Goal: Obtain resource: Obtain resource

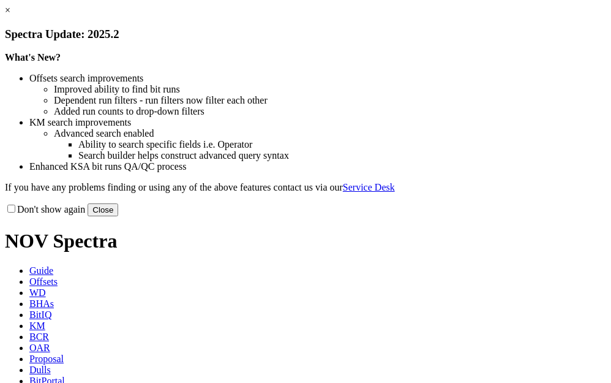
click at [10, 15] on link "×" at bounding box center [8, 10] width 6 height 10
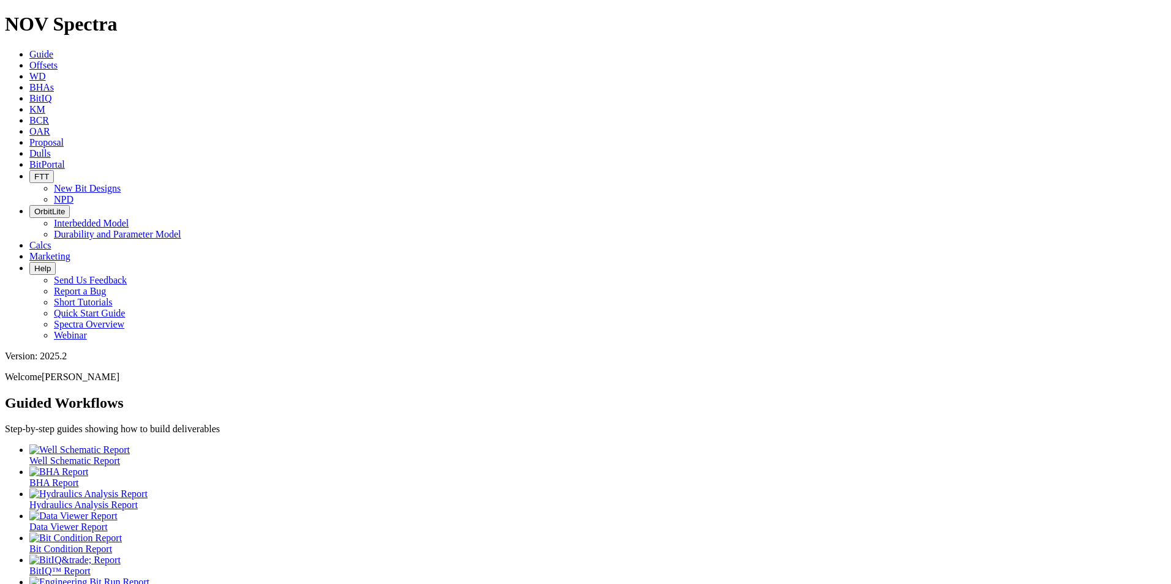
click at [58, 60] on span "Offsets" at bounding box center [43, 65] width 28 height 10
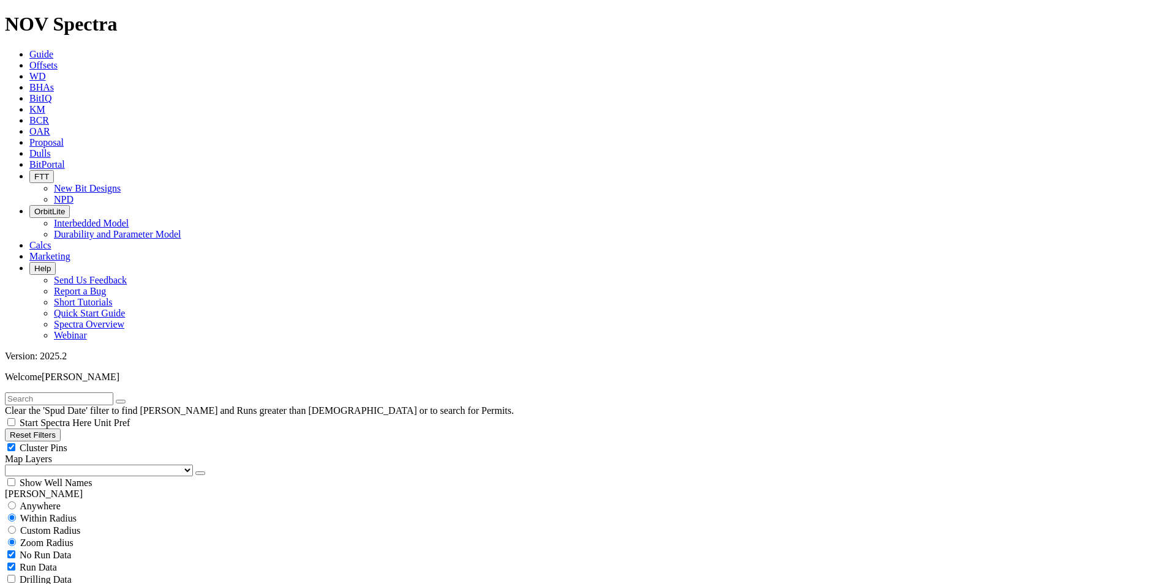
scroll to position [369, 0]
select select "17.25"
checkbox input "false"
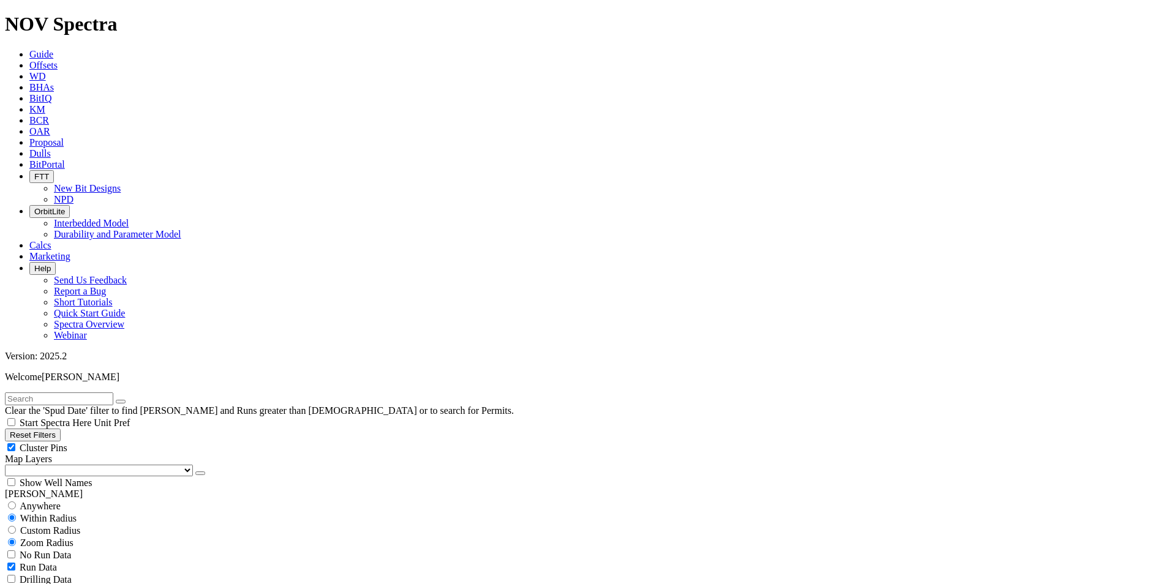
select select "? number:17.25 ?"
click at [61, 382] on button "Reset Filters" at bounding box center [33, 435] width 56 height 13
checkbox input "true"
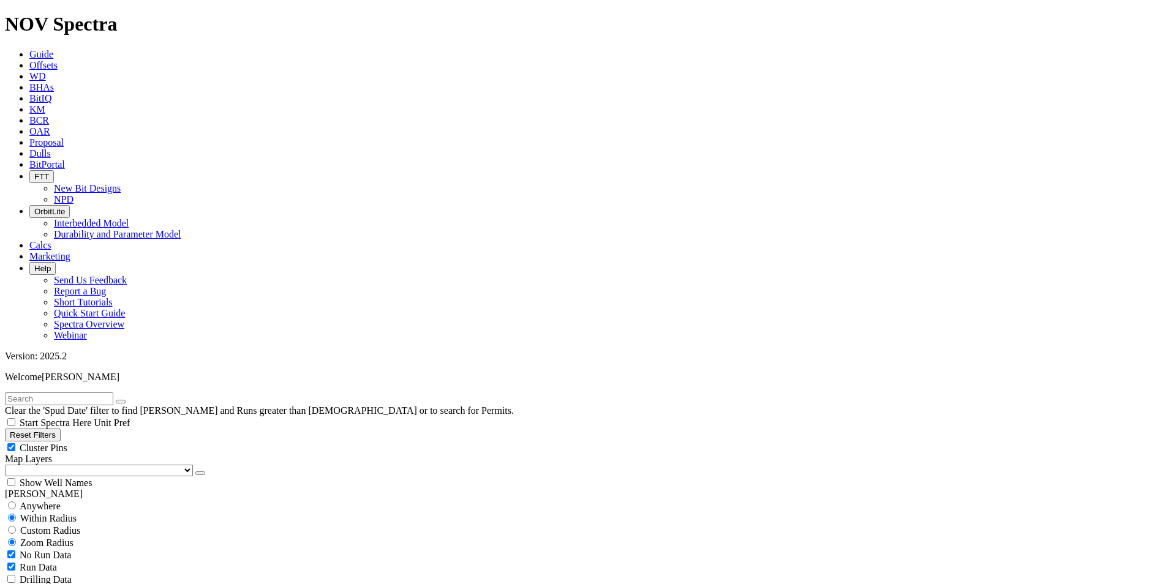
select select "17.5"
checkbox input "false"
select select "? number:17.5 ?"
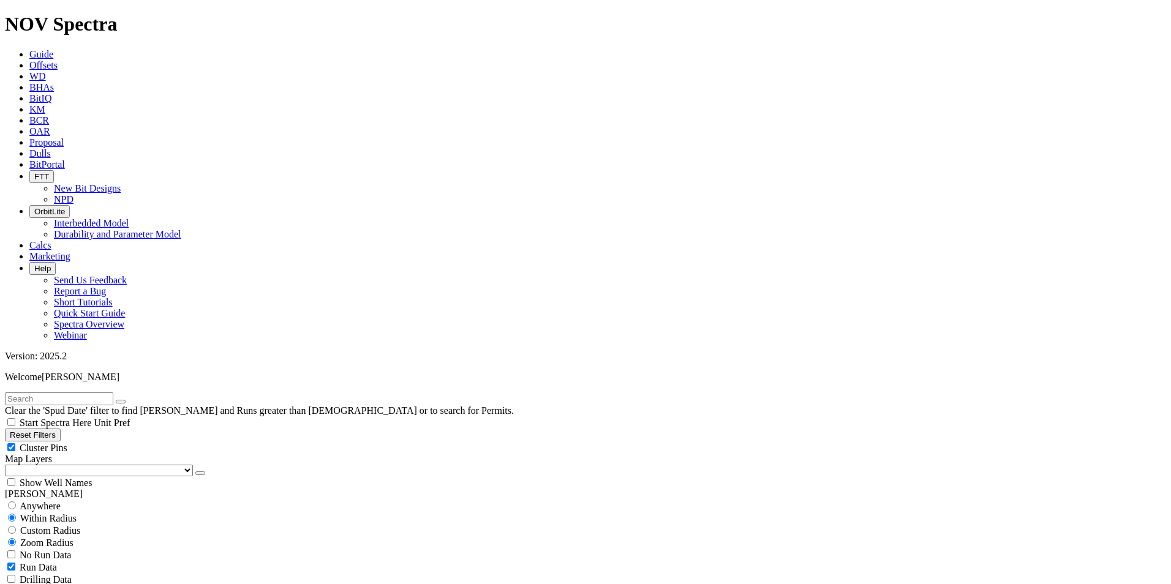
type input "1000"
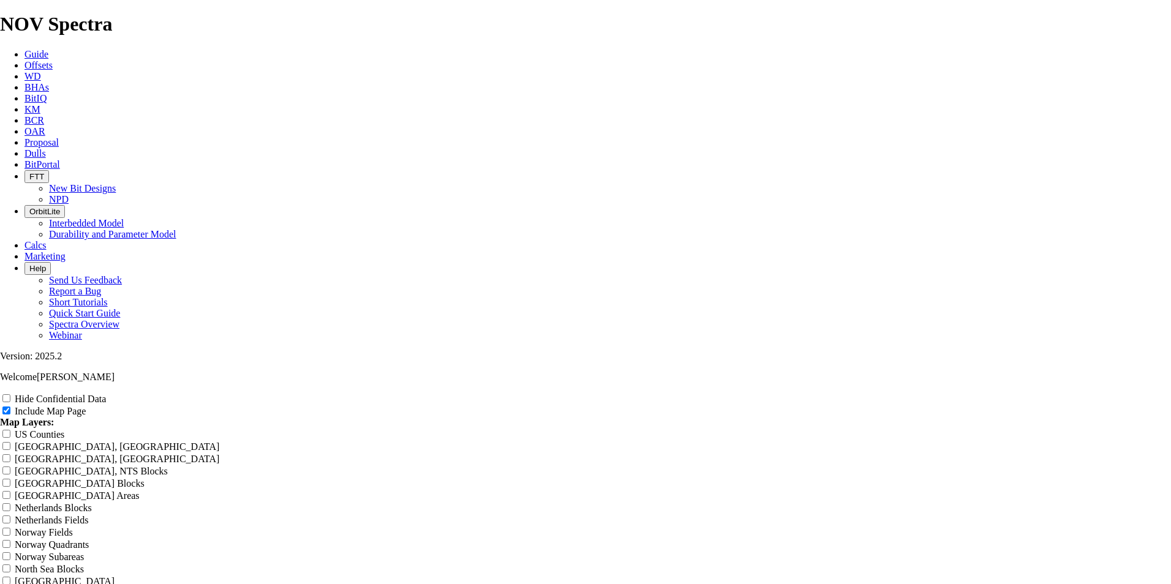
scroll to position [9, 0]
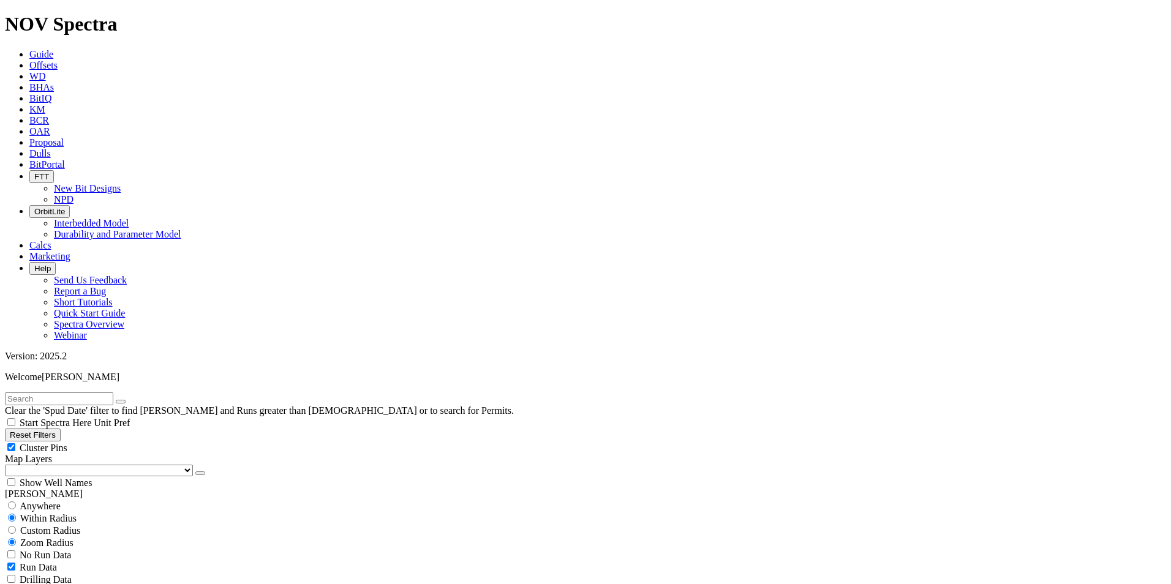
scroll to position [593, 0]
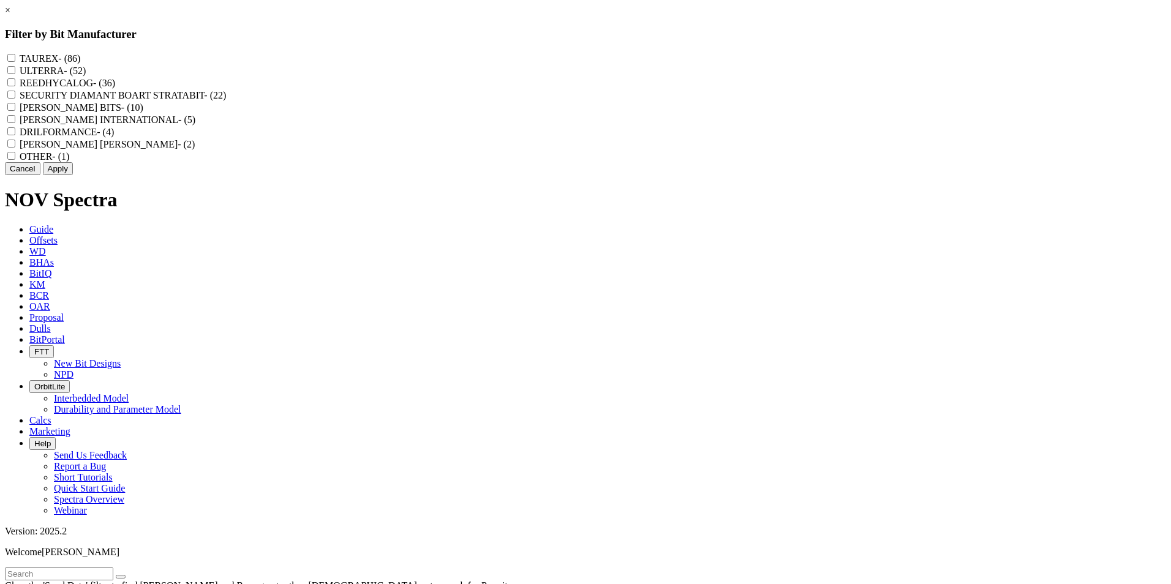
click at [115, 88] on label "REEDHYCALOG - (36)" at bounding box center [68, 83] width 96 height 10
click at [15, 86] on input "REEDHYCALOG - (36)" at bounding box center [11, 82] width 8 height 8
checkbox input "true"
click at [73, 175] on button "Apply" at bounding box center [58, 168] width 30 height 13
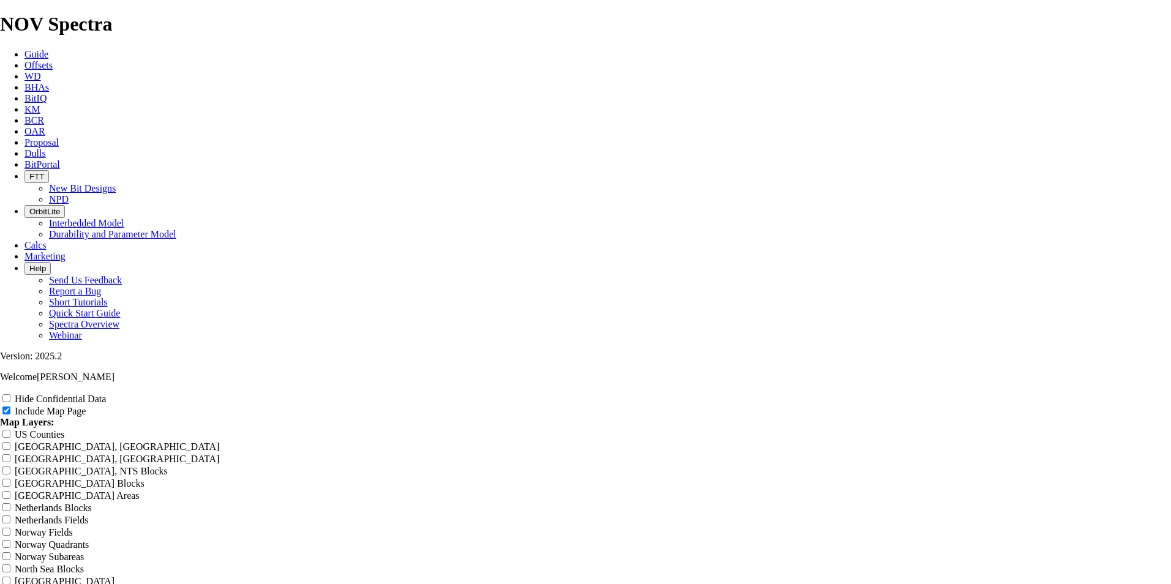
type input "1"
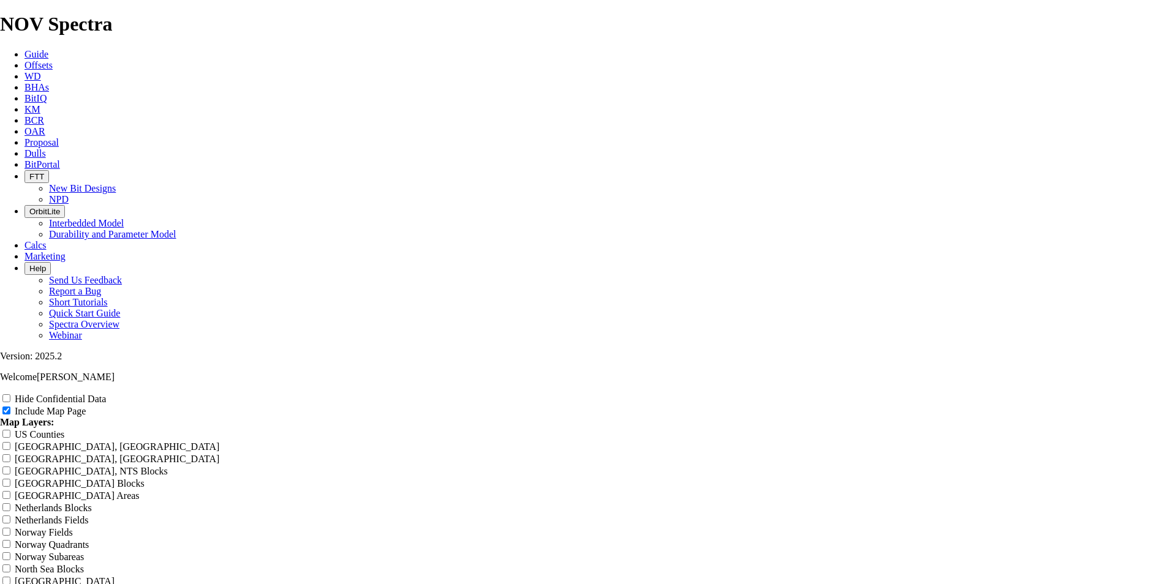
type input "1"
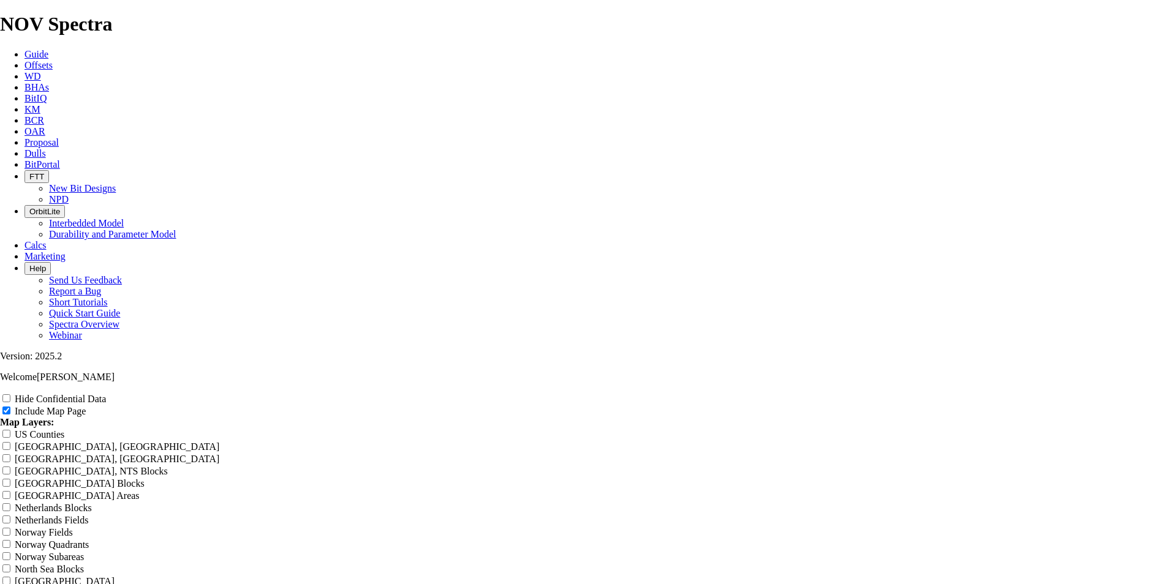
type input "1"
type input "17"
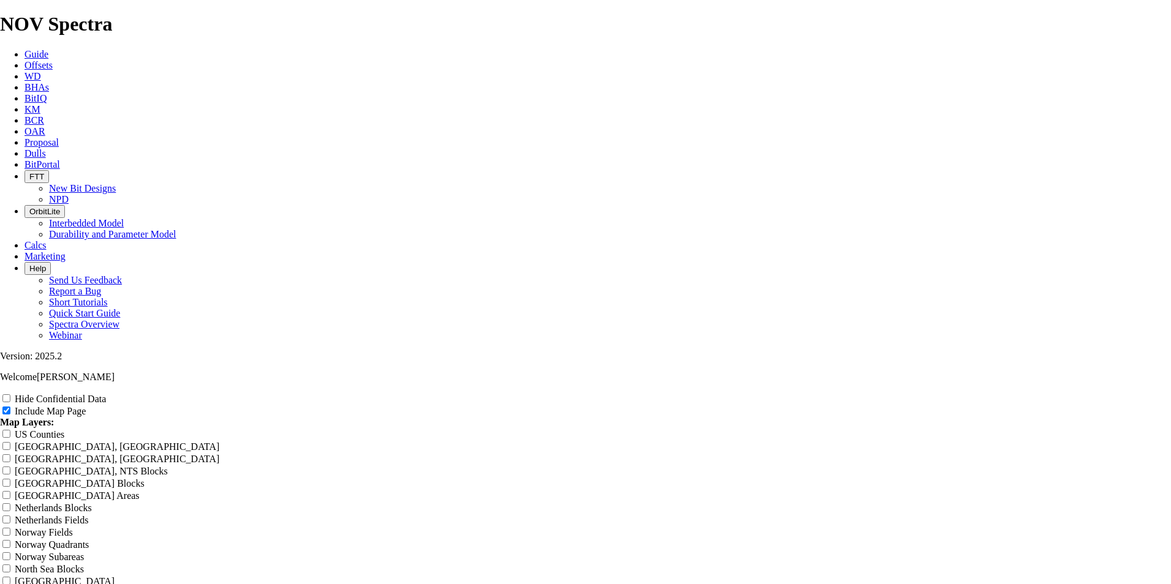
type input "17"
type input "17."
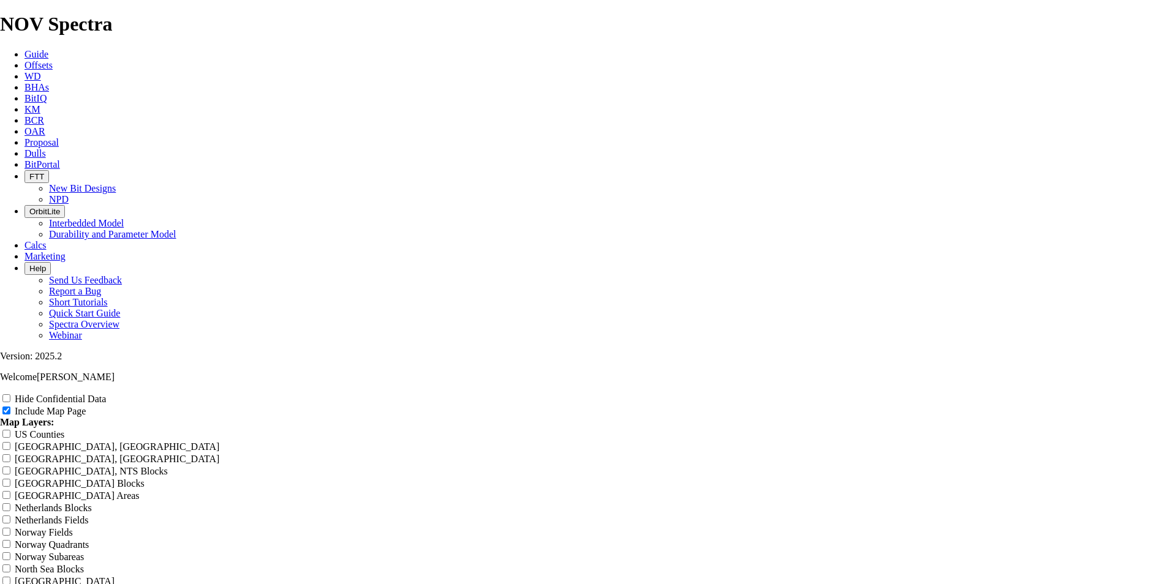
type input "17."
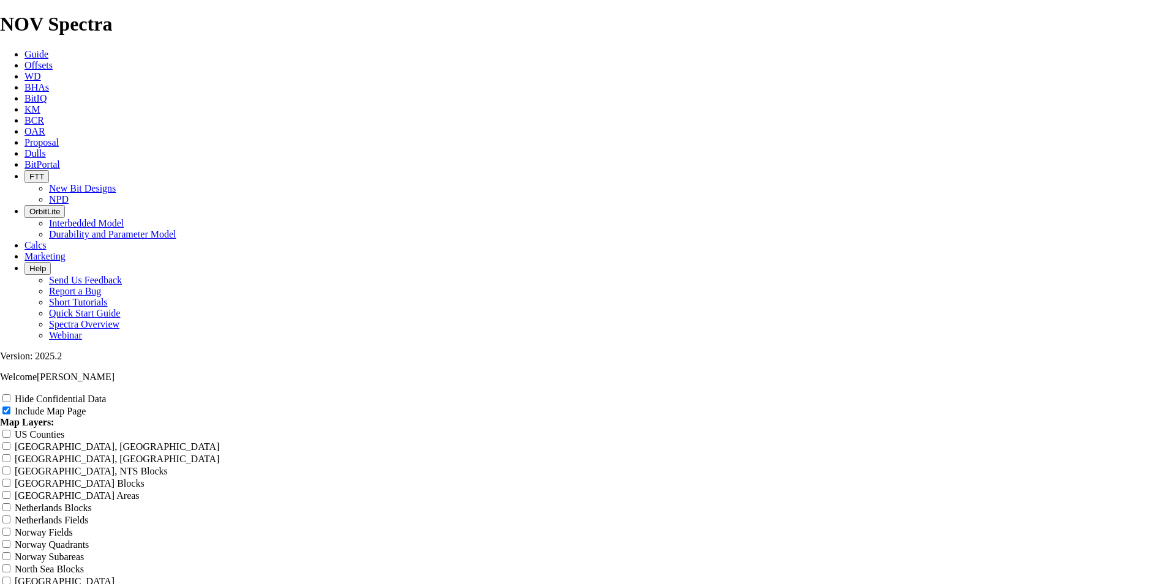
type input "17.5"
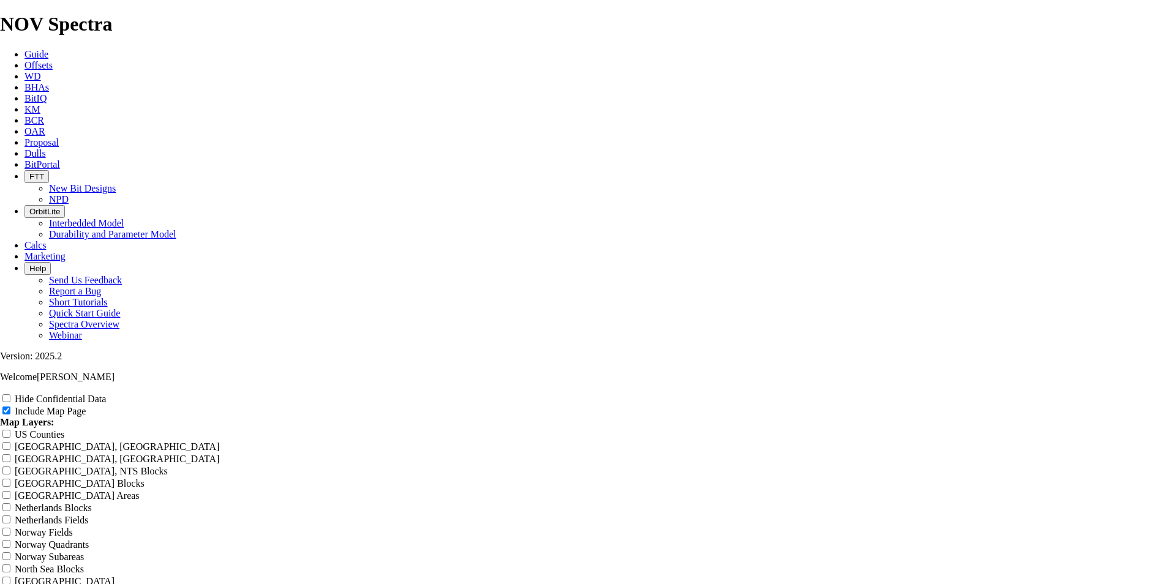
type input "17.5"
type input "17.5""
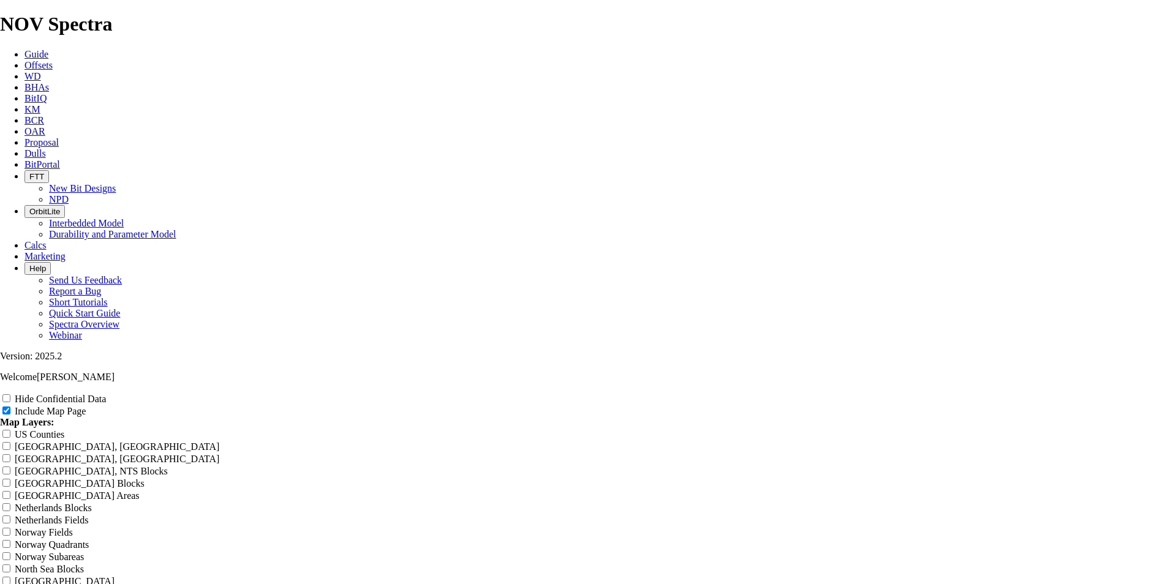
type input "17.5""
type input "17.5" O"
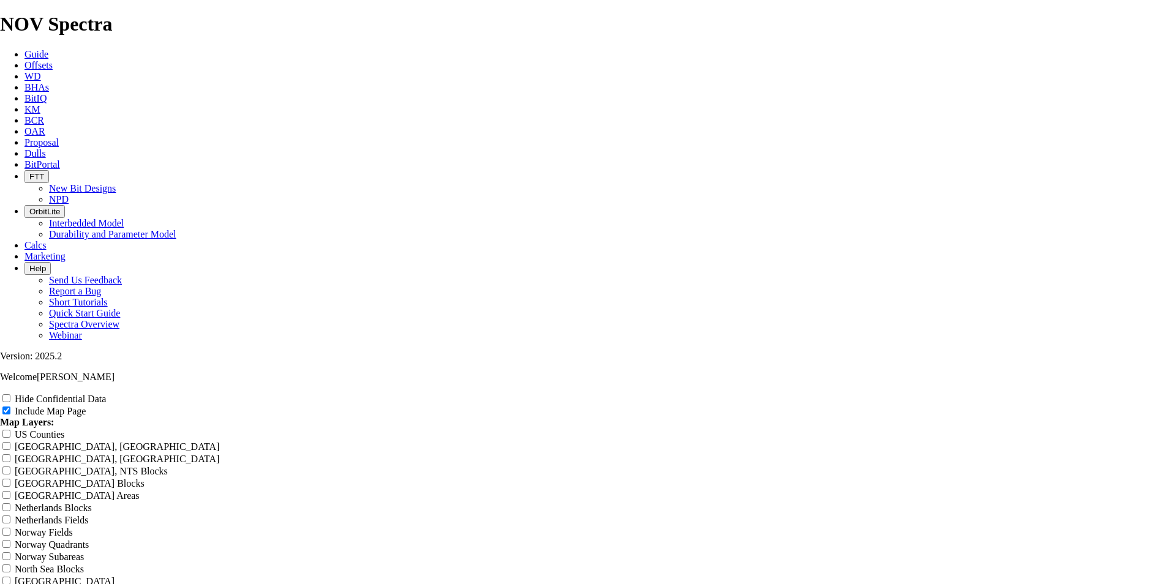
type input "17.5" O"
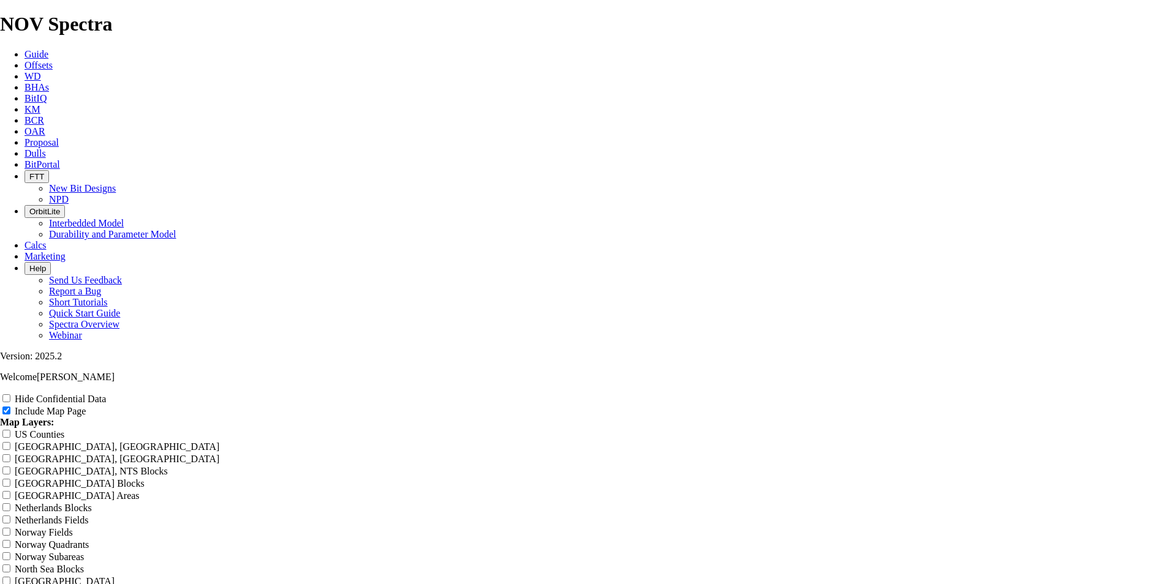
type input "17.5" O"
type input "17.5""
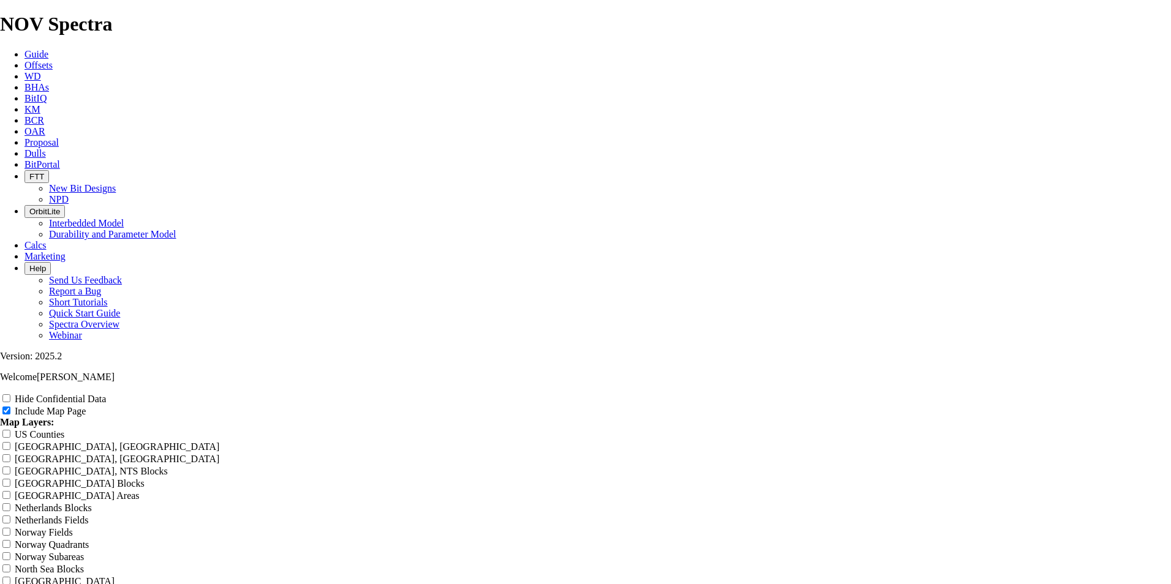
type input "17.5""
type input "17.5" S"
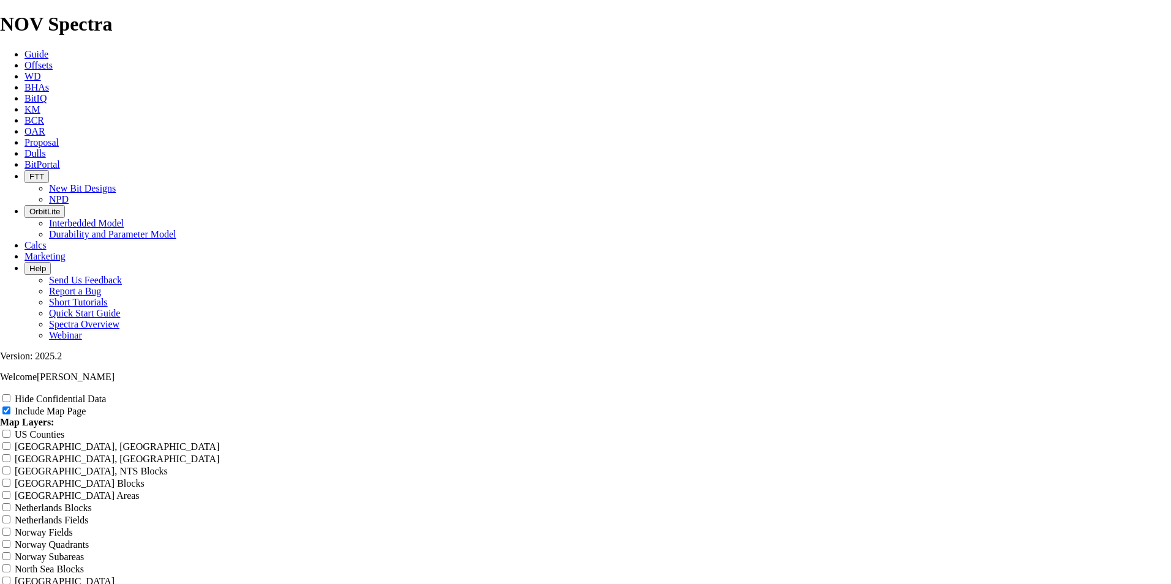
type input "17.5" S"
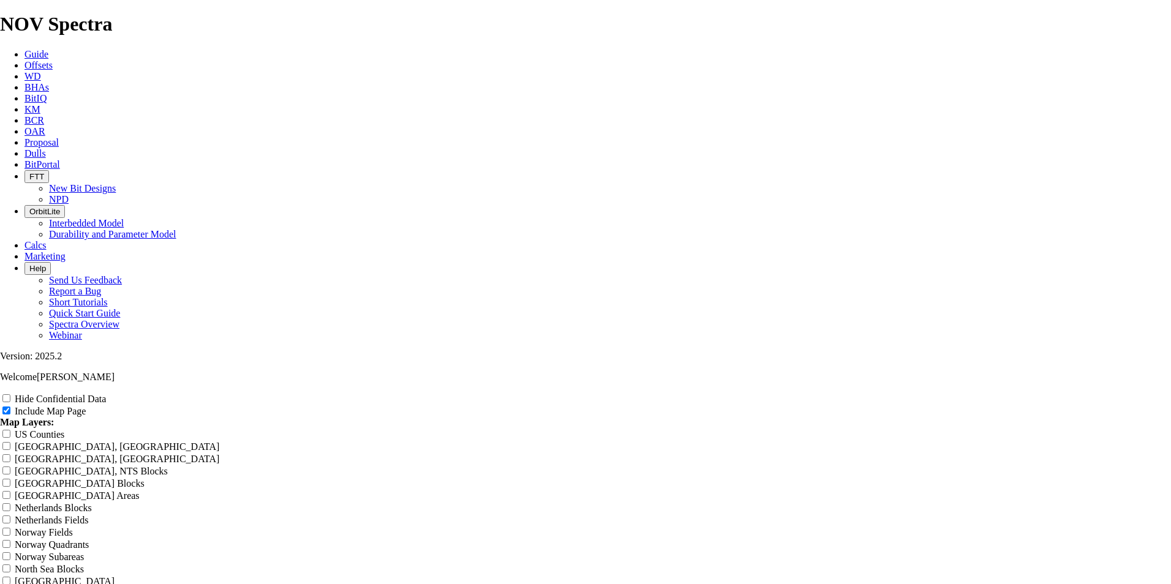
type input "17.5" Se"
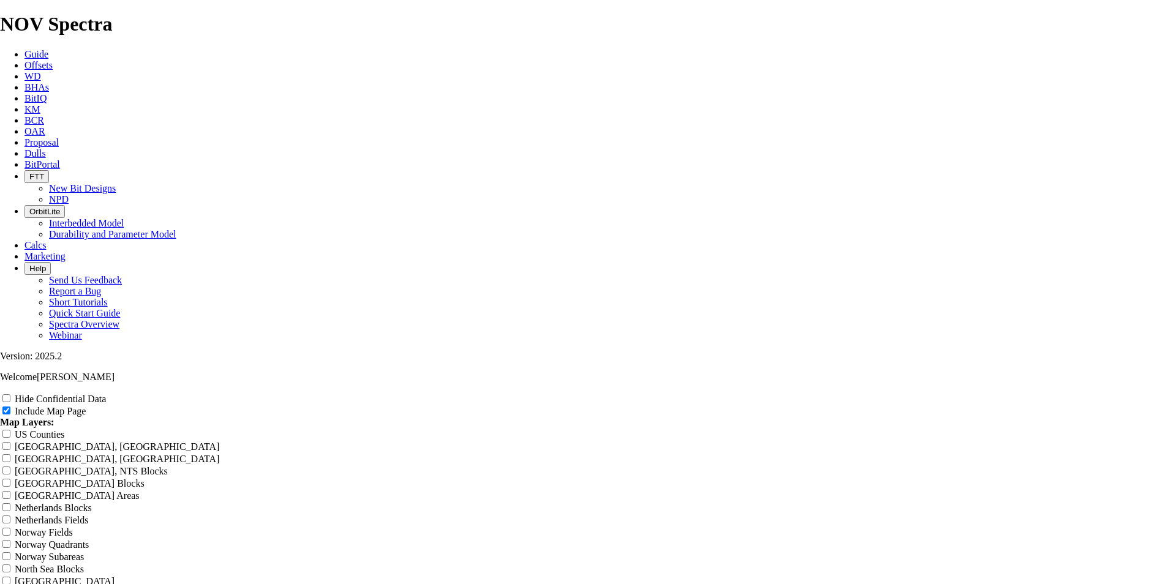
type input "17.5" Se"
type input "17.5" Sel"
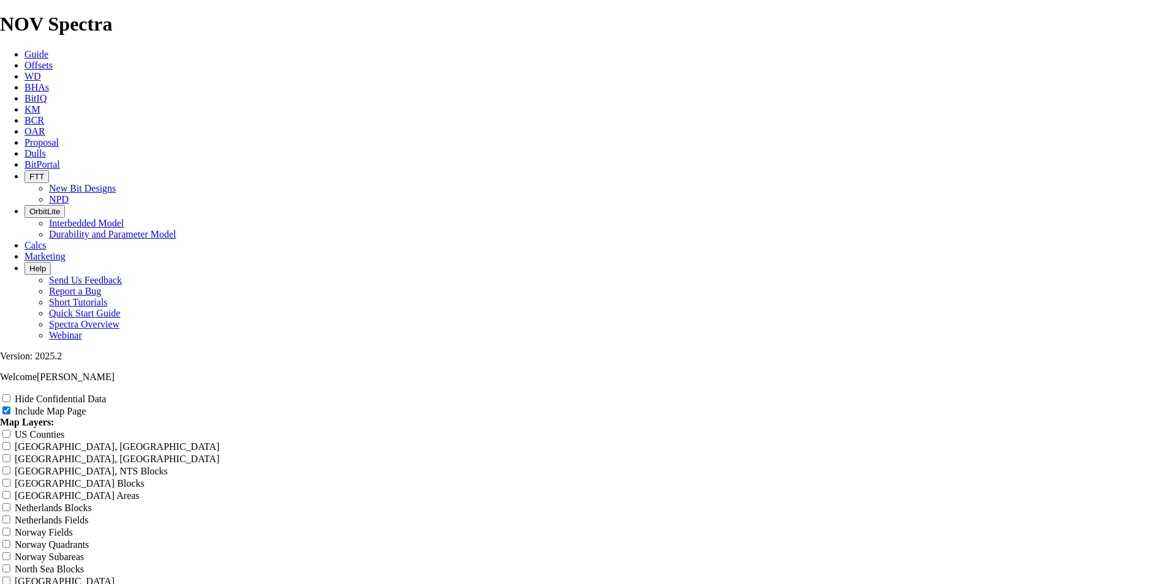
type input "17.5" Sel"
type input "17.5" Sele"
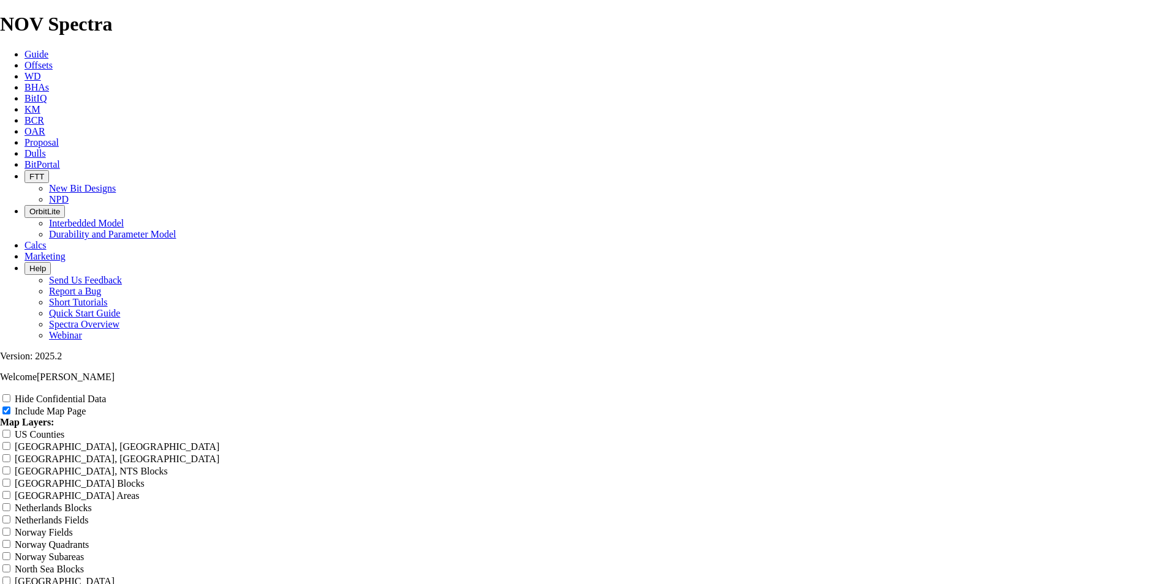
type input "17.5" Sele"
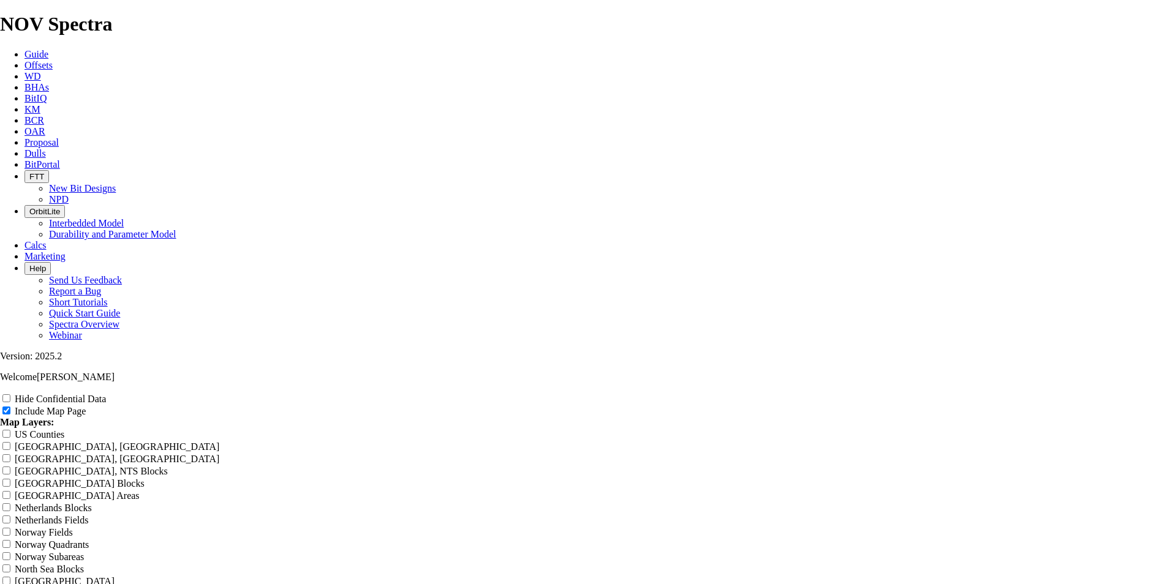
type input "17.5" Sele"
type input "17.5" Selec"
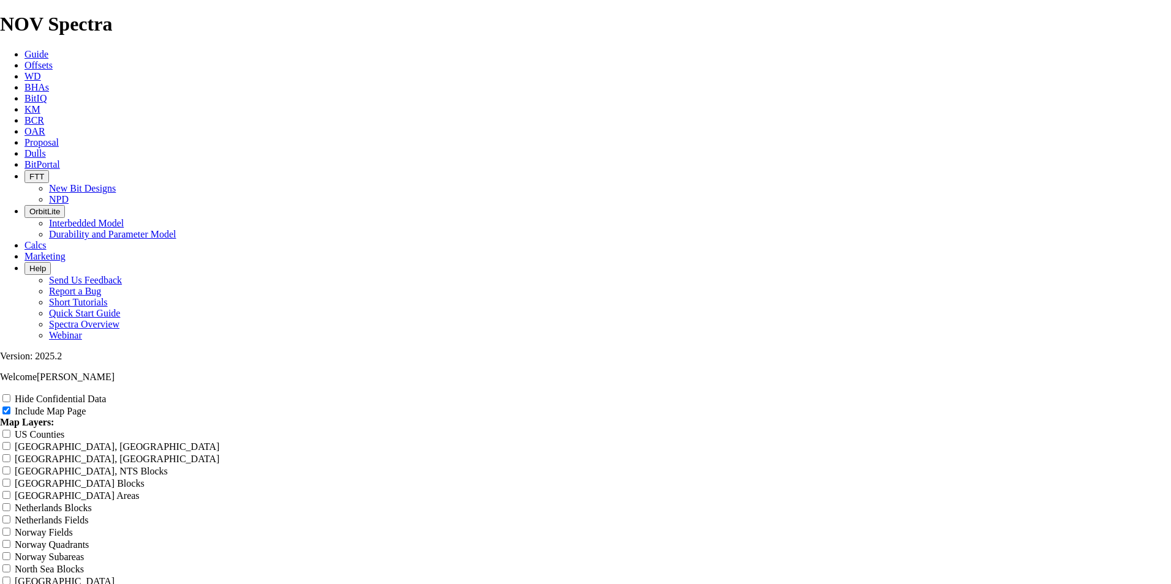
type input "17.5" Selec"
type input "17.5" Select"
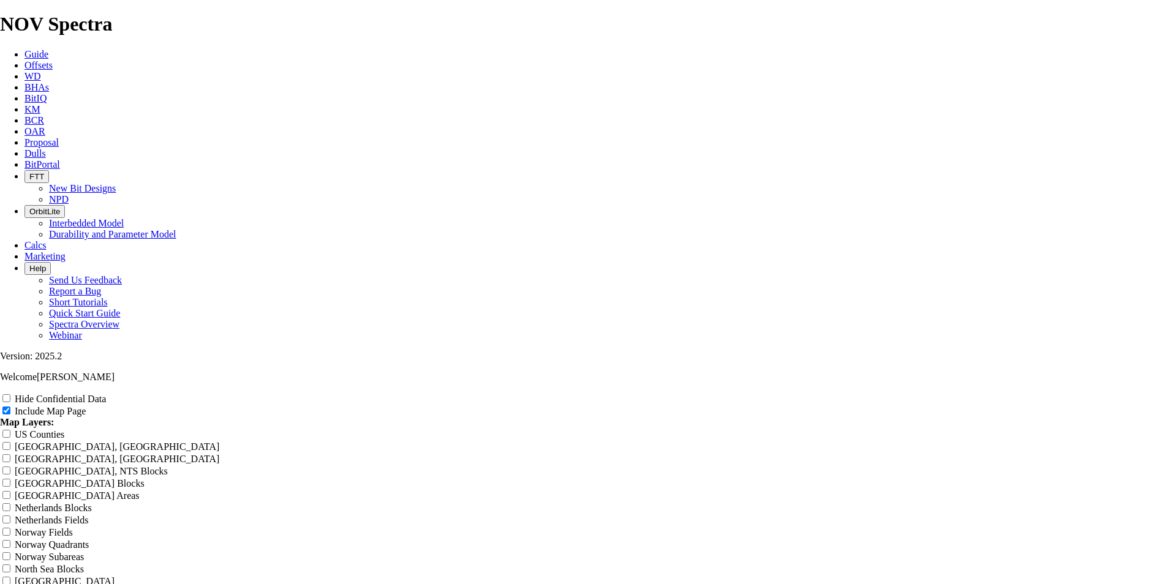
type input "17.5" Select"
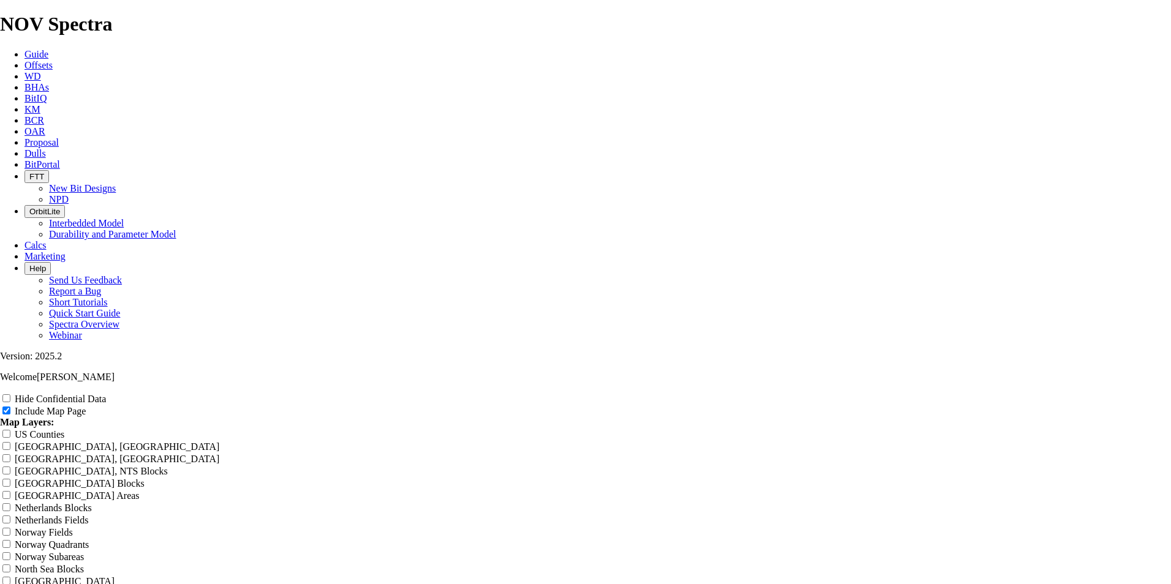
type input "17.5" Select O"
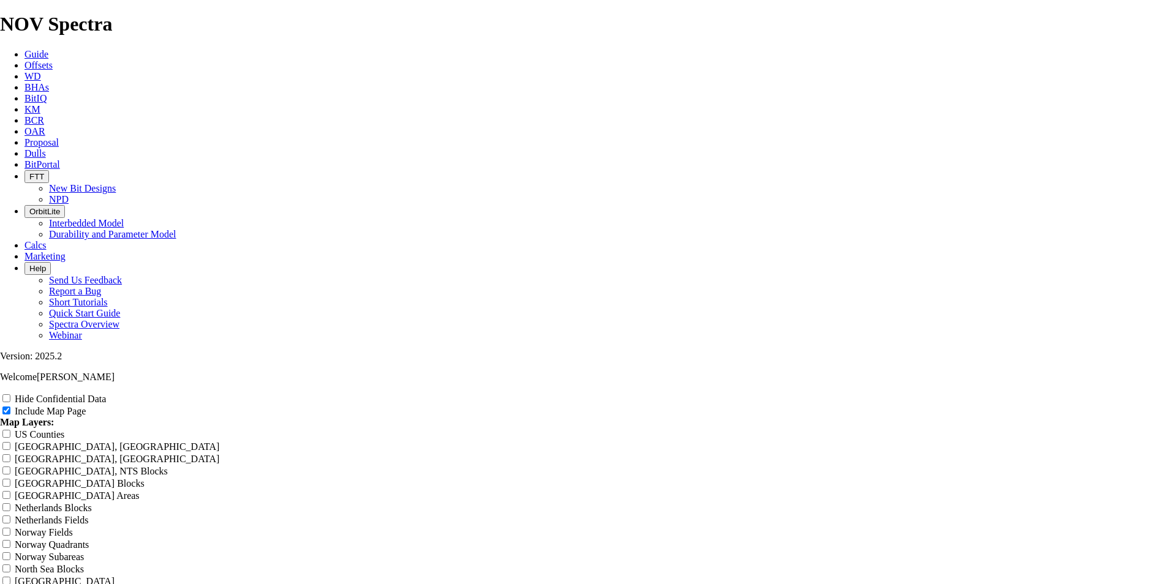
type input "17.5" Select O"
type input "17.5" Select Of"
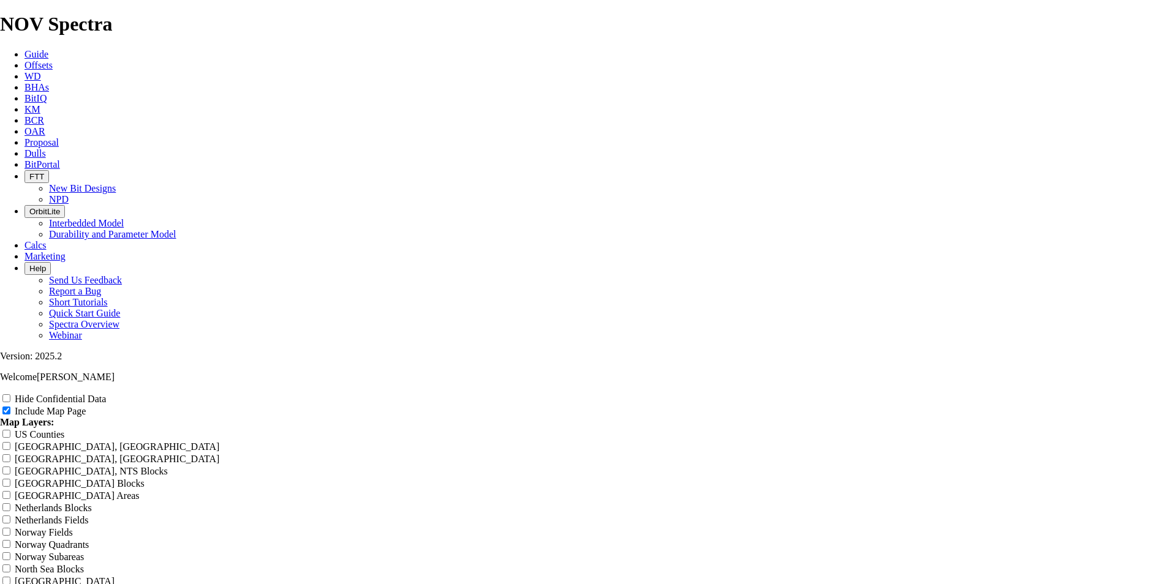
type input "17.5" Select Of"
type input "17.5" Select Off"
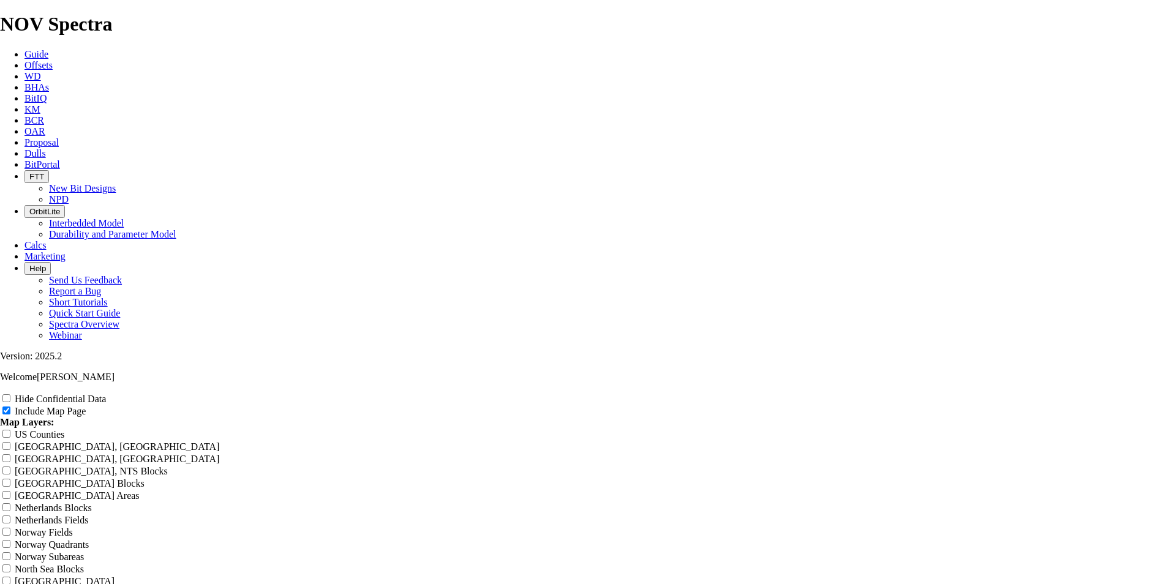
type input "17.5" Select Off"
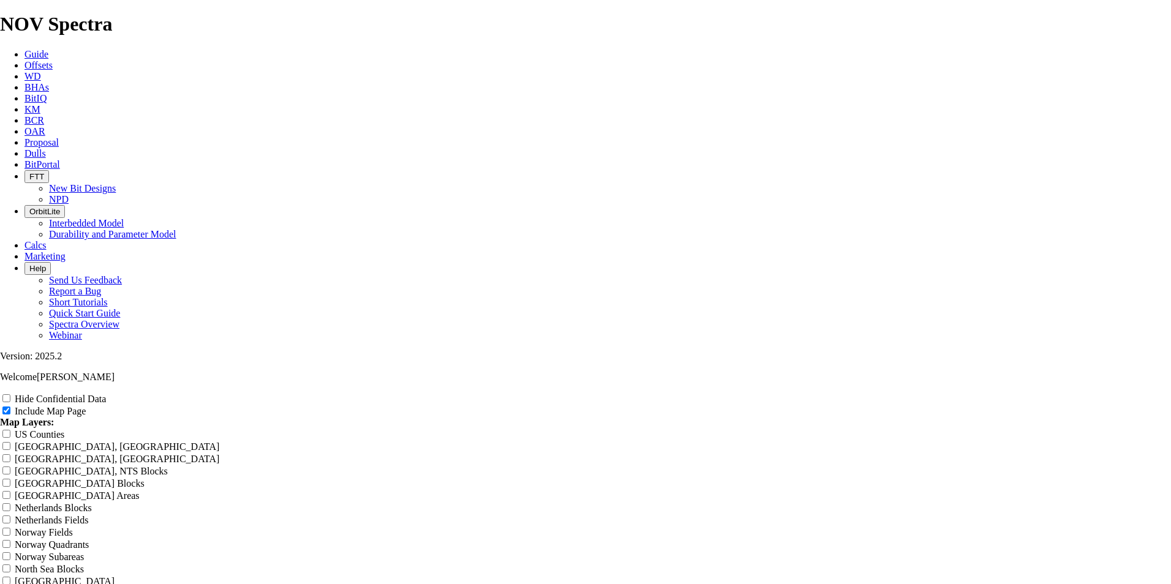
type input "17.5" Select Off"
type input "17.5" Select Offs"
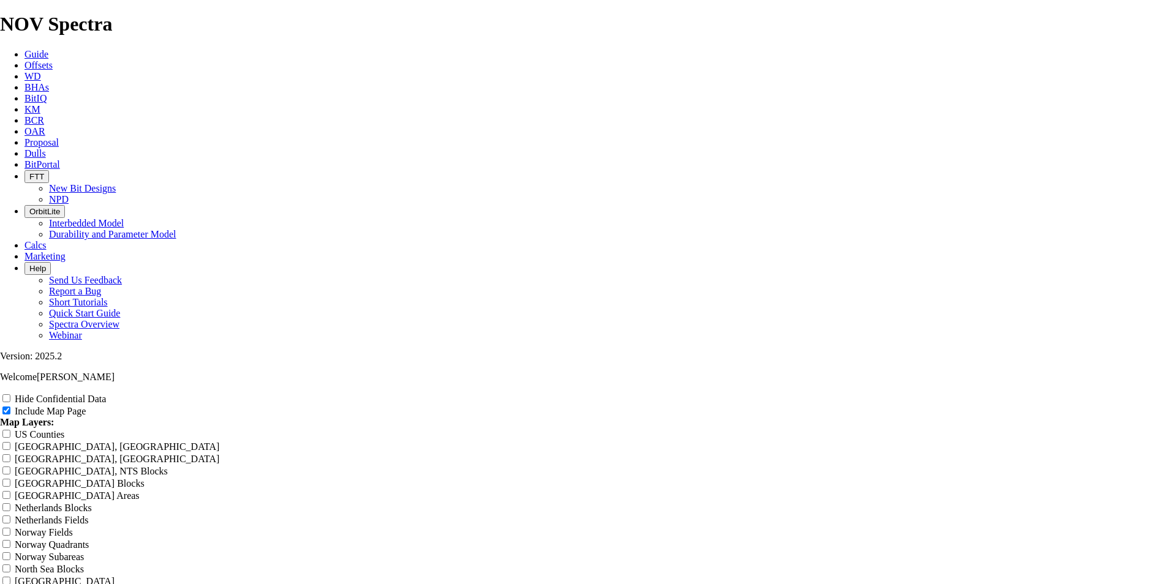
type input "17.5" Select Offs"
type input "17.5" Select Offse"
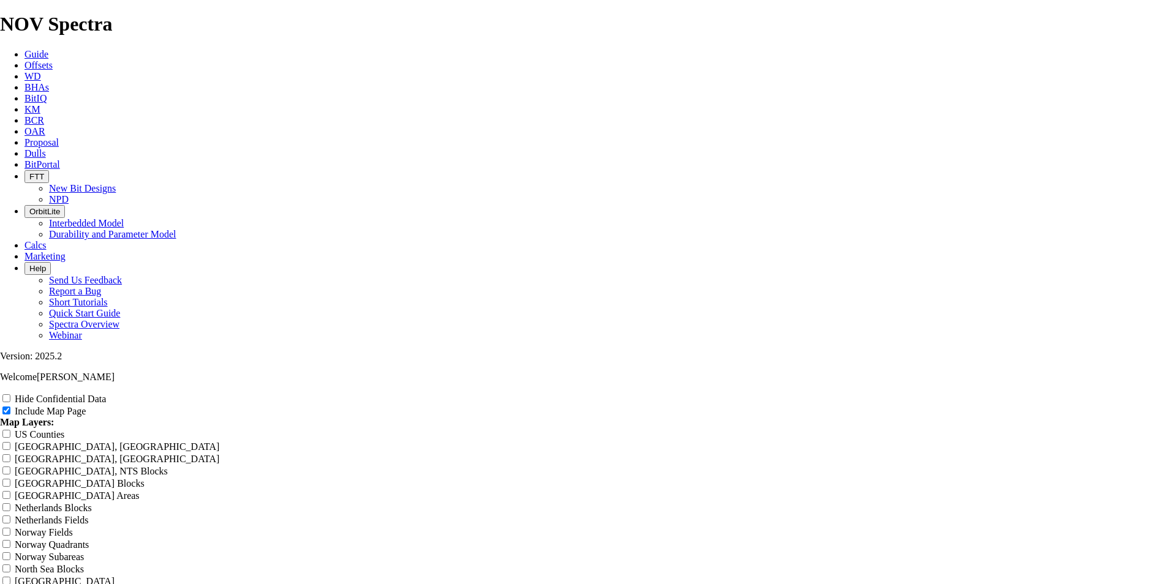
type input "17.5" Select Offse"
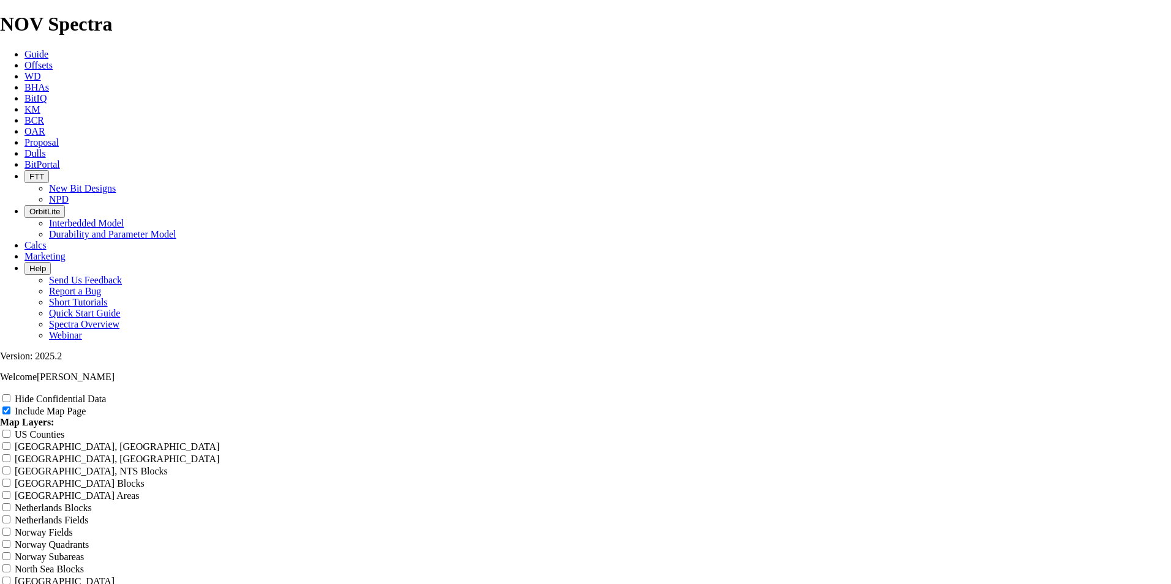
type input "17.5" Select Offset"
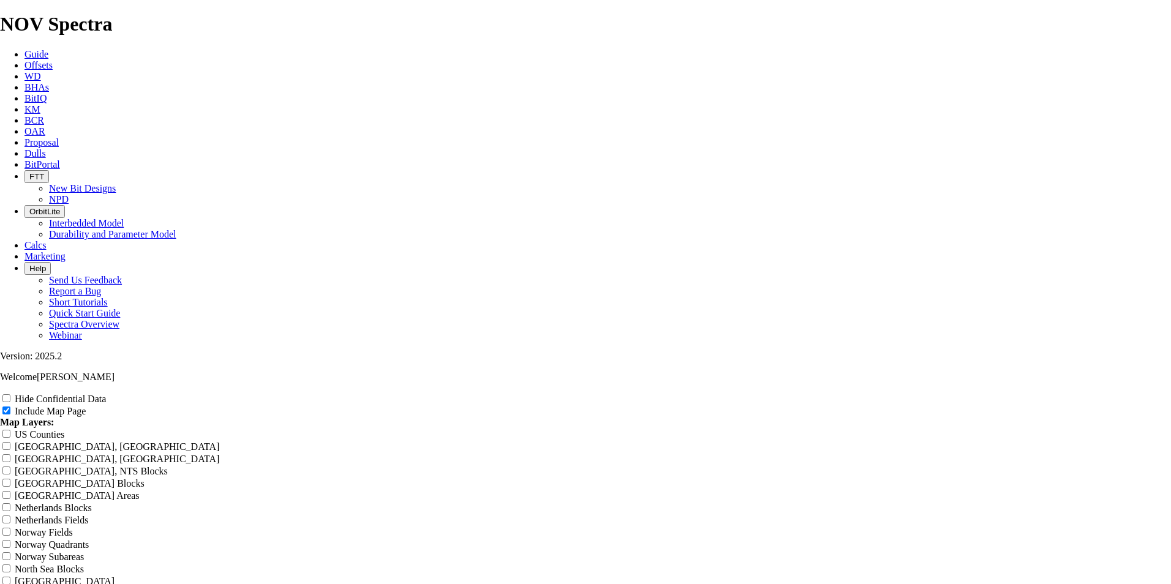
type input "17.5" Select Offset"
type input "17.5" Select Offsets"
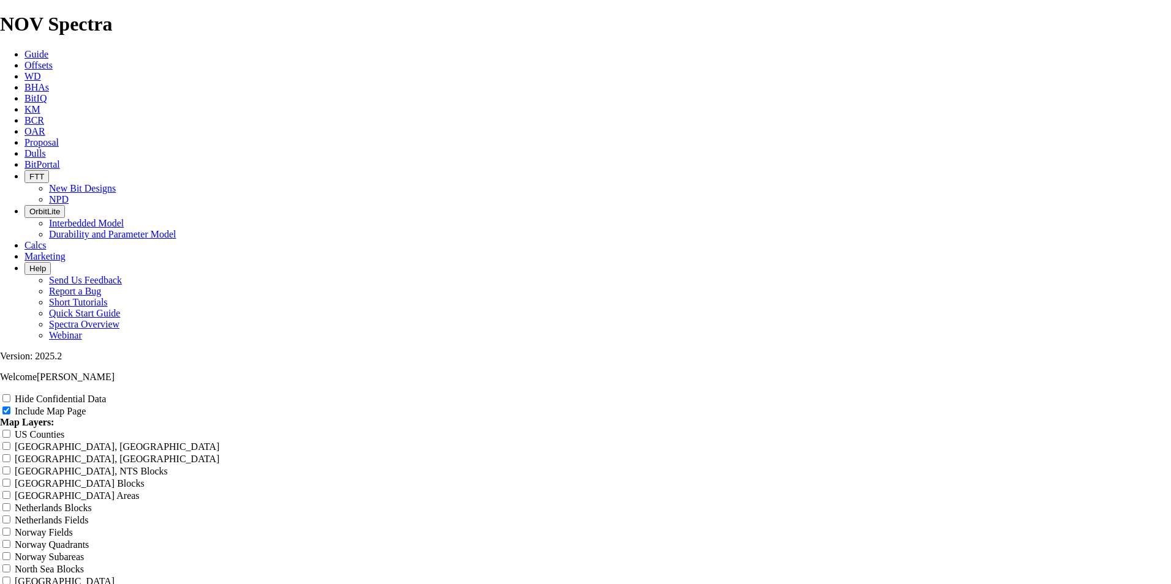
type input "17.5" Select Offsets"
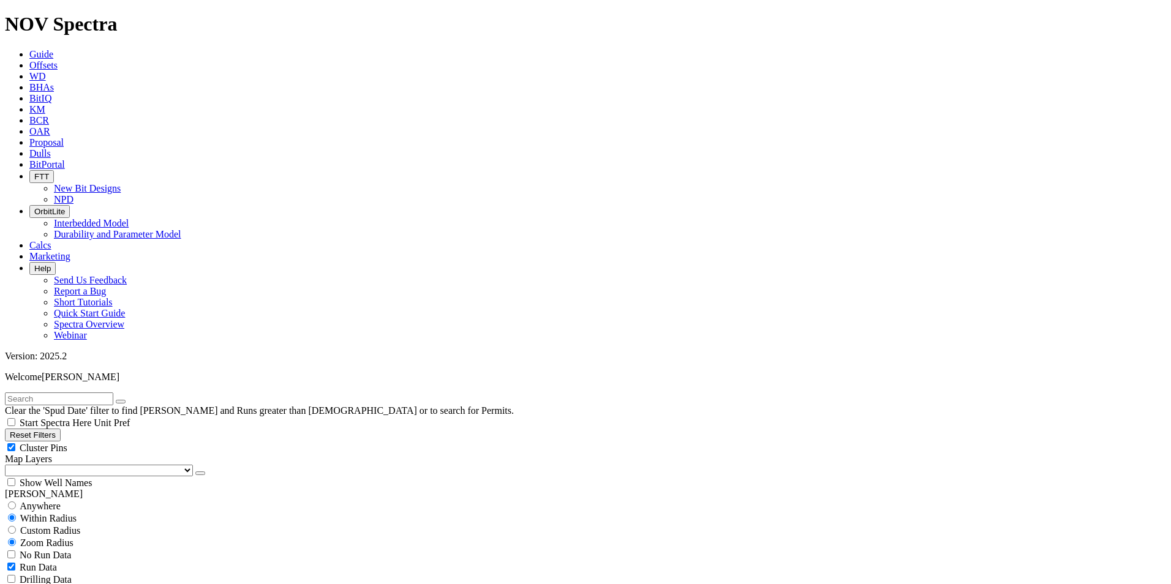
scroll to position [458, 0]
drag, startPoint x: 60, startPoint y: 309, endPoint x: 113, endPoint y: 406, distance: 110.2
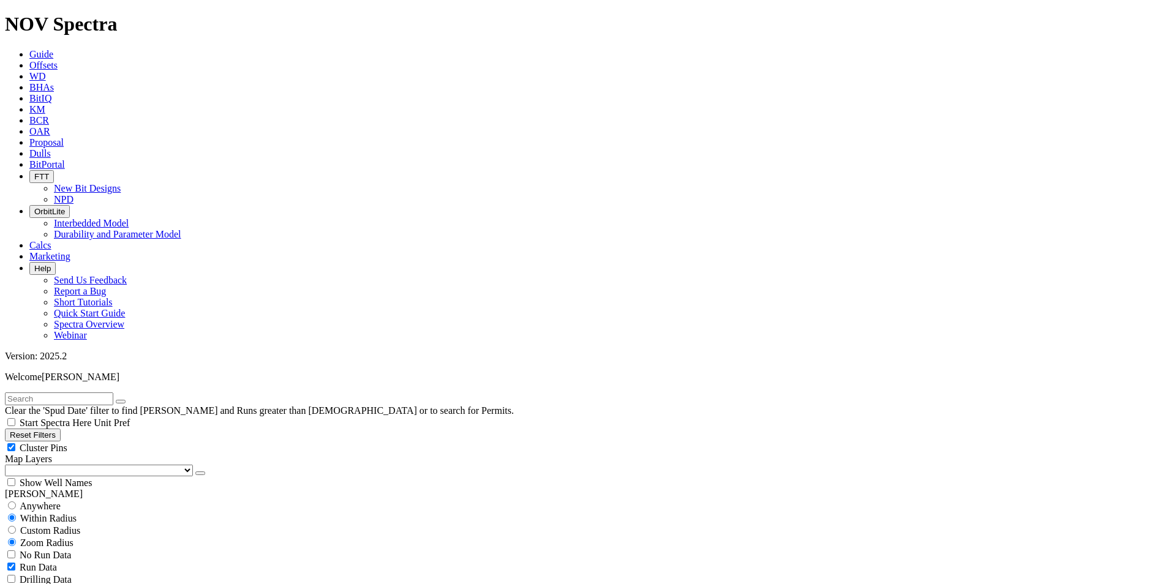
select select "? number:12.25 ?"
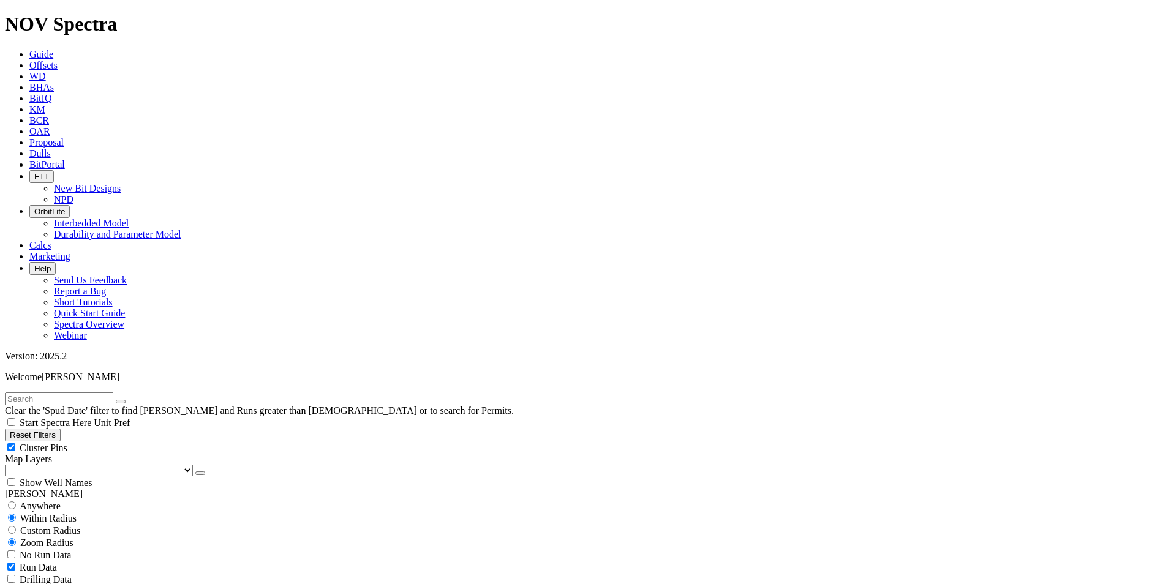
type input "3500"
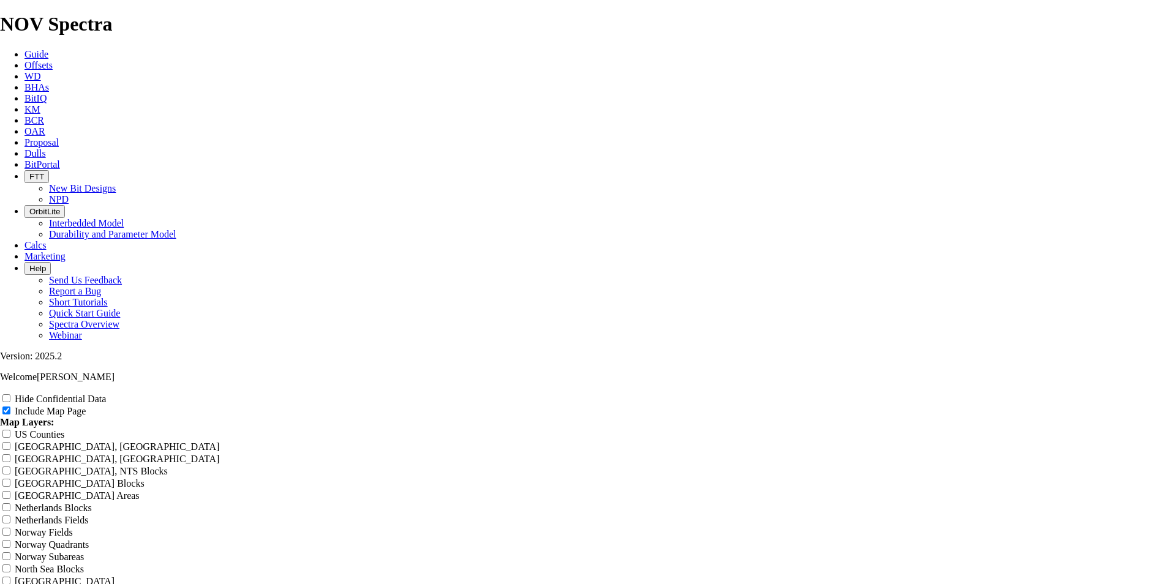
scroll to position [640, 0]
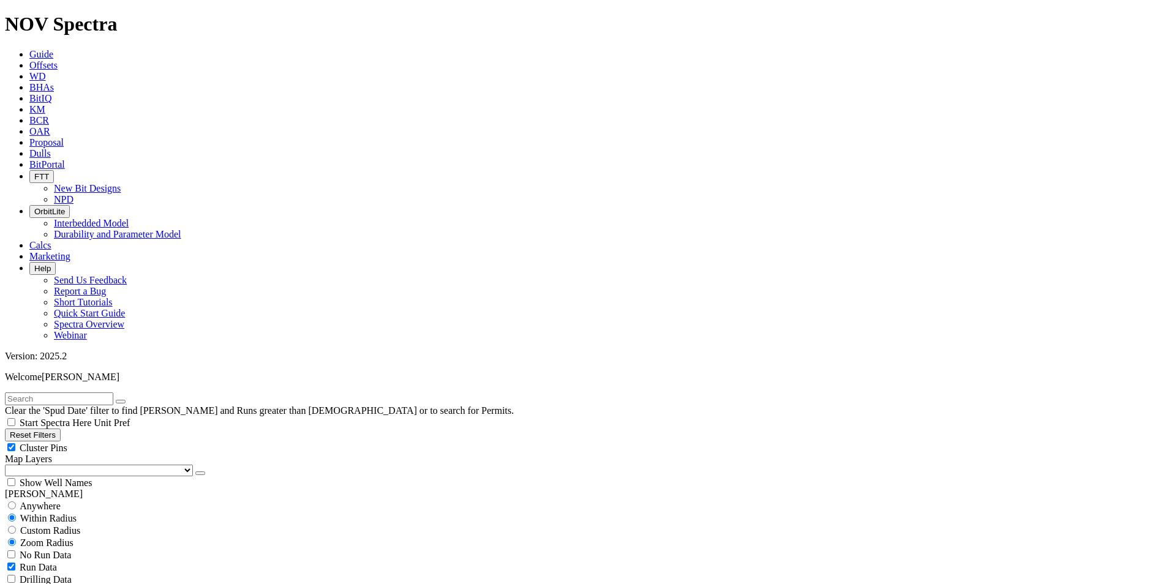
scroll to position [935, 0]
type input "1500"
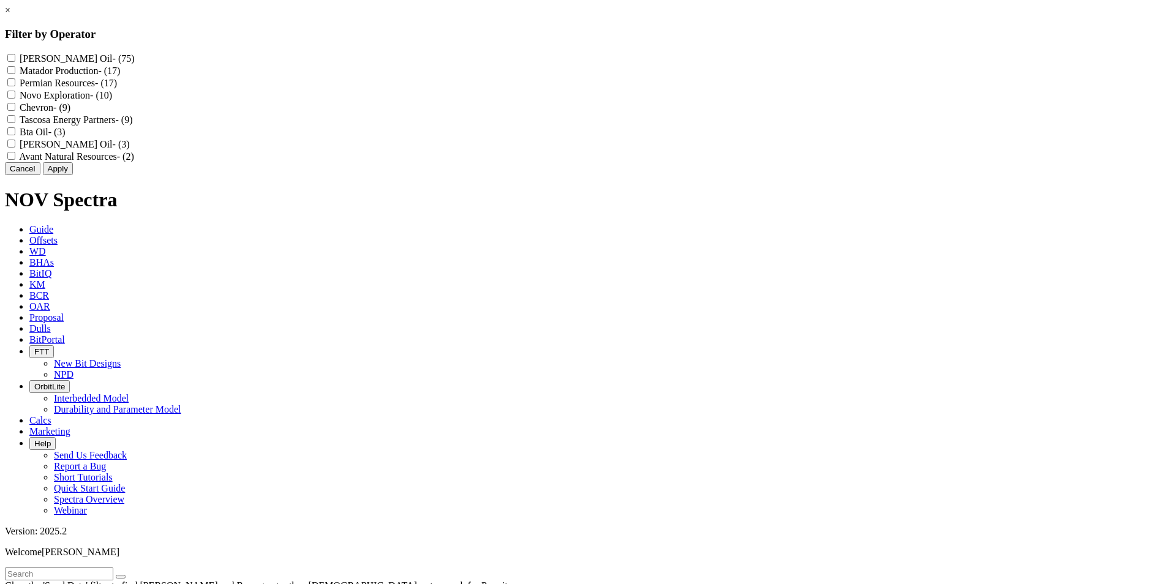
click at [40, 175] on button "Cancel" at bounding box center [23, 168] width 36 height 13
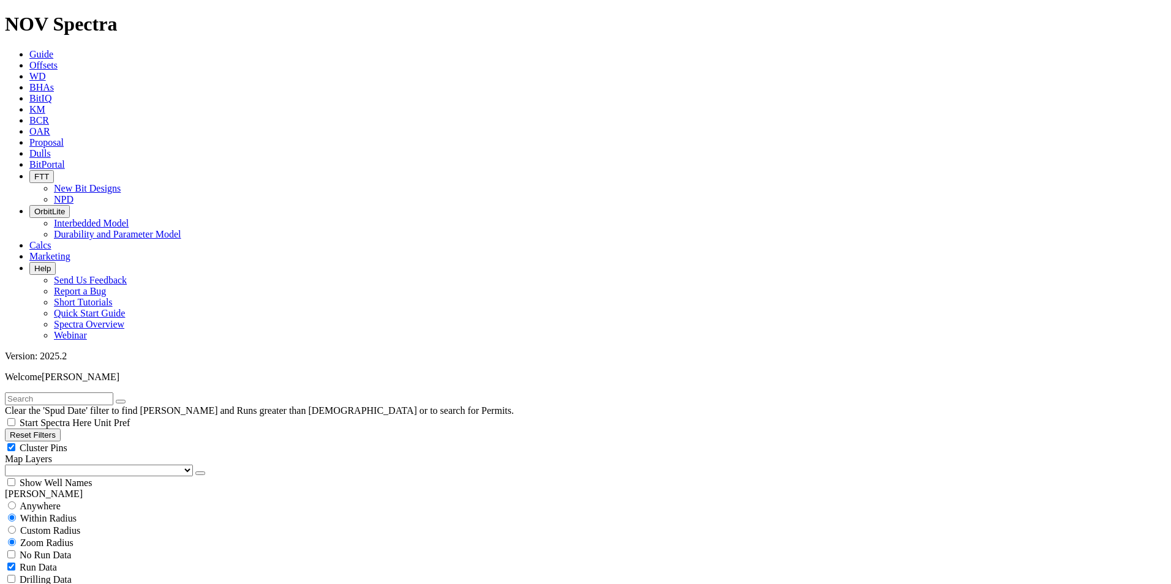
scroll to position [393, 0]
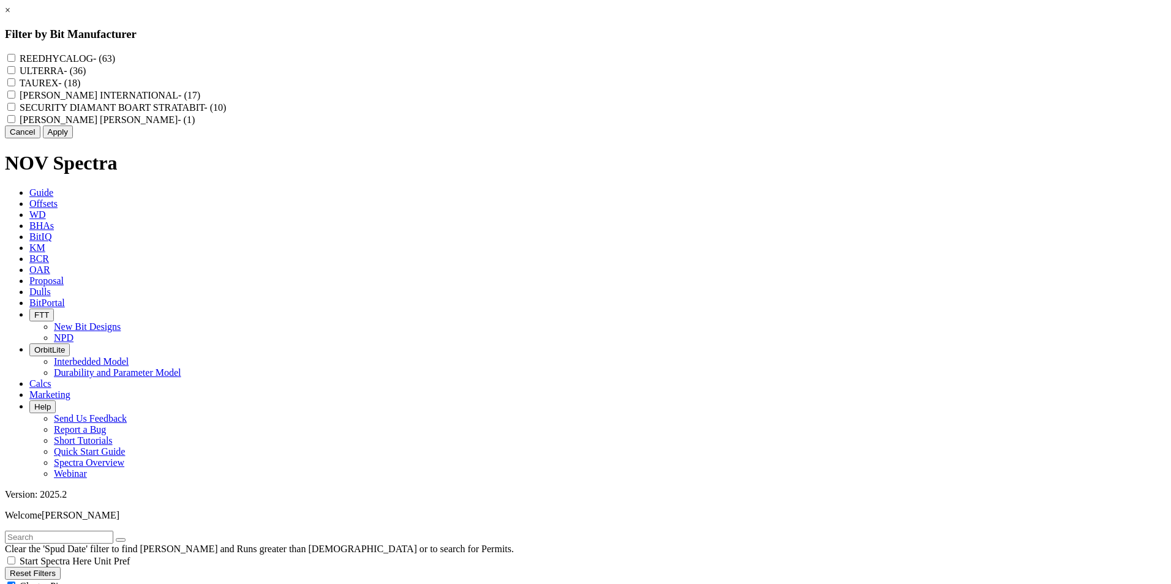
click at [115, 59] on label "REEDHYCALOG - (63)" at bounding box center [68, 58] width 96 height 10
click at [15, 59] on input "REEDHYCALOG - (63)" at bounding box center [11, 58] width 8 height 8
checkbox input "true"
click at [73, 138] on button "Apply" at bounding box center [58, 132] width 30 height 13
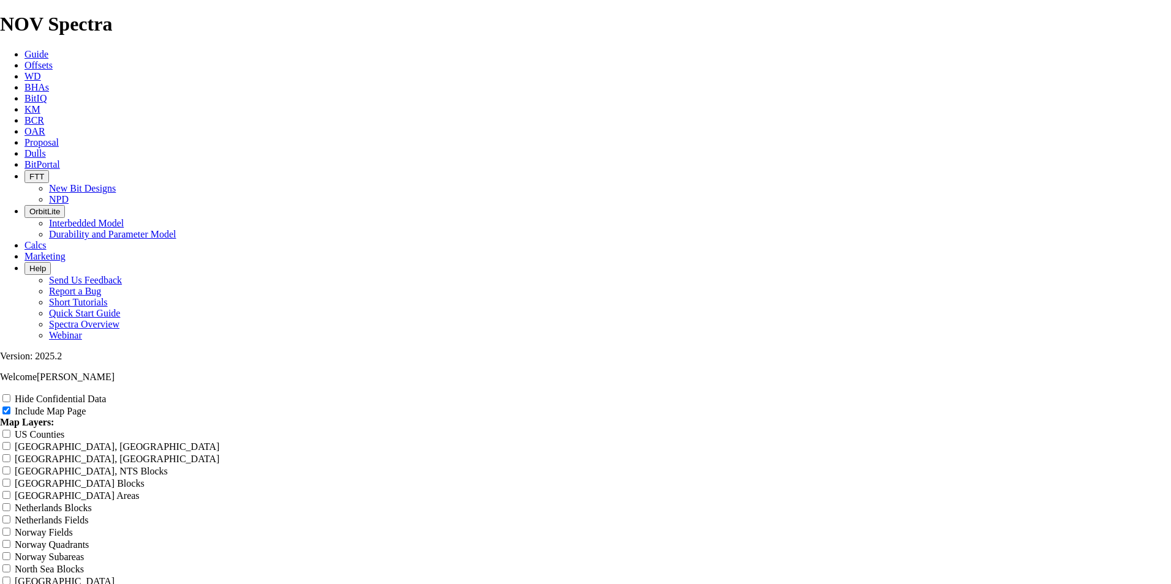
scroll to position [1590, 0]
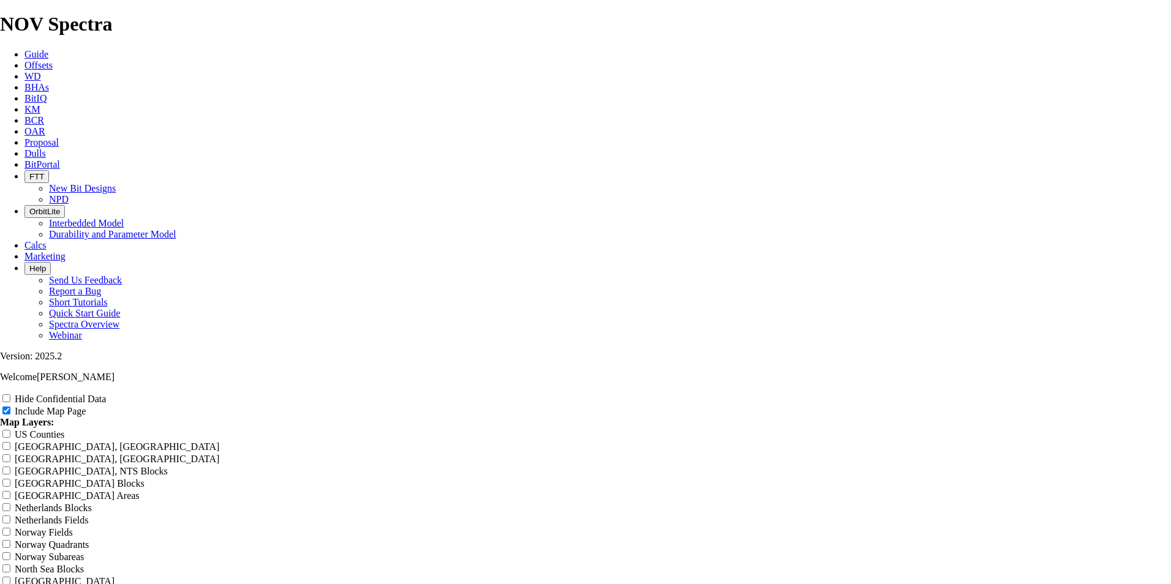
type input "1"
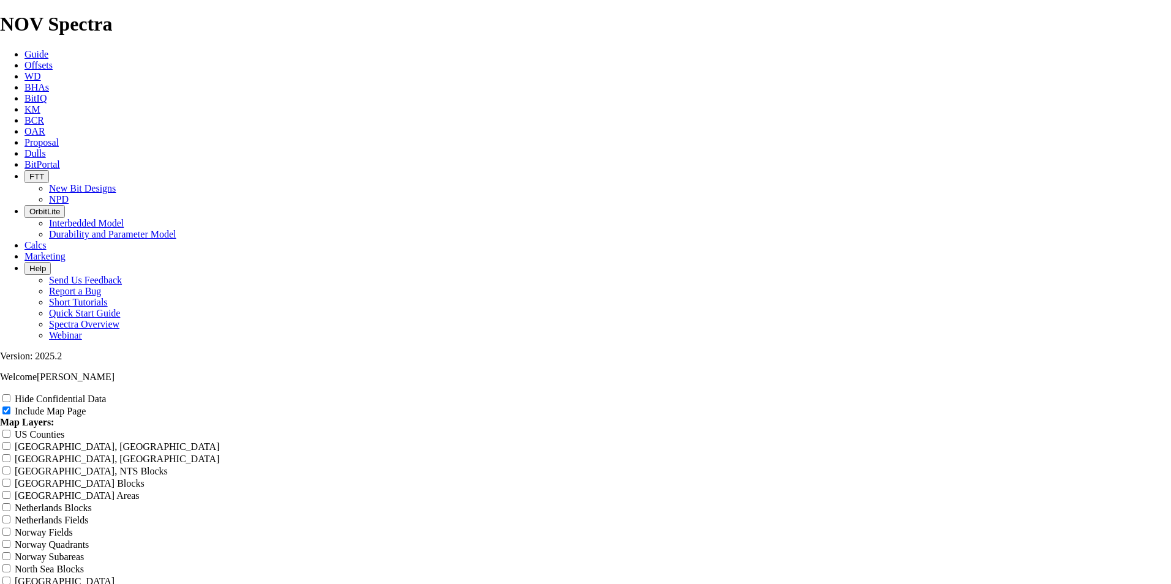
type input "1"
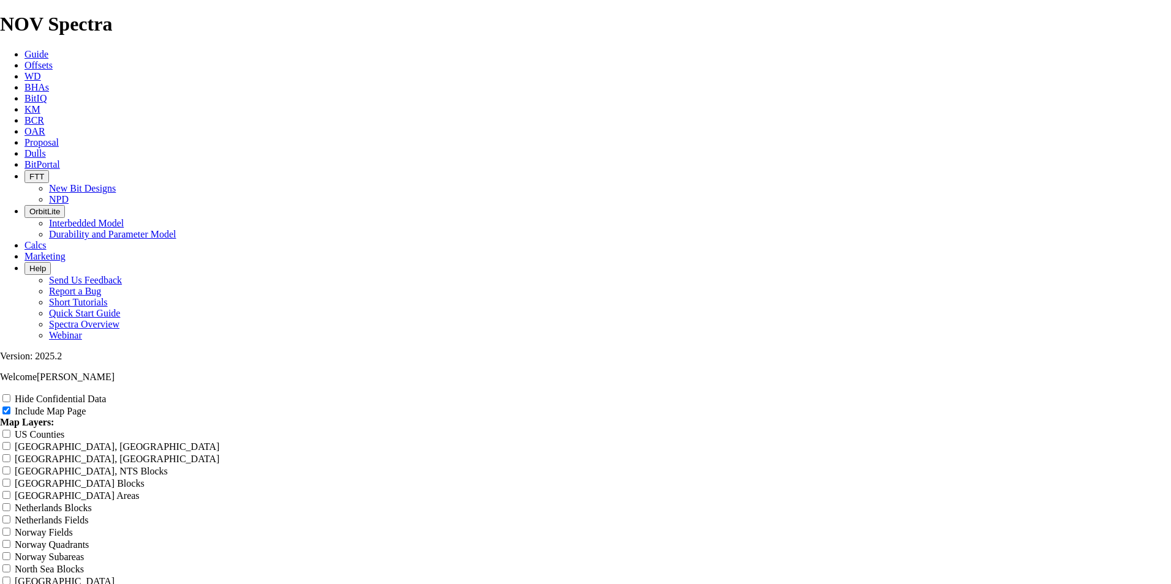
type input "12"
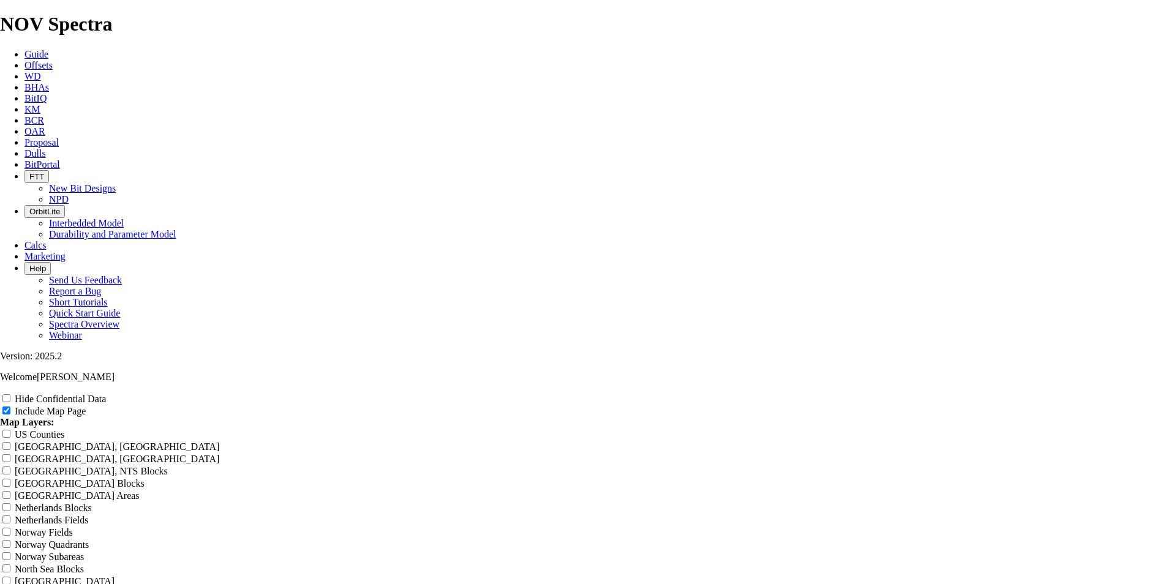
type input "12"
type input "12."
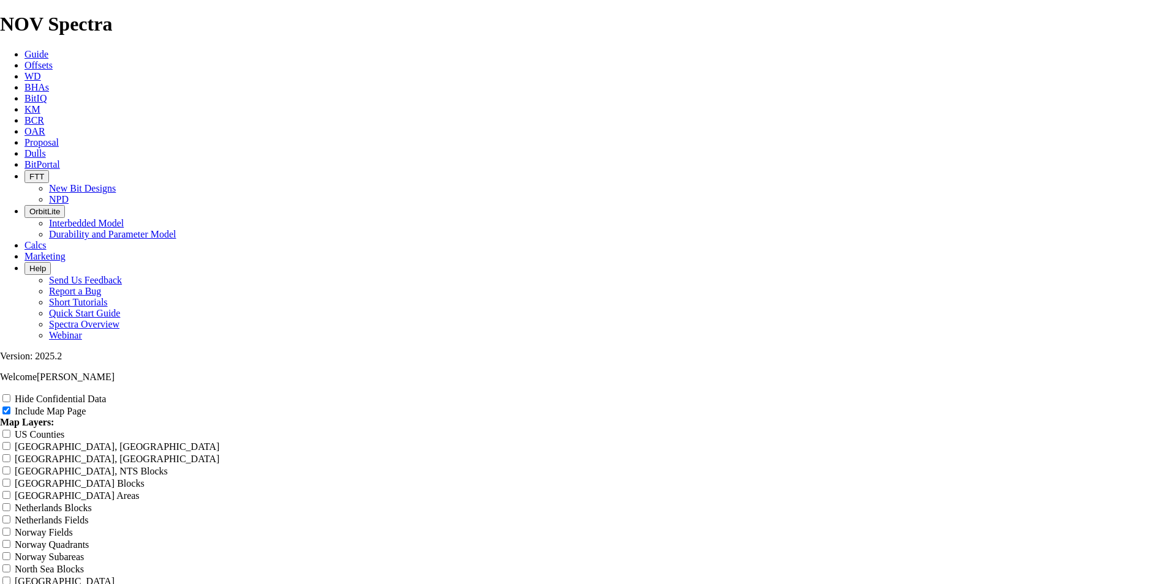
type input "12."
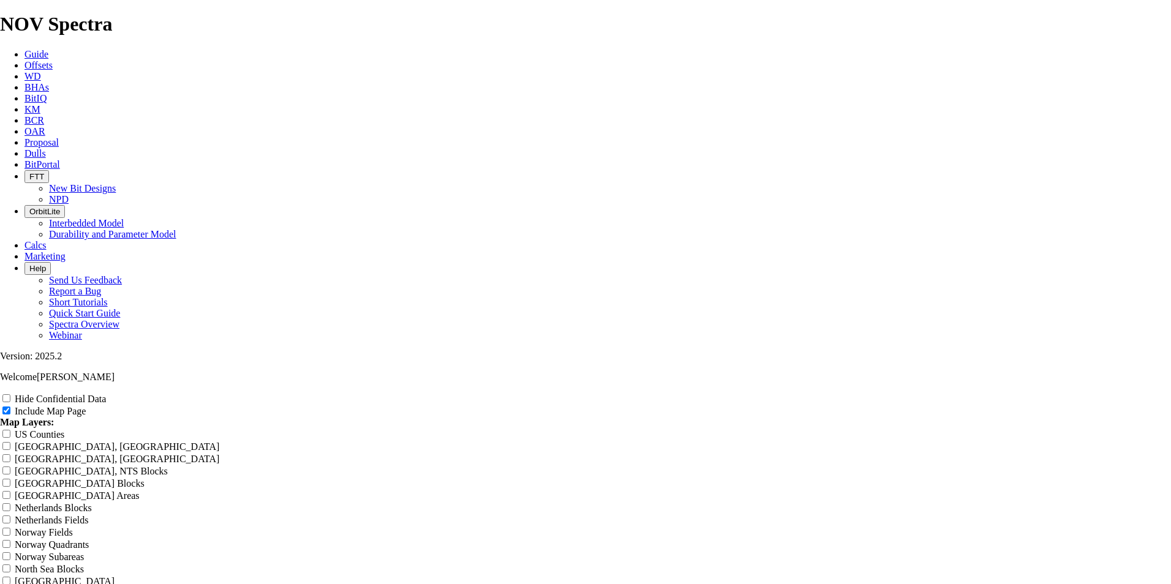
type input "12."
type input "12.2"
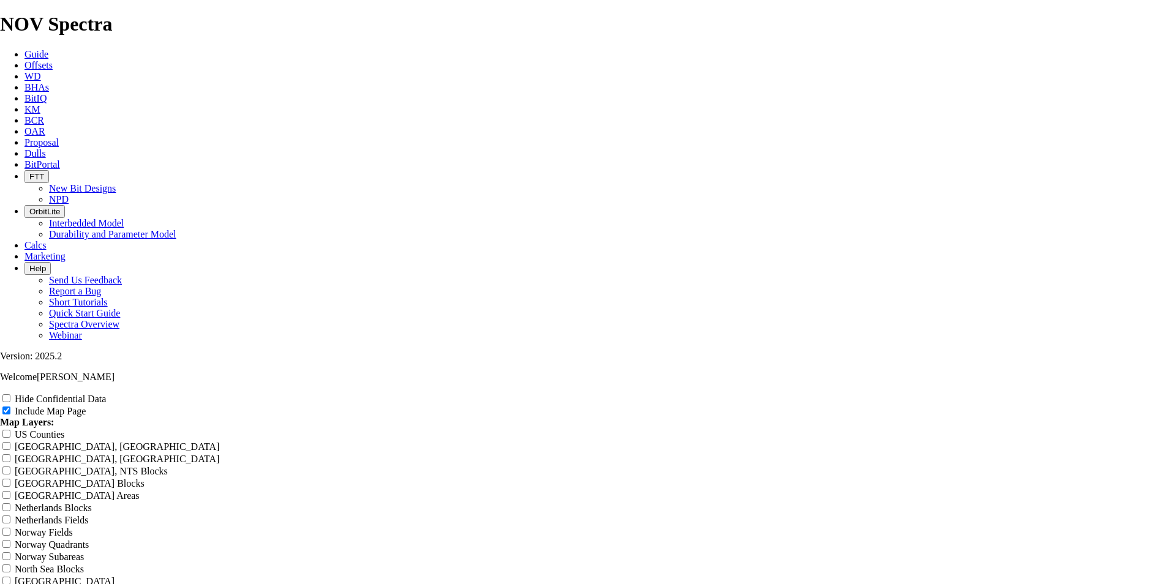
type input "12.2"
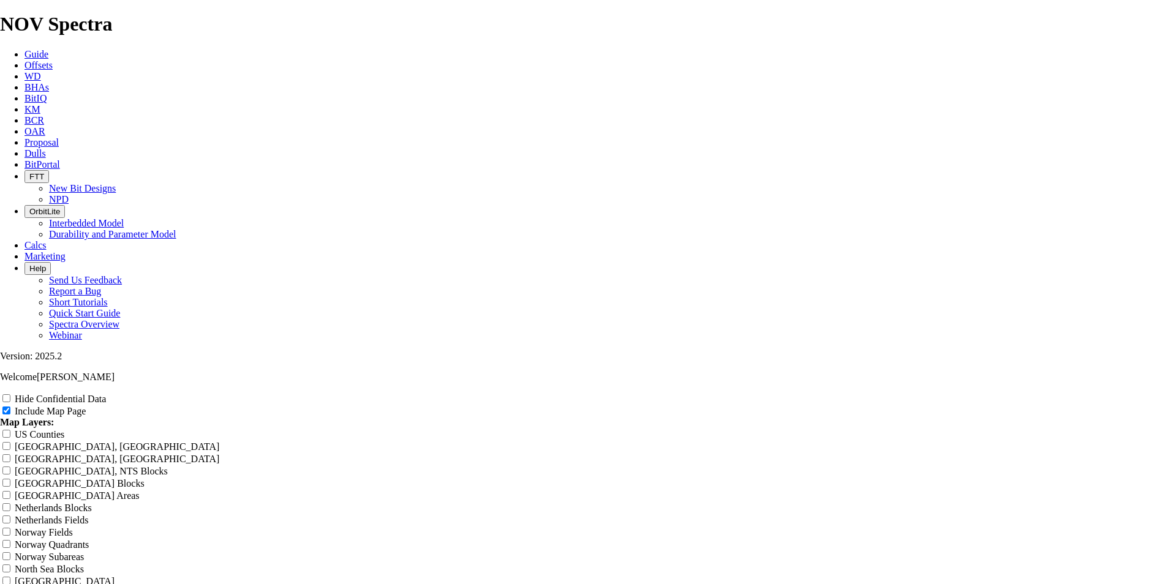
type input "12.2"
type input "12.25"
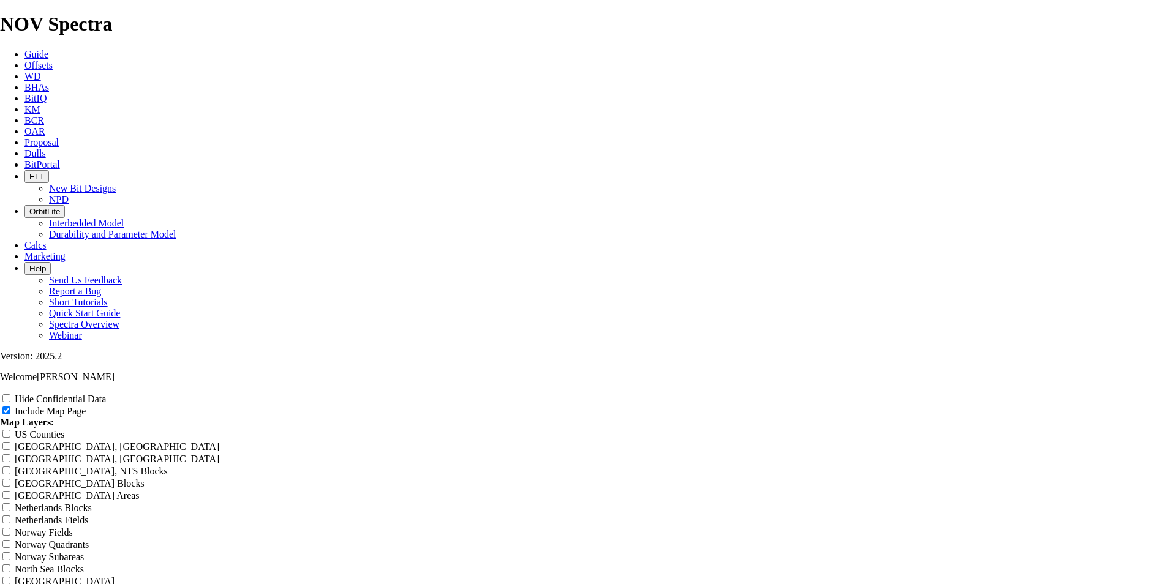
type input "12.25"
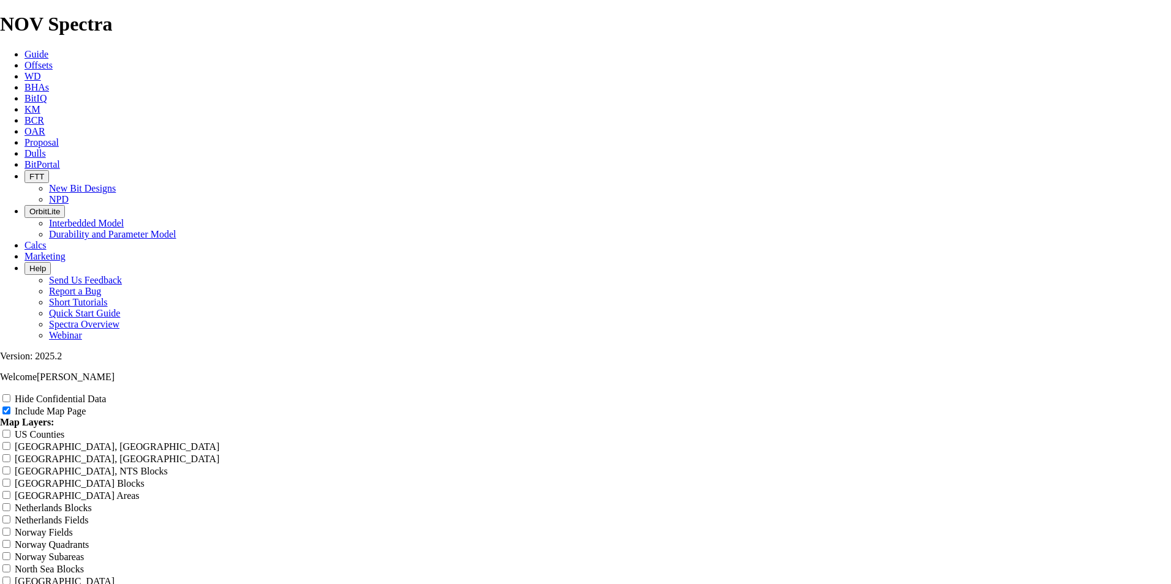
type input "12.25"
type input "12.25""
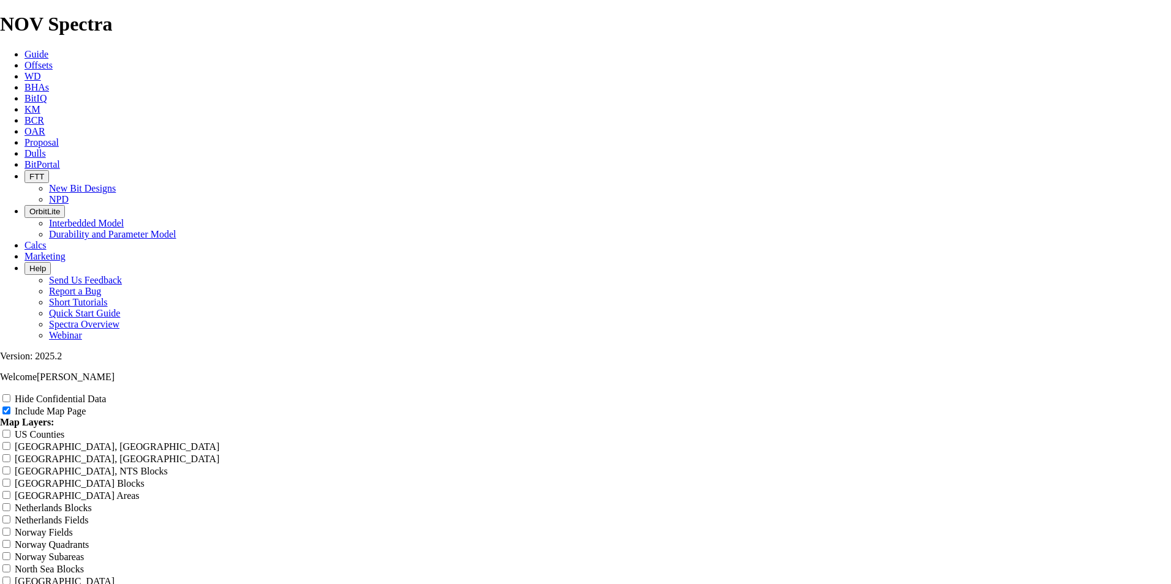
type input "12.25""
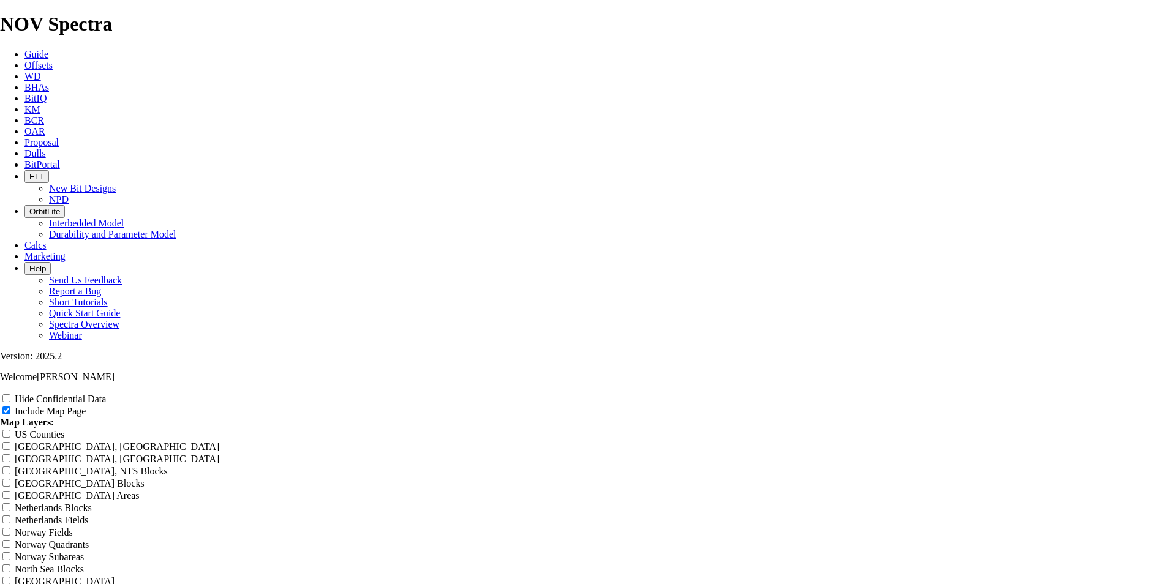
type input "12.25" S"
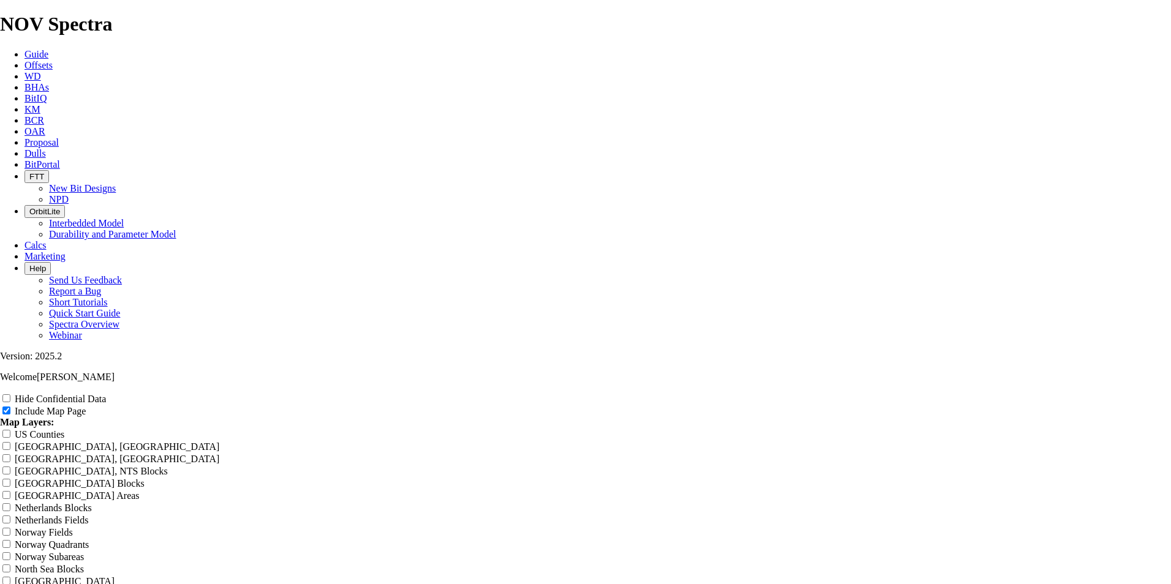
type input "12.25" S"
type input "12.25" Se"
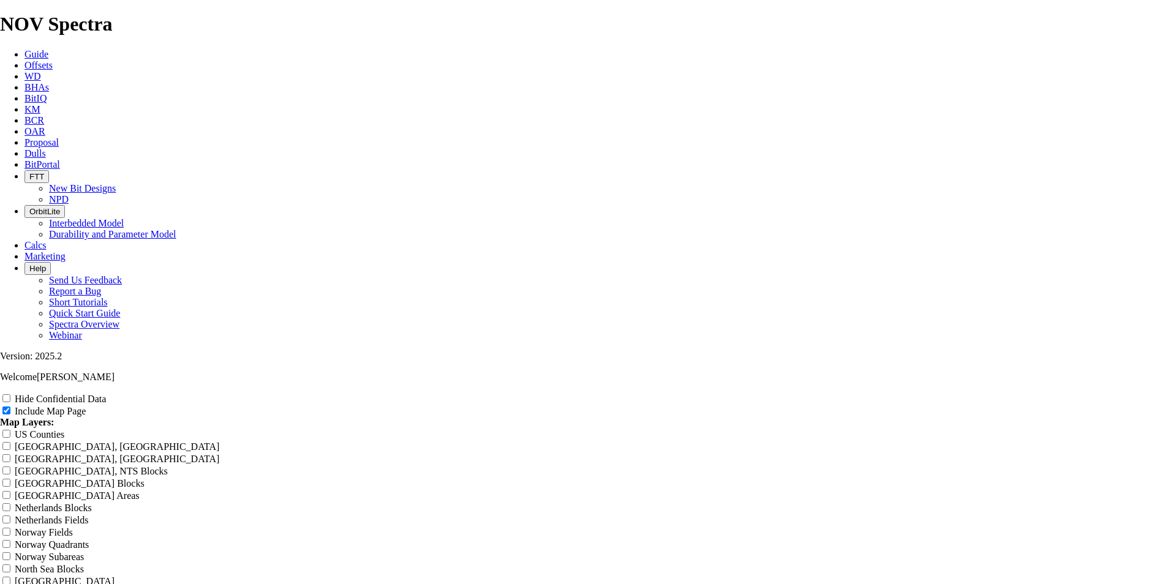
type input "12.25" Se"
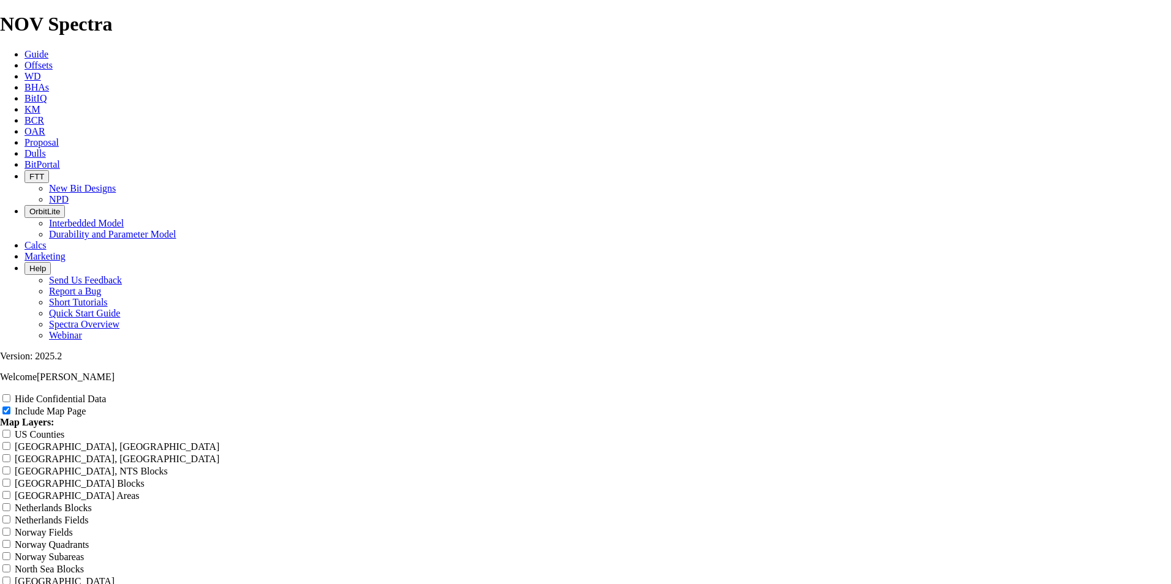
type input "12.25" Se"
type input "12.25" Sel"
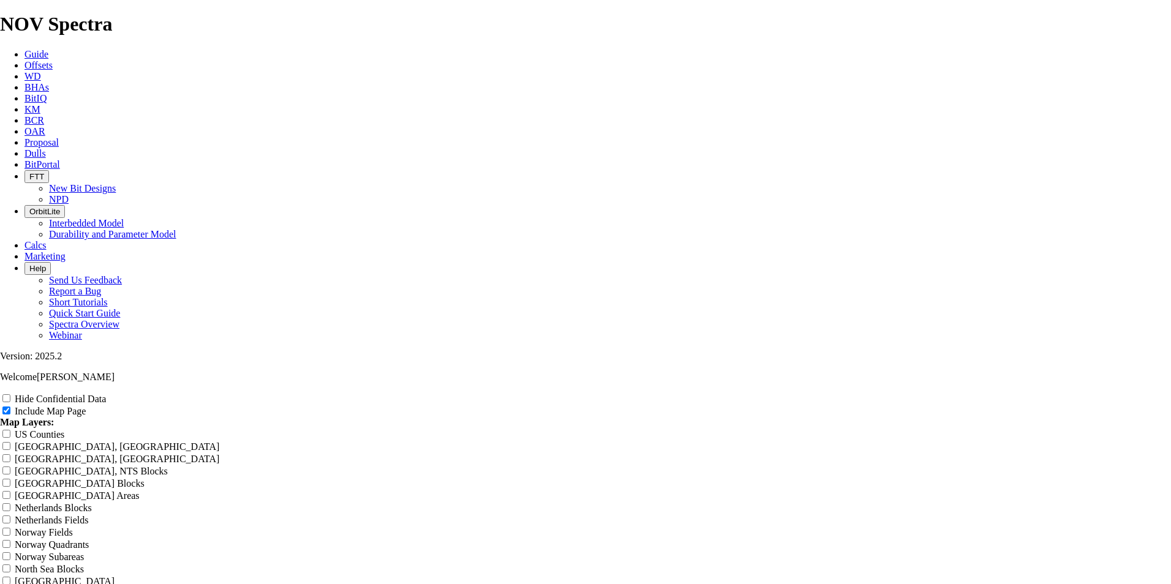
type input "12.25" Sel"
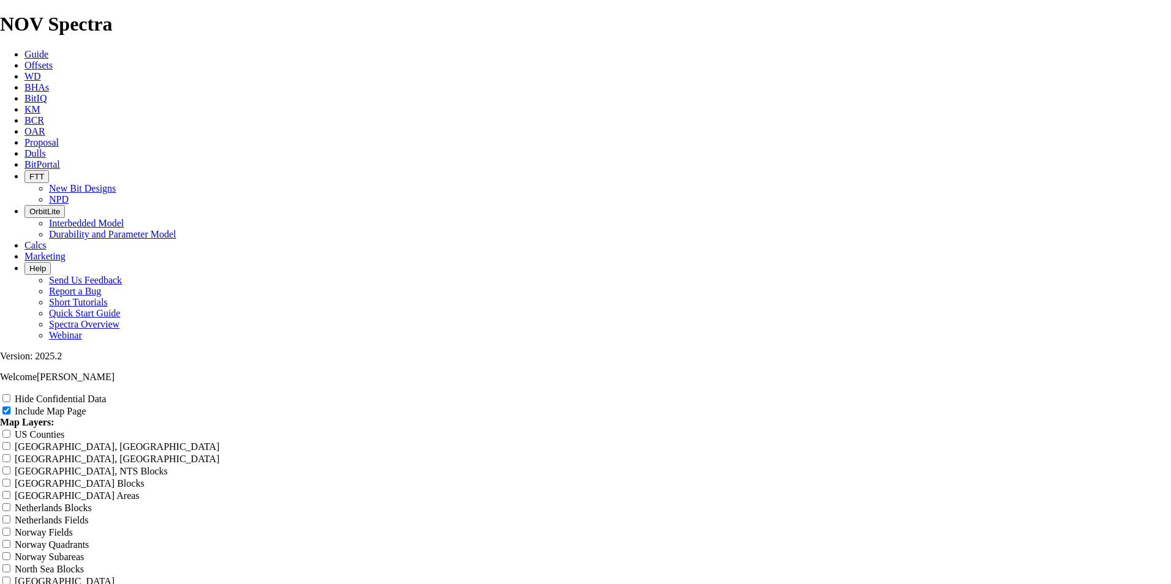
type input "12.25" Sel"
type input "12.25" Sele"
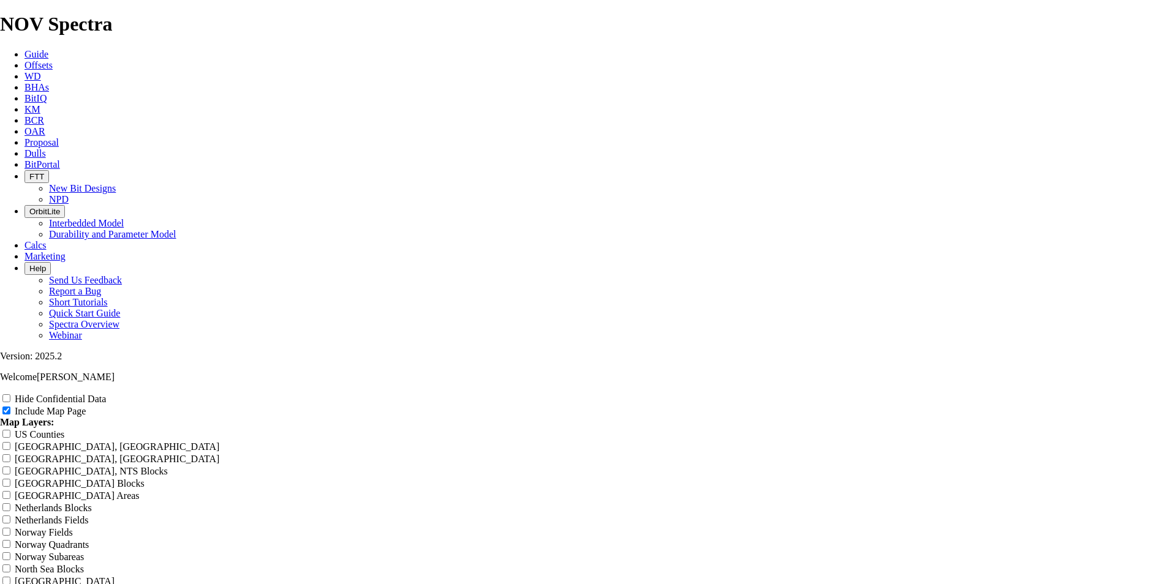
type input "12.25" Sele"
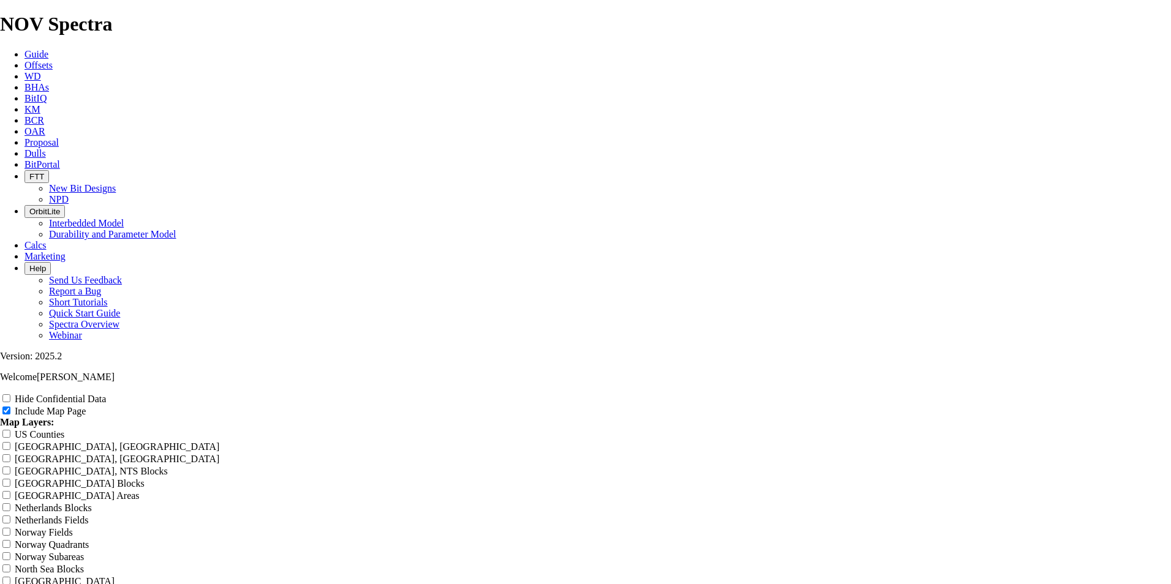
type input "12.25" Sele"
type input "12.25" Selec"
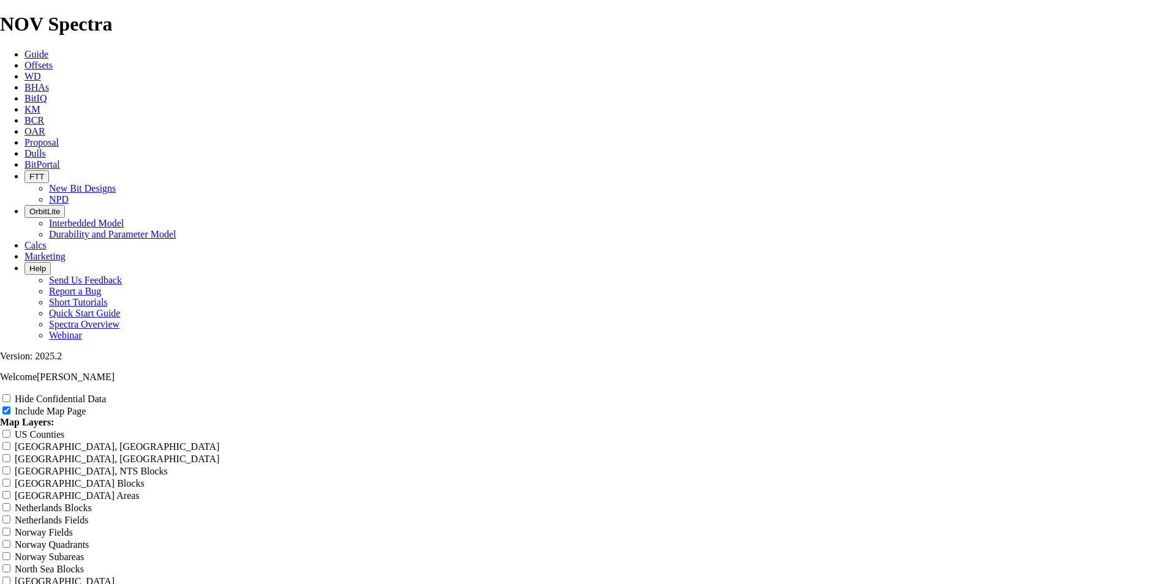
type input "12.25" Selec"
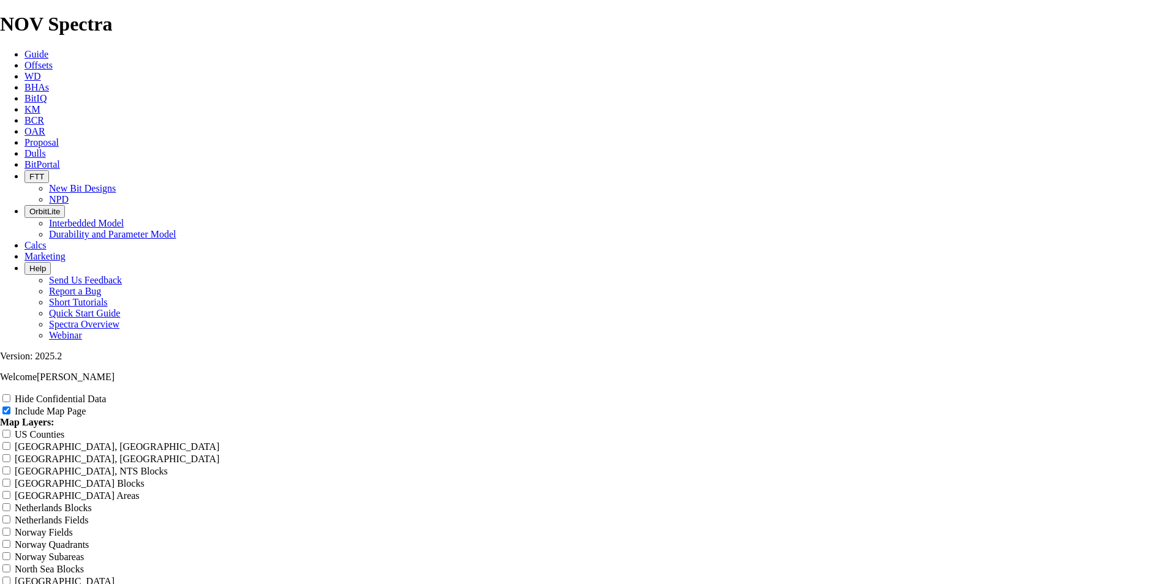
type input "12.25" Select"
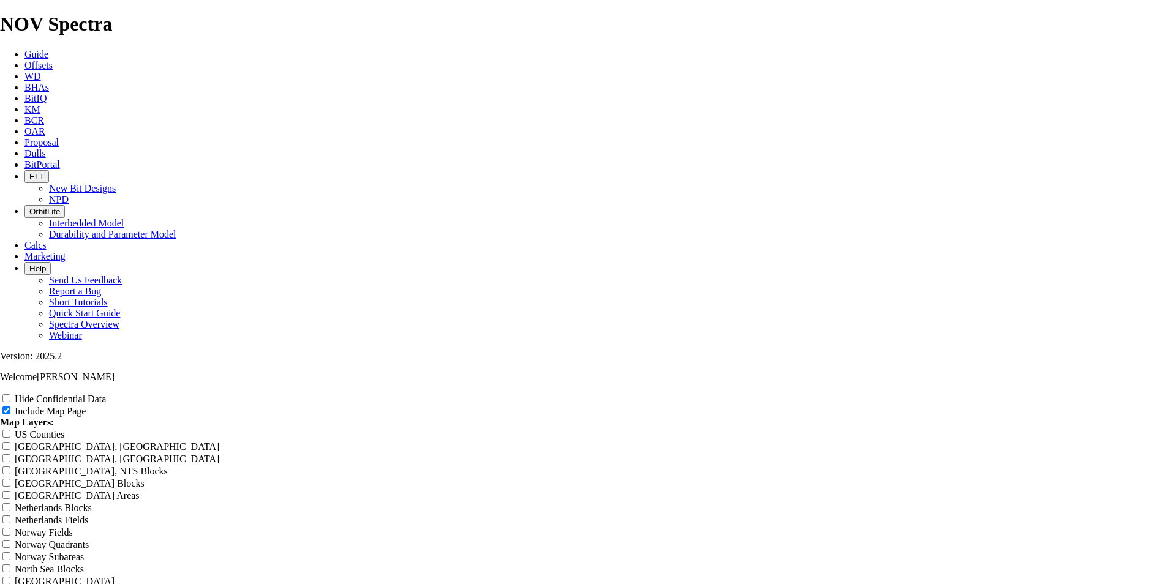
type input "12.25" Select"
type input "12.25" Select O"
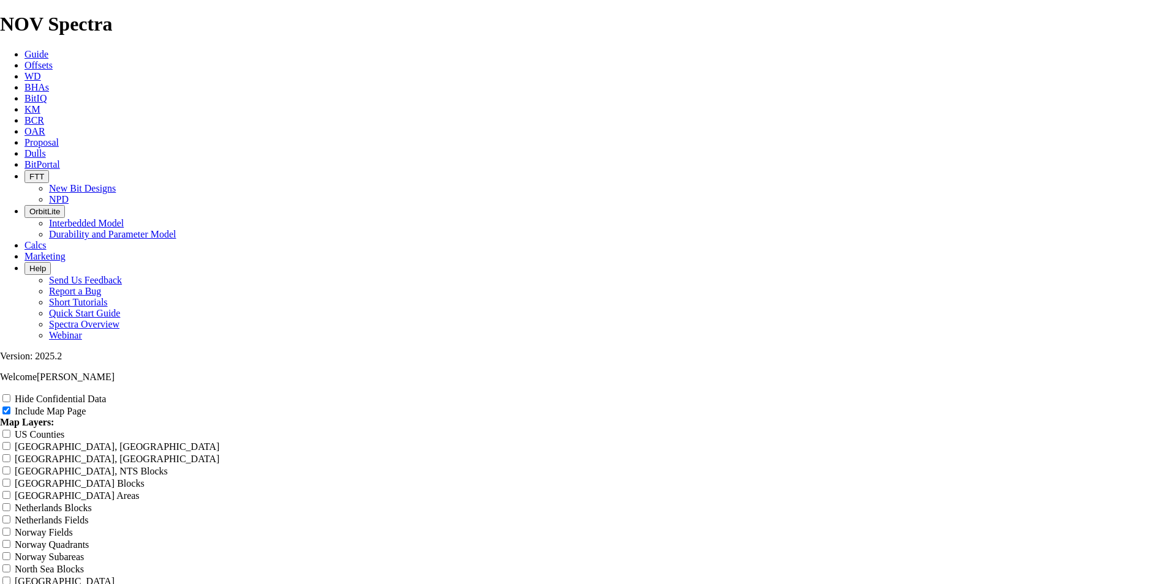
type input "12.25" Select O"
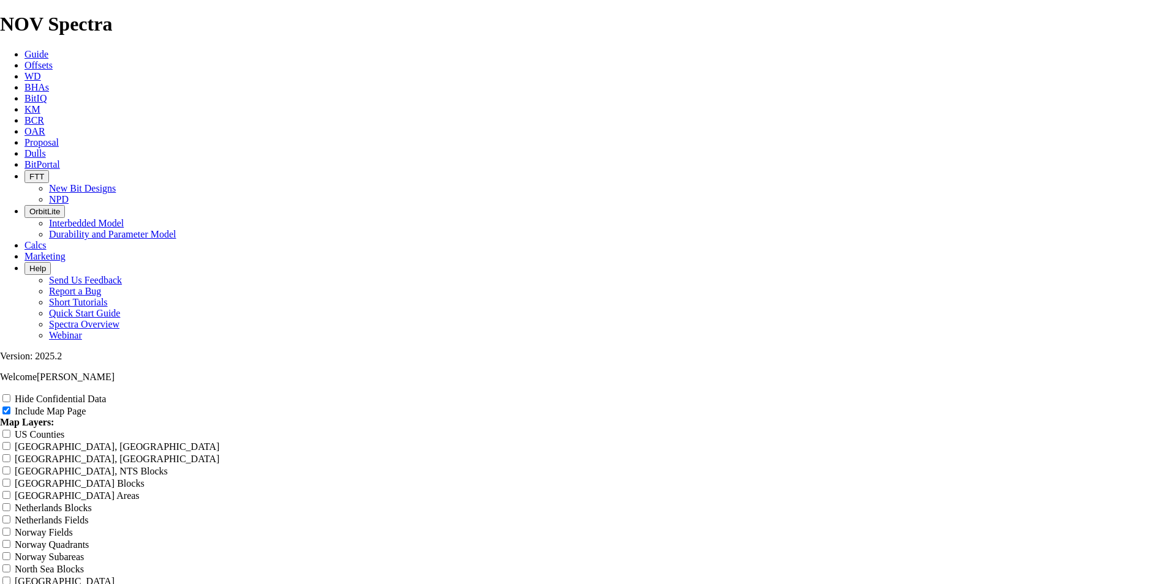
type input "12.25" Select O"
type input "12.25" Select Of"
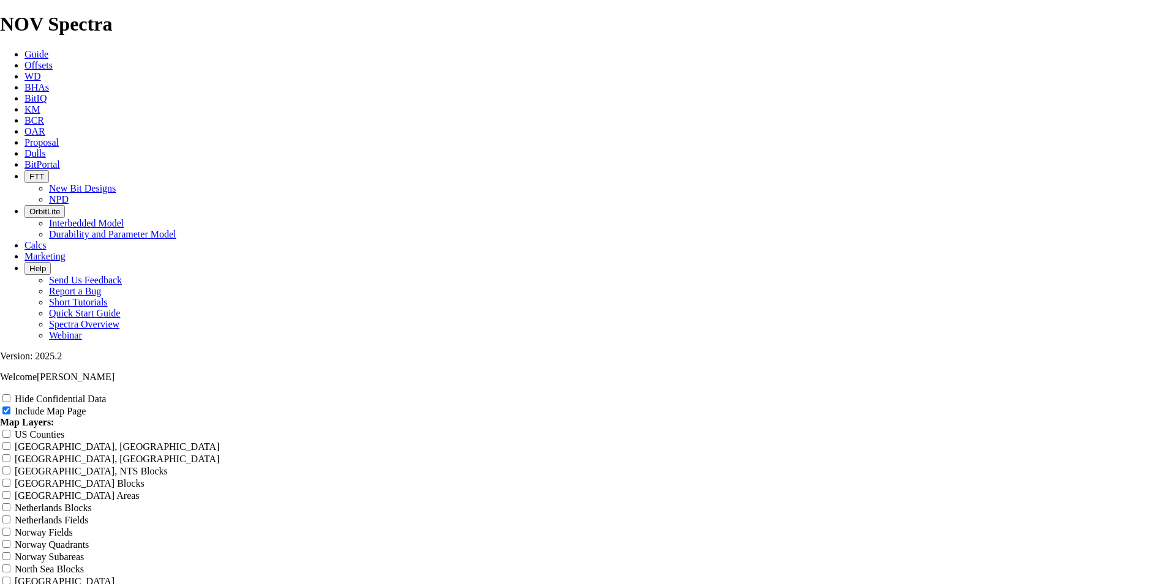
type input "12.25" Select Of"
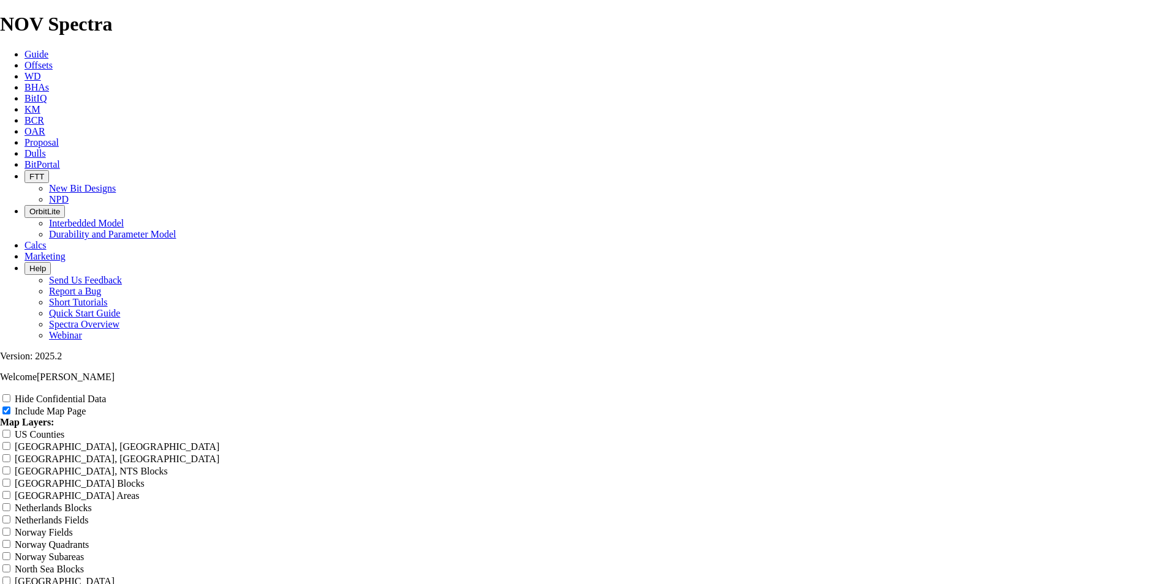
type input "12.25" Select Of"
type input "12.25" Select Off"
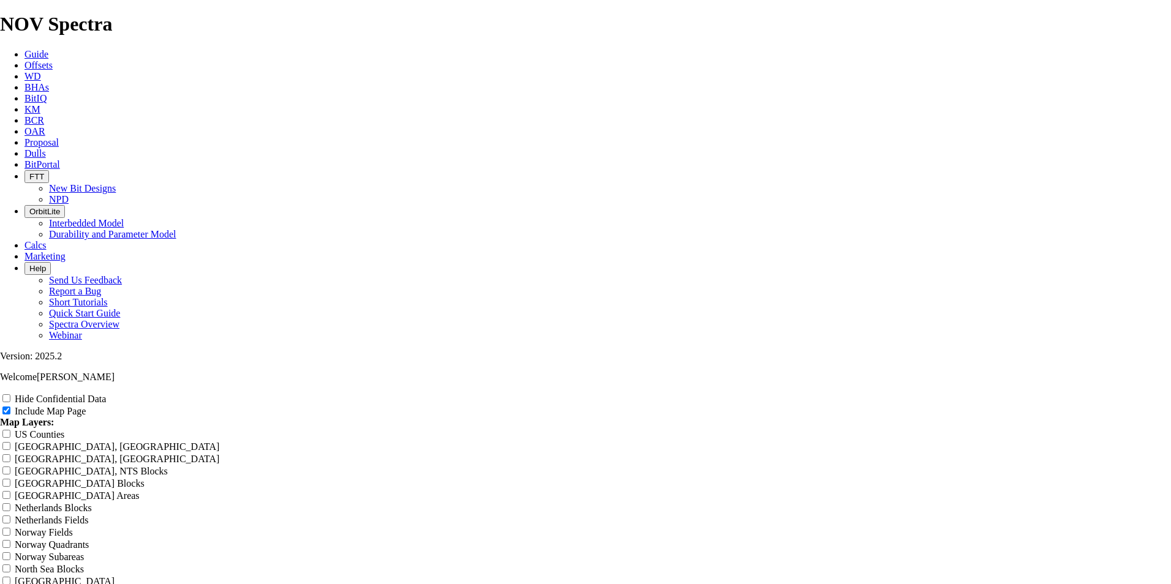
type input "12.25" Select Off"
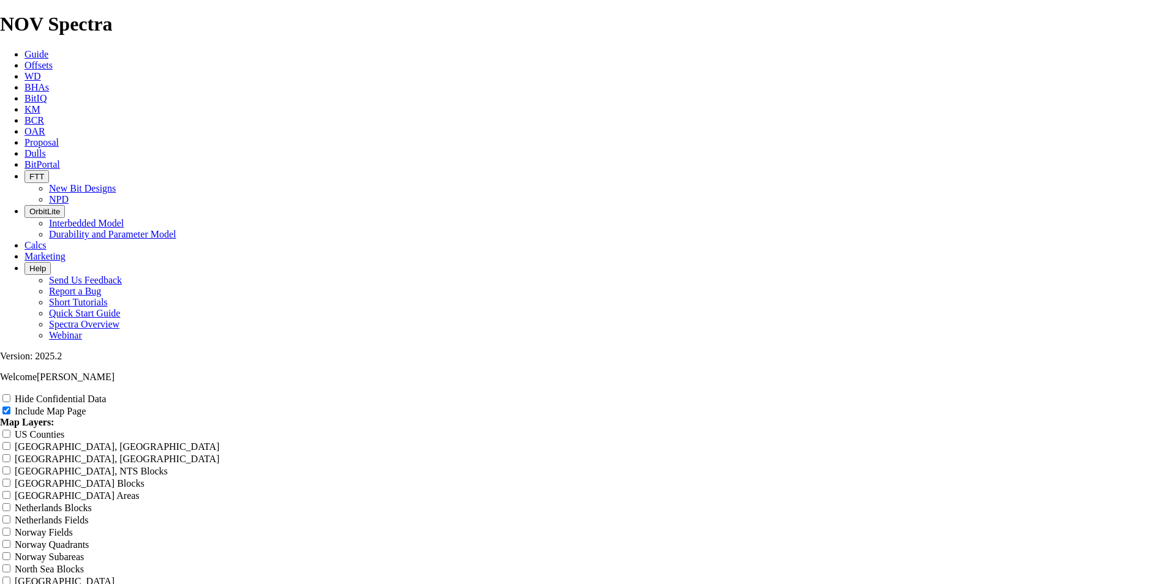
type input "12.25" Select Off"
type input "12.25" Select Offs"
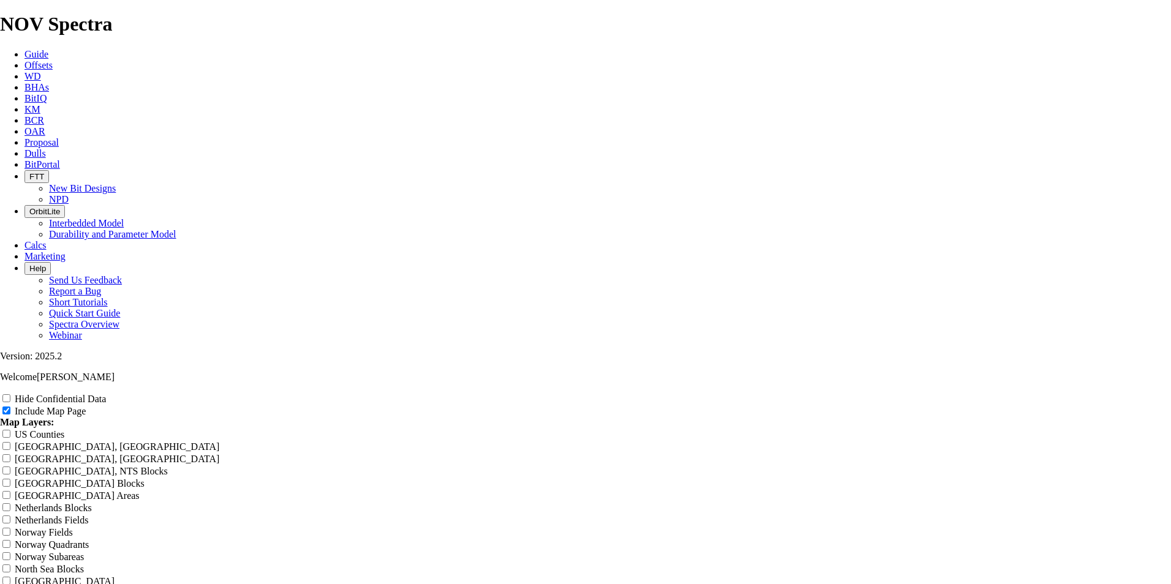
type input "12.25" Select Offs"
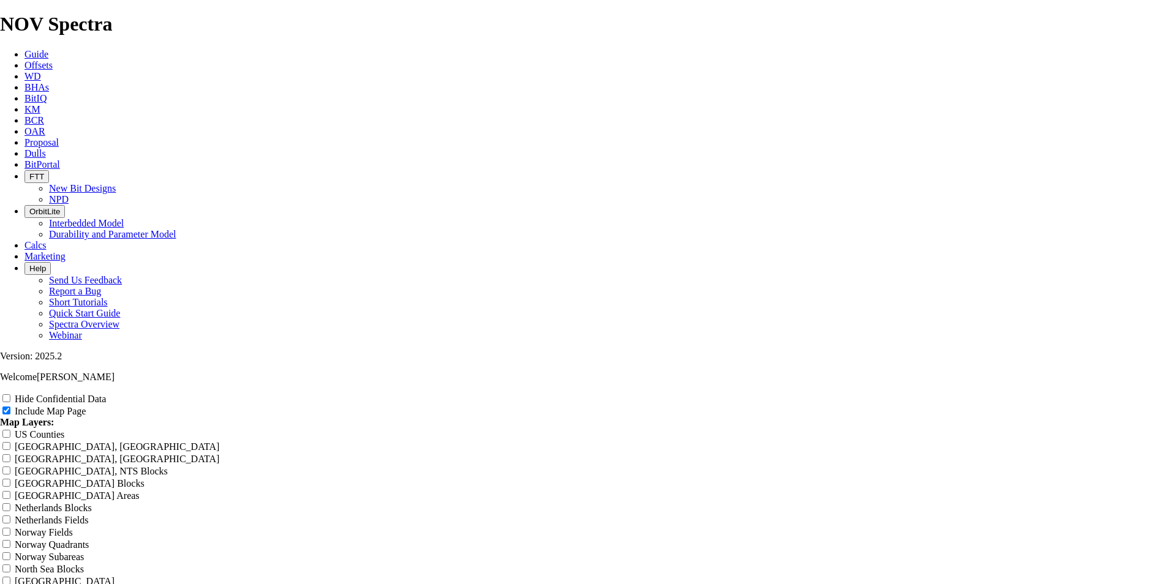
type input "12.25" Select Offse"
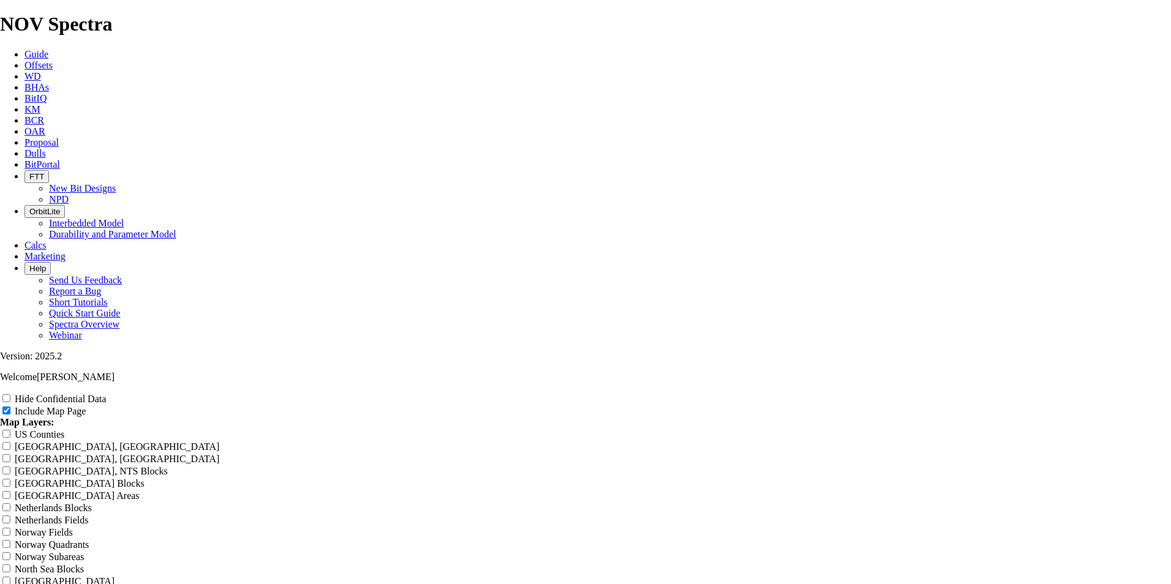
type input "12.25" Select Offse"
type input "12.25" Select Offset"
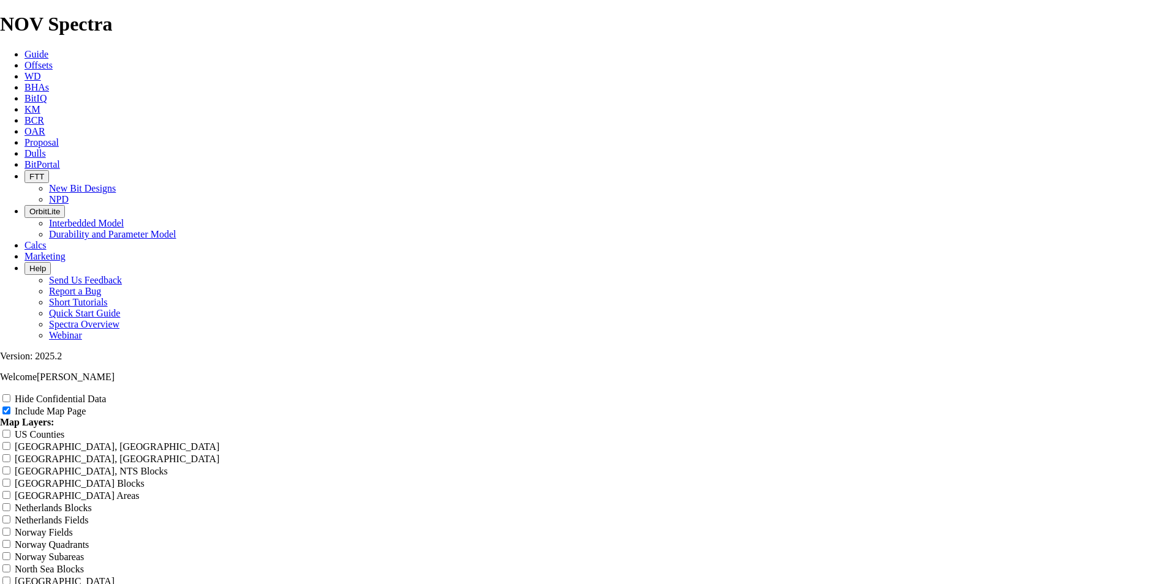
type input "12.25" Select Offset"
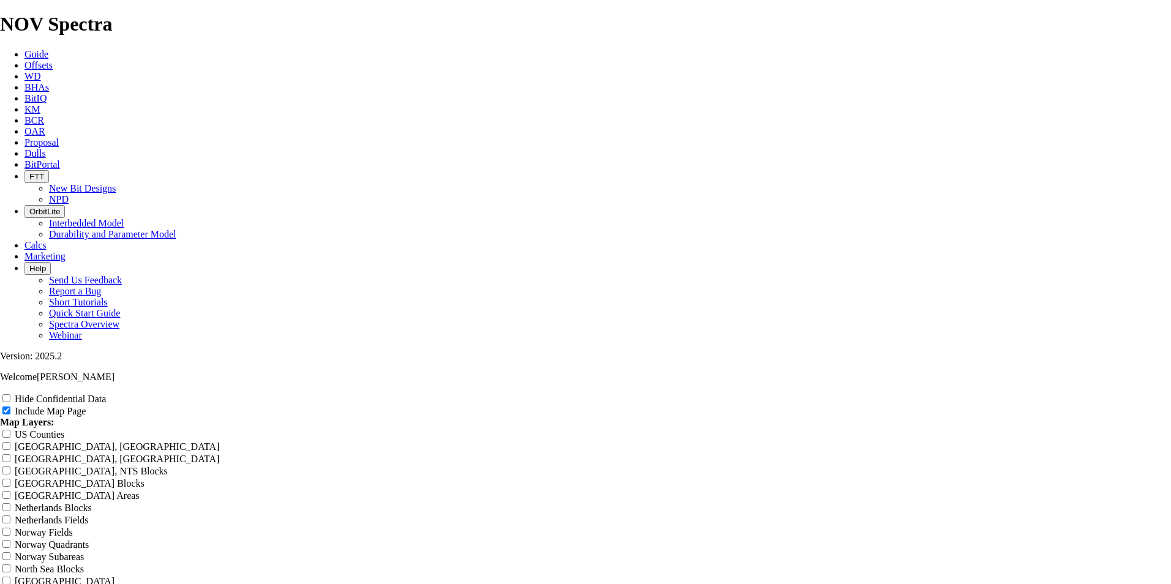
type input "12.25" Select Offset"
type input "12.25" Select Offsets"
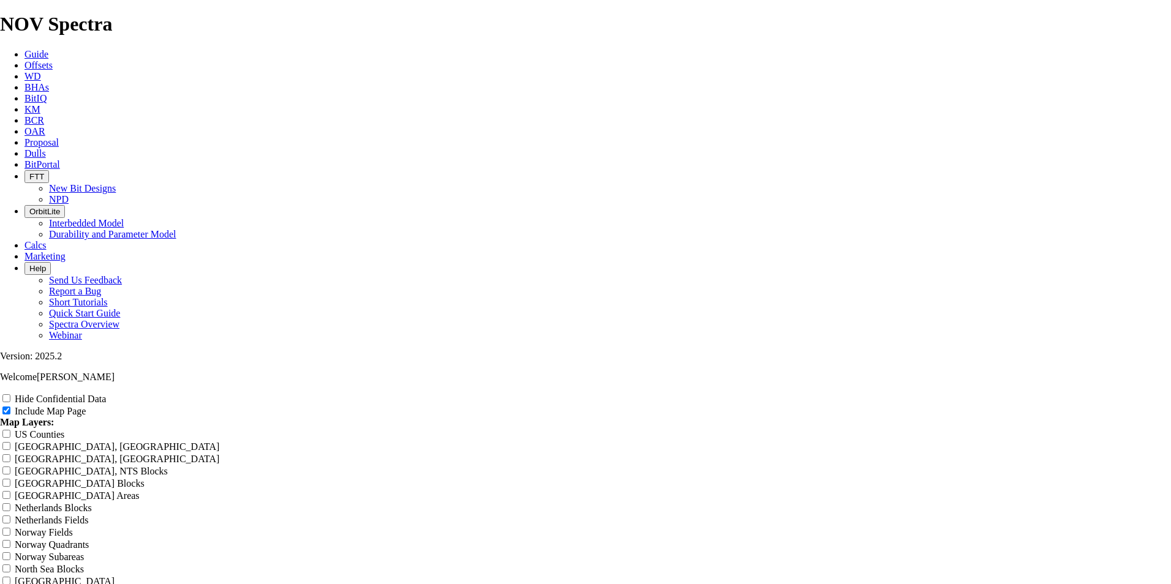
type input "12.25" Select Offsets"
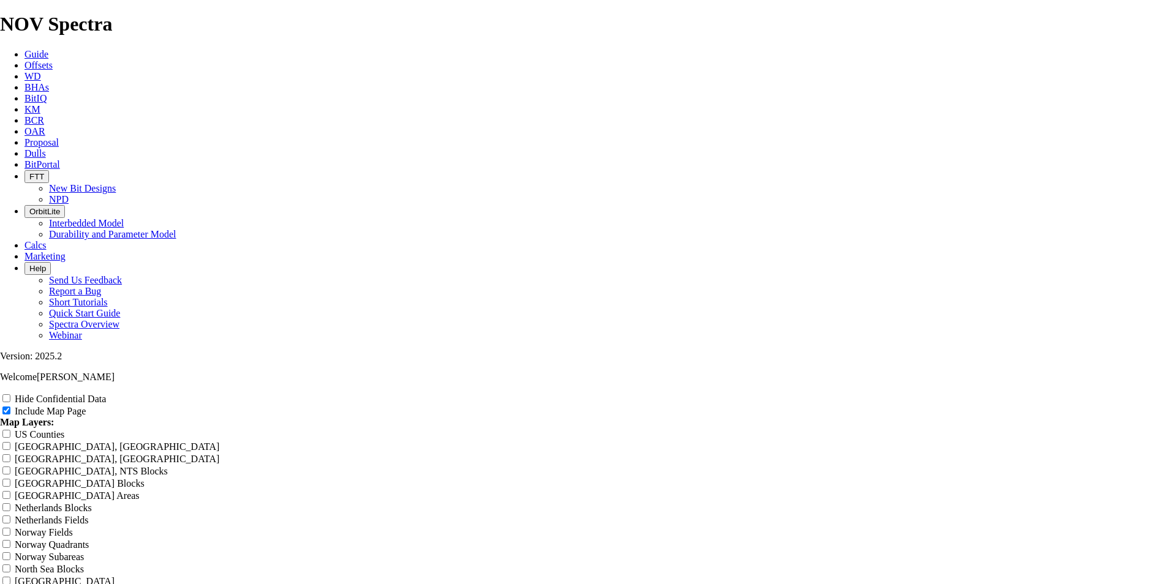
type input "12.25" Select Offsets"
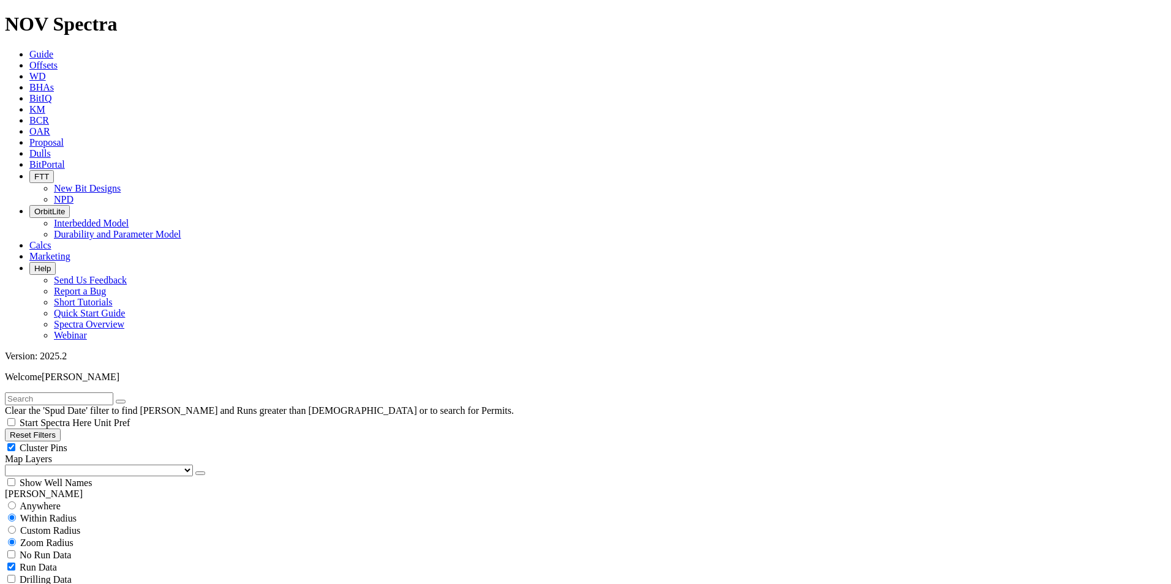
drag, startPoint x: 317, startPoint y: 121, endPoint x: 177, endPoint y: 312, distance: 237.1
click at [61, 429] on button "Reset Filters" at bounding box center [33, 435] width 56 height 13
checkbox input "true"
click at [61, 429] on button "Reset Filters" at bounding box center [33, 435] width 56 height 13
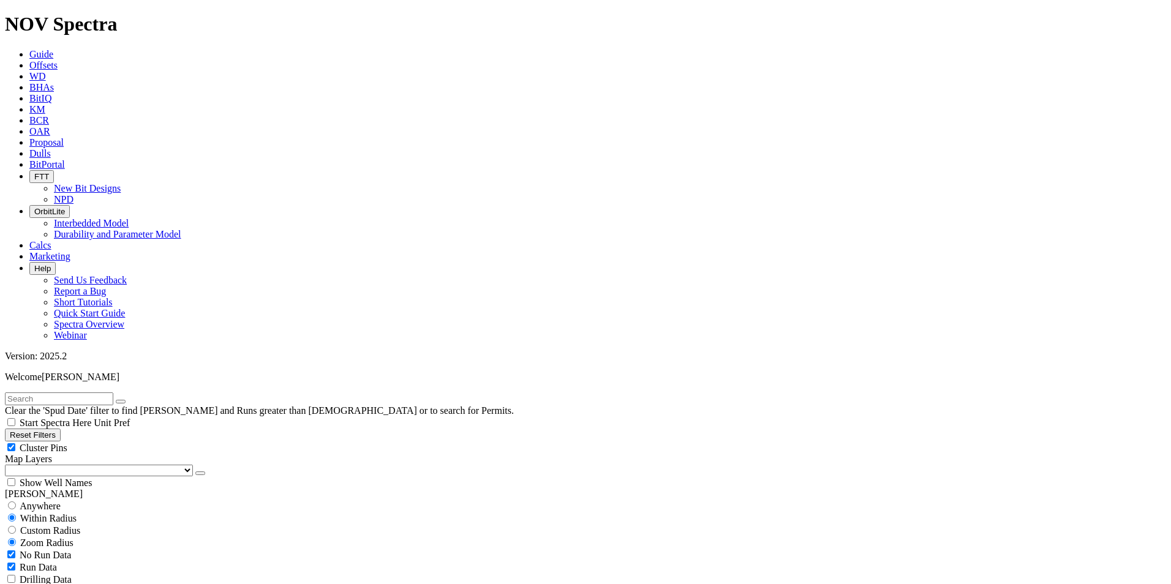
click at [61, 429] on button "Reset Filters" at bounding box center [33, 435] width 56 height 13
select select "8.75"
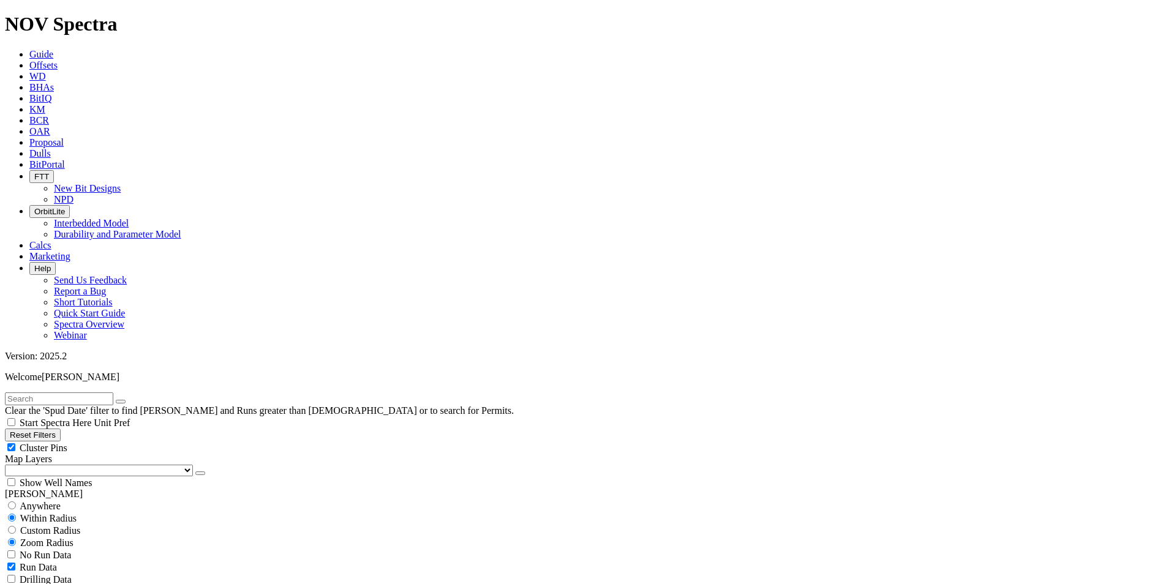
checkbox input "false"
select select "? number:8.75 ?"
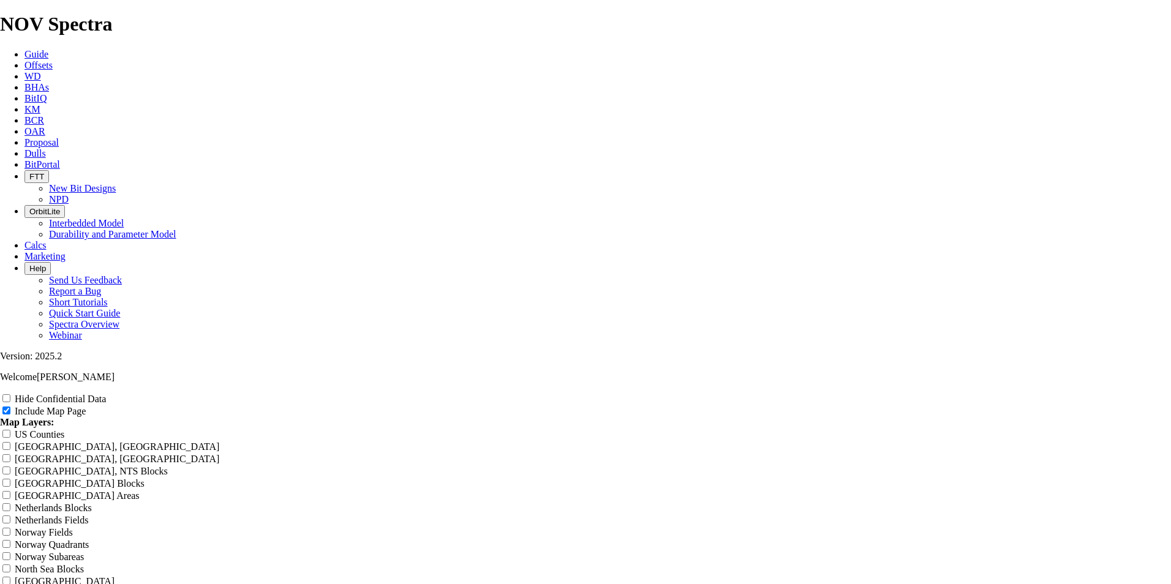
scroll to position [1550, 0]
radio input "true"
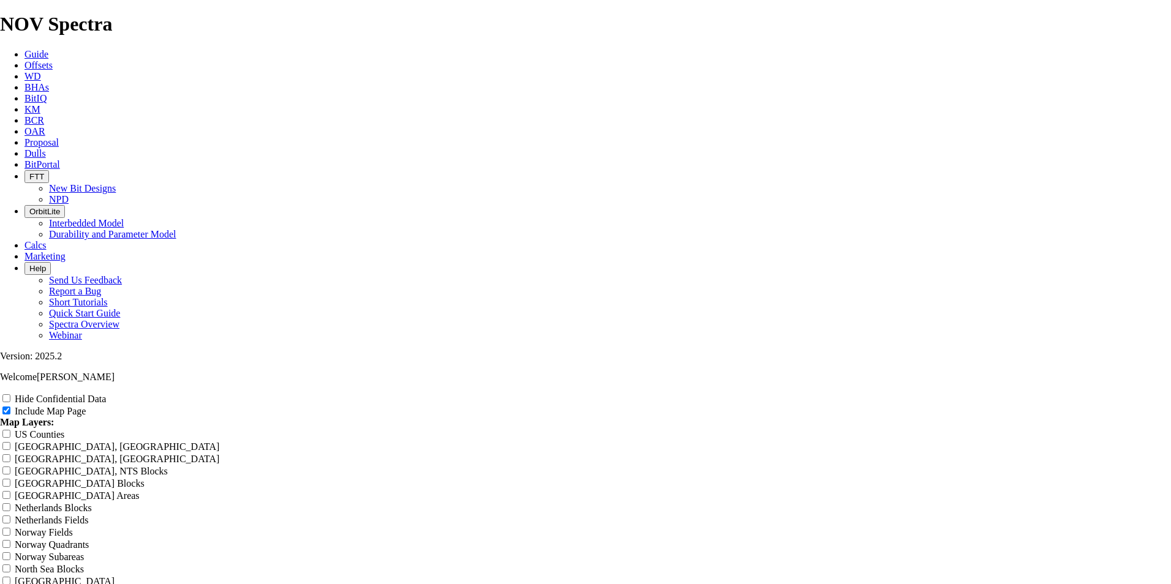
radio input "true"
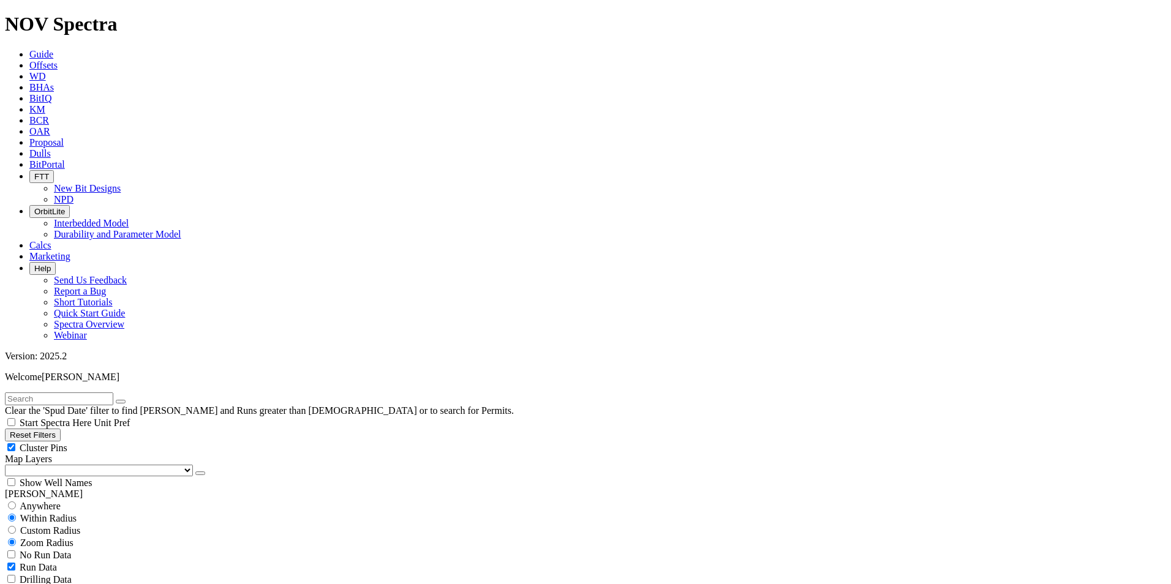
scroll to position [567, 0]
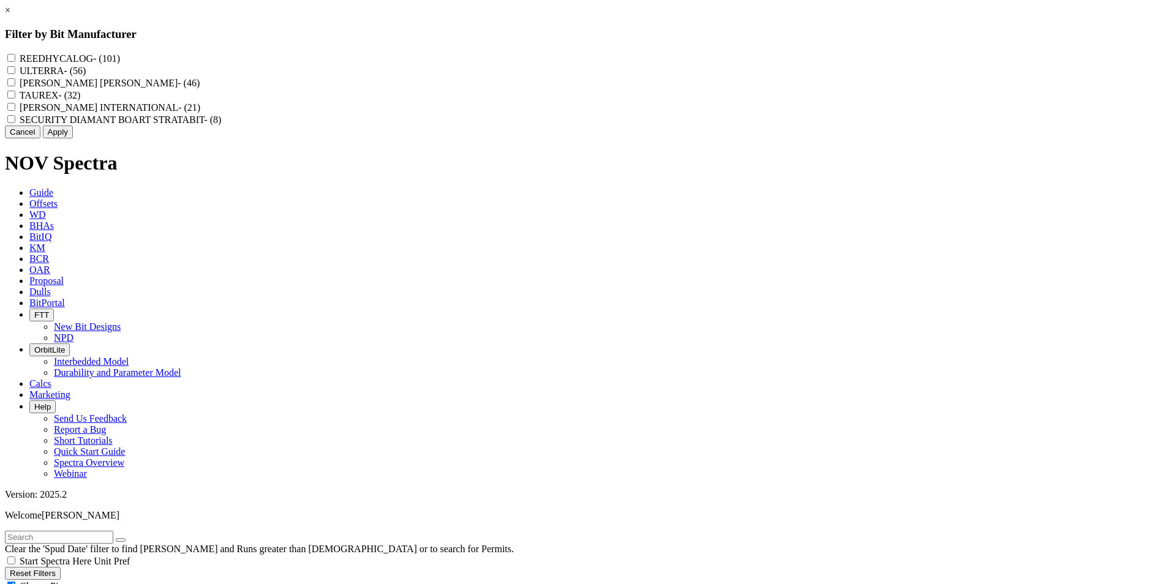
click at [120, 58] on label "REEDHYCALOG - (101)" at bounding box center [70, 58] width 100 height 10
click at [15, 58] on input "REEDHYCALOG - (101)" at bounding box center [11, 58] width 8 height 8
checkbox input "true"
click at [73, 138] on button "Apply" at bounding box center [58, 132] width 30 height 13
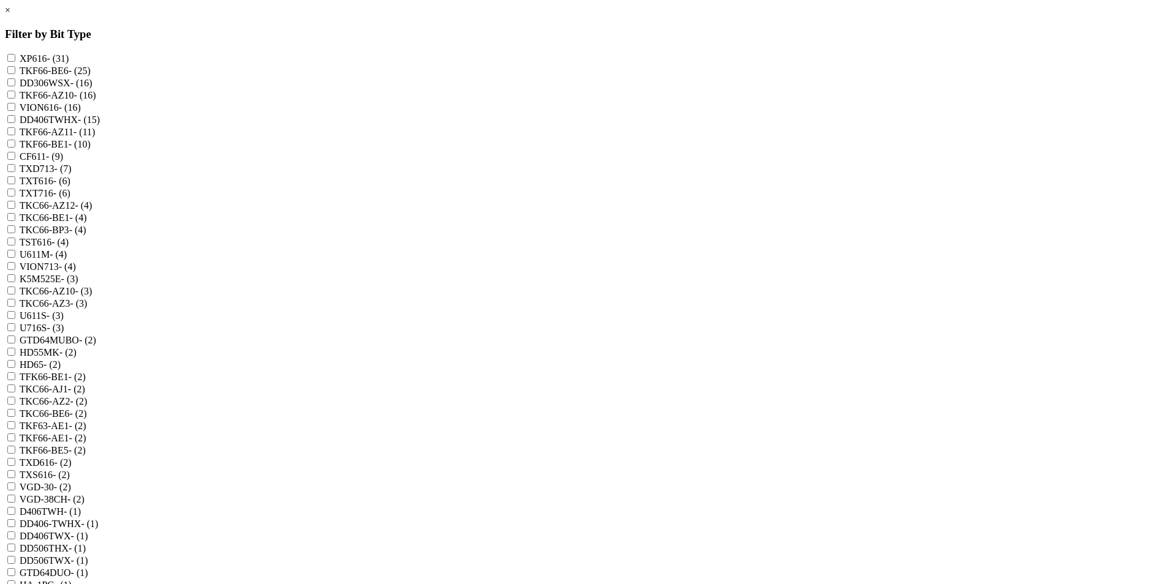
click at [15, 99] on input "TKF66-AZ10 - (16)" at bounding box center [11, 95] width 8 height 8
checkbox input "true"
click at [15, 135] on input "TKF66-AZ11 - (11)" at bounding box center [11, 131] width 8 height 8
checkbox input "true"
click at [15, 209] on input "TKC66-AZ12 - (4)" at bounding box center [11, 205] width 8 height 8
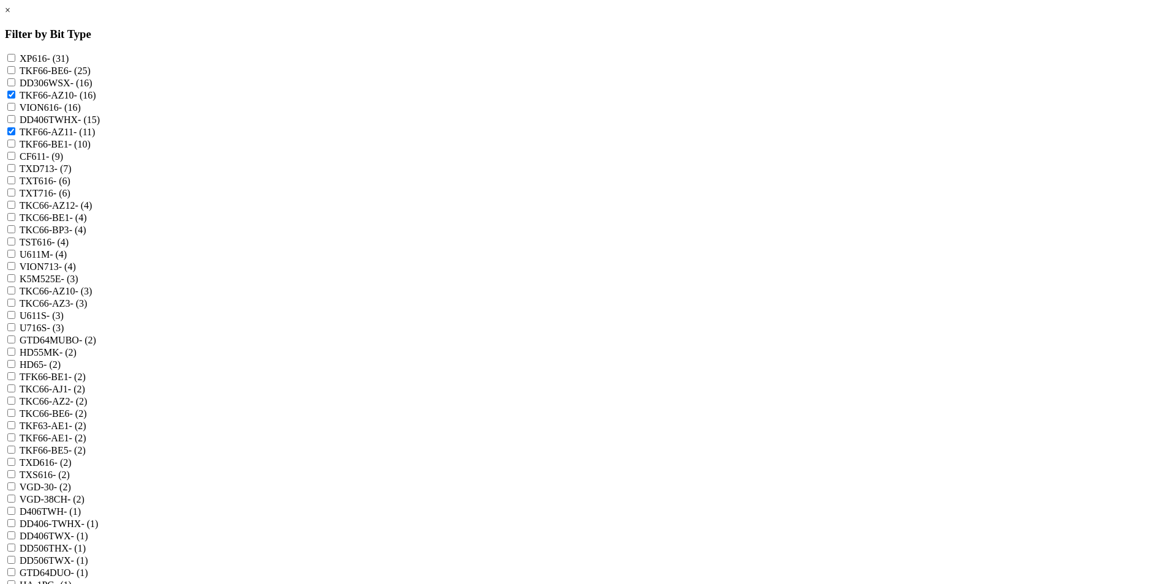
checkbox input "true"
click at [15, 307] on input "TKC66-AZ3 - (3)" at bounding box center [11, 303] width 8 height 8
checkbox input "true"
click at [15, 295] on input "TKC66-AZ10 - (3)" at bounding box center [11, 291] width 8 height 8
checkbox input "true"
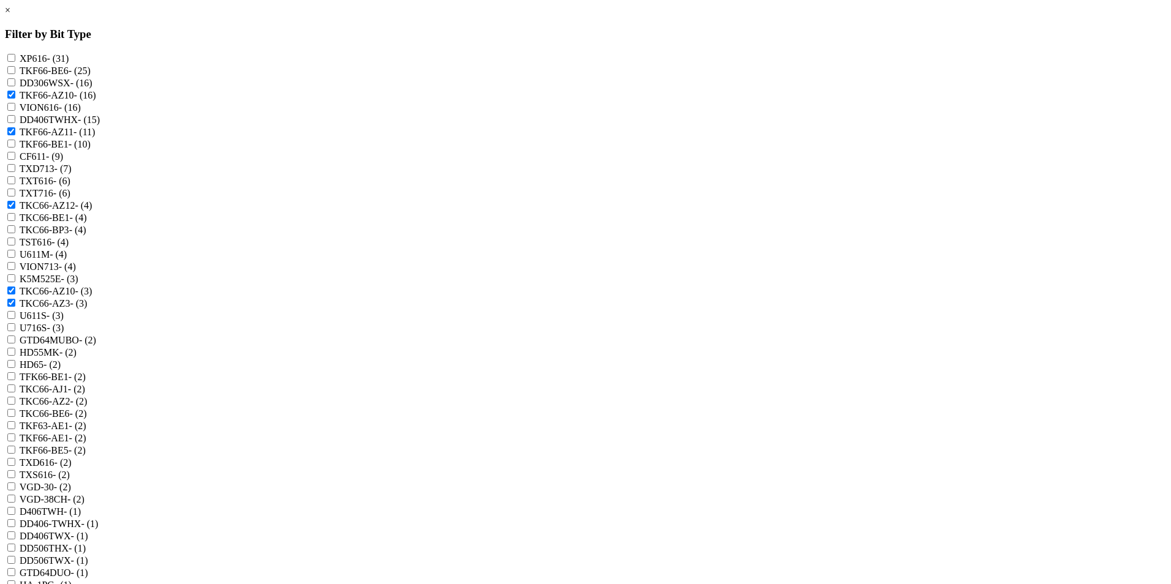
scroll to position [166, 0]
click at [15, 397] on input "TKC66-AZ2 - (2)" at bounding box center [11, 401] width 8 height 8
checkbox input "true"
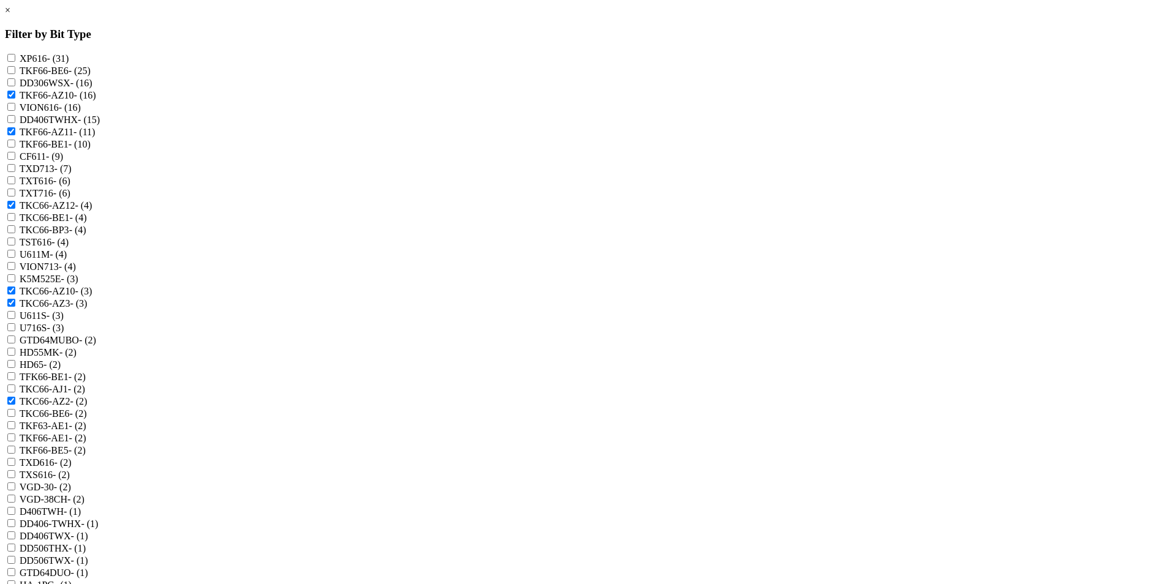
checkbox input "true"
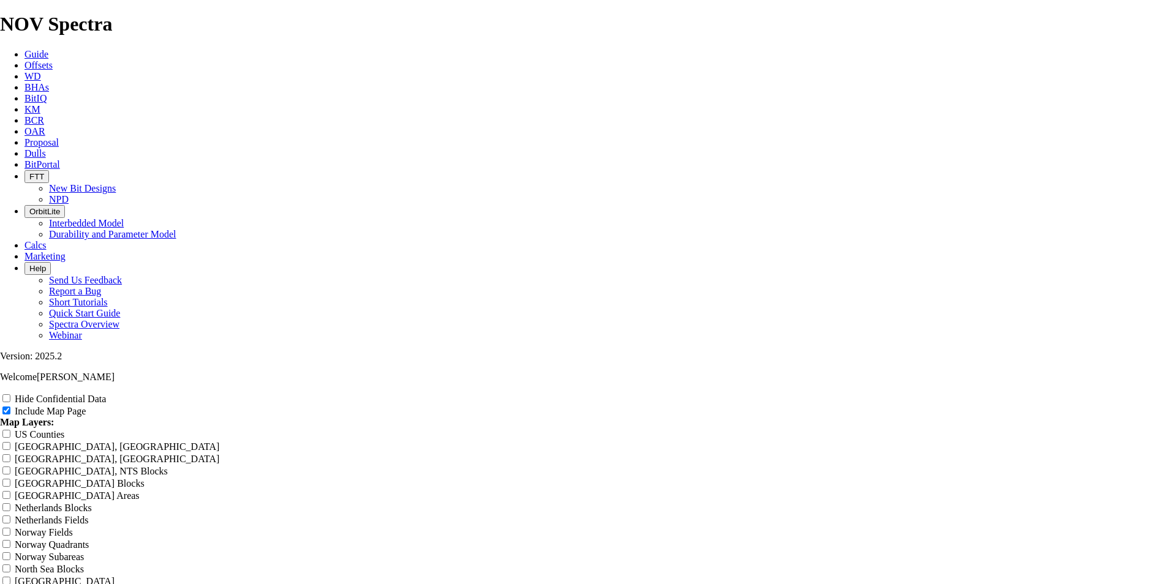
scroll to position [1515, 0]
type input "8"
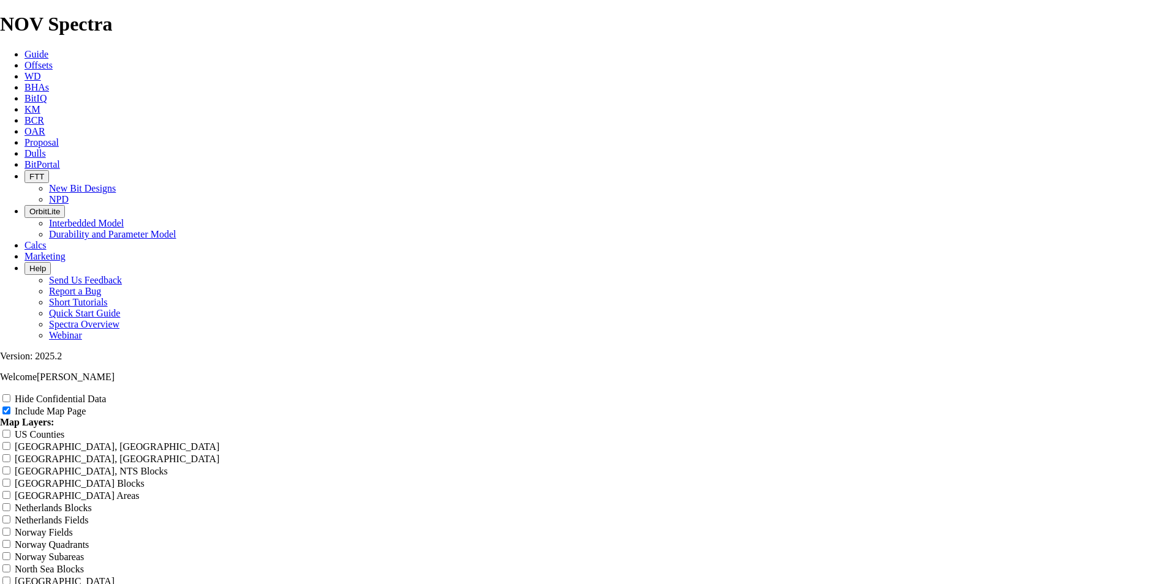
type input "8"
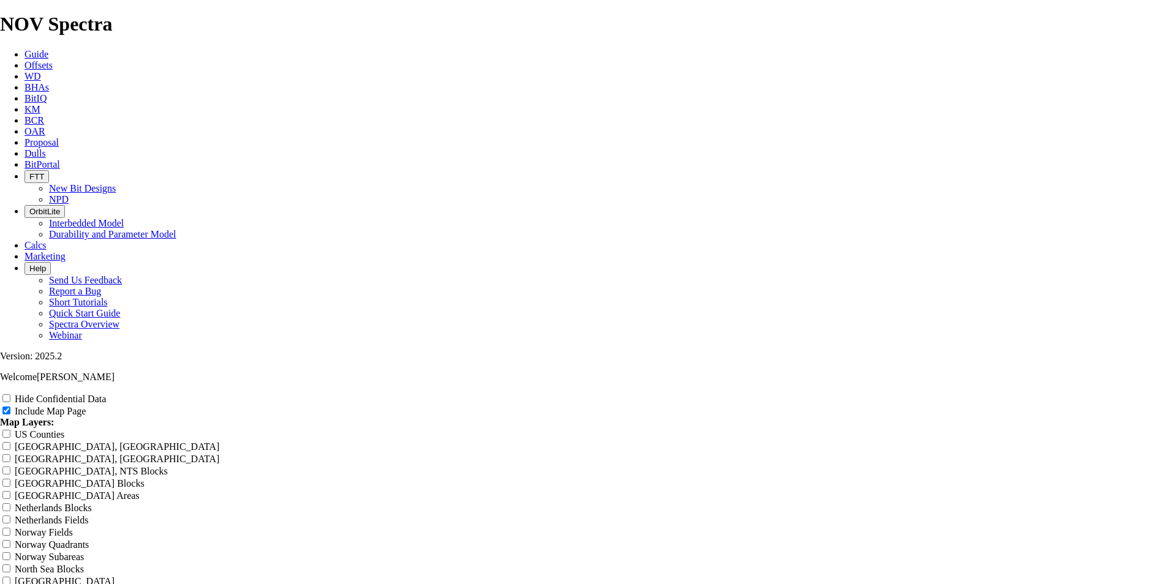
type input "8"
type input "8."
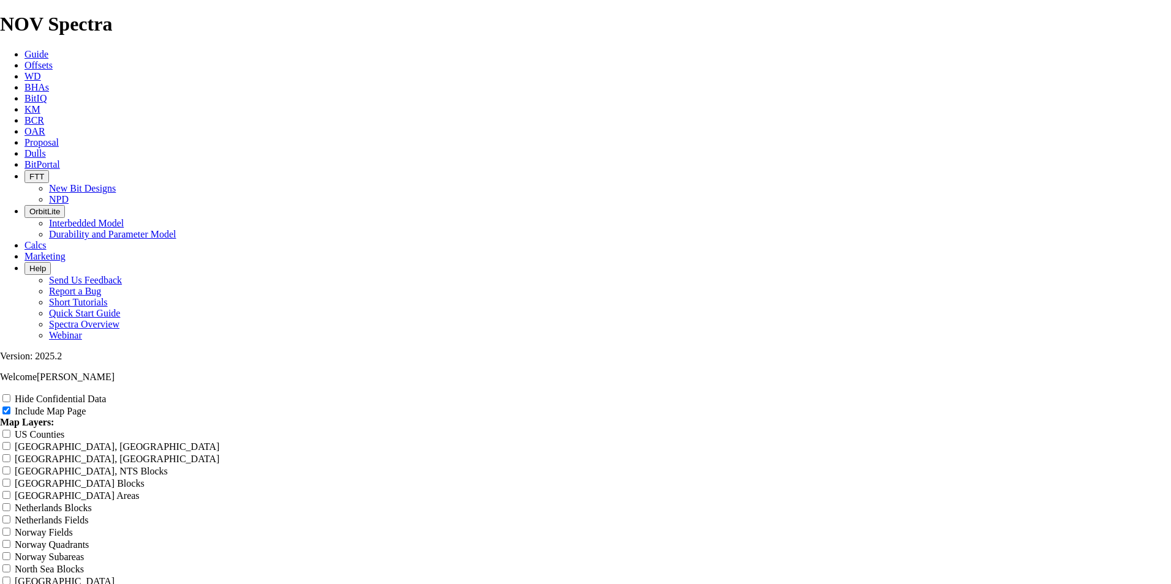
type input "8.75 AZ"
type input "8.75 AZ O"
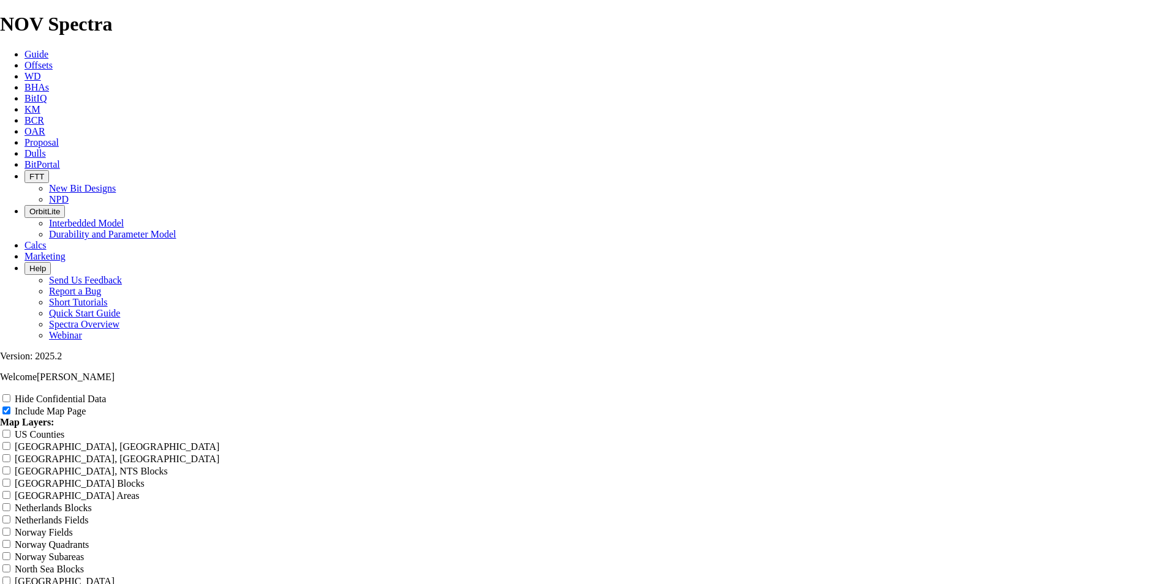
type input "8.75 AZ O"
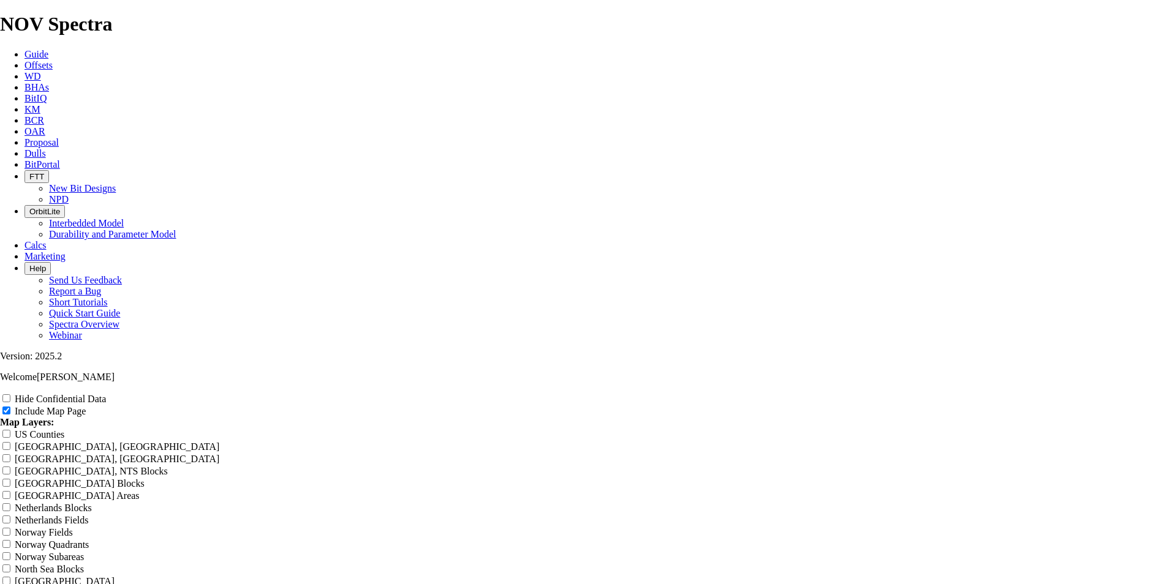
type input "8.75 AZ Of"
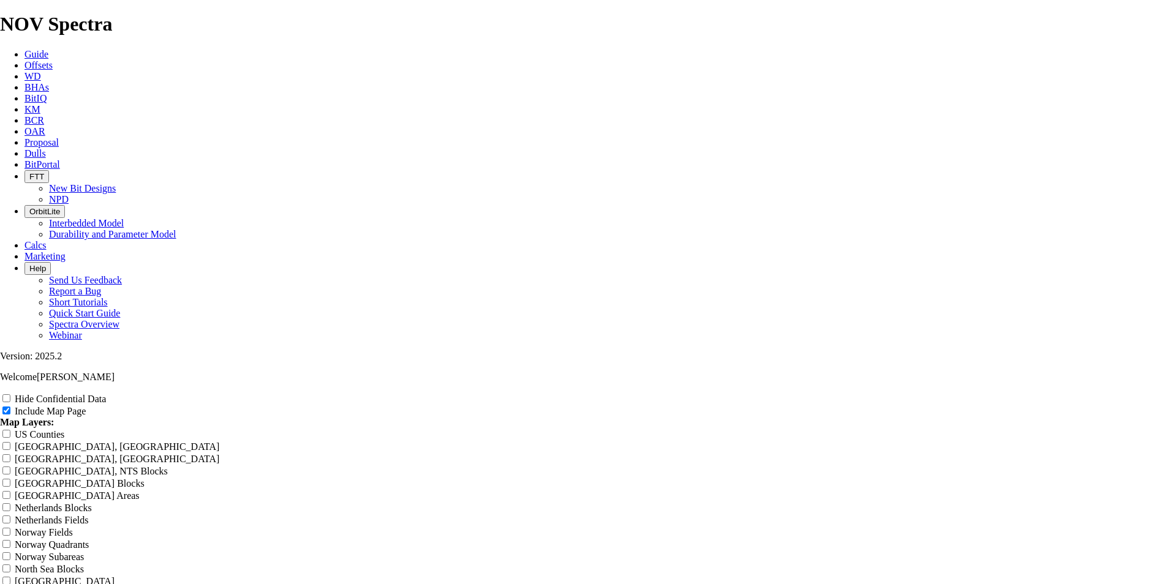
type input "8.75 AZ Of"
type input "8.75 AZ Off"
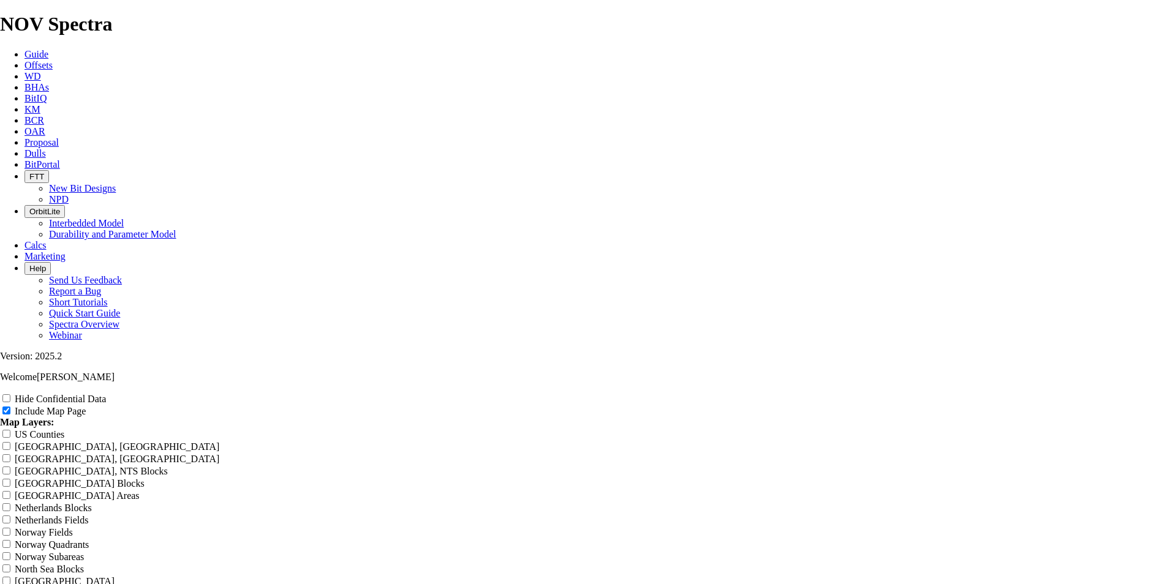
type input "8.75 AZ Off"
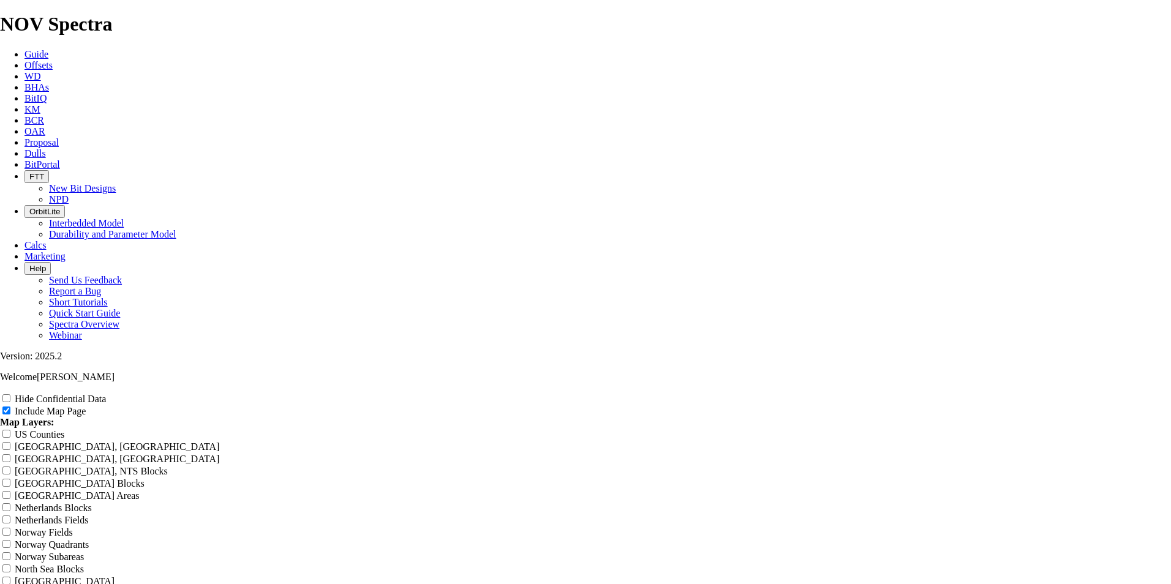
type input "8.75 AZ Off"
type input "8.75 AZ Offs"
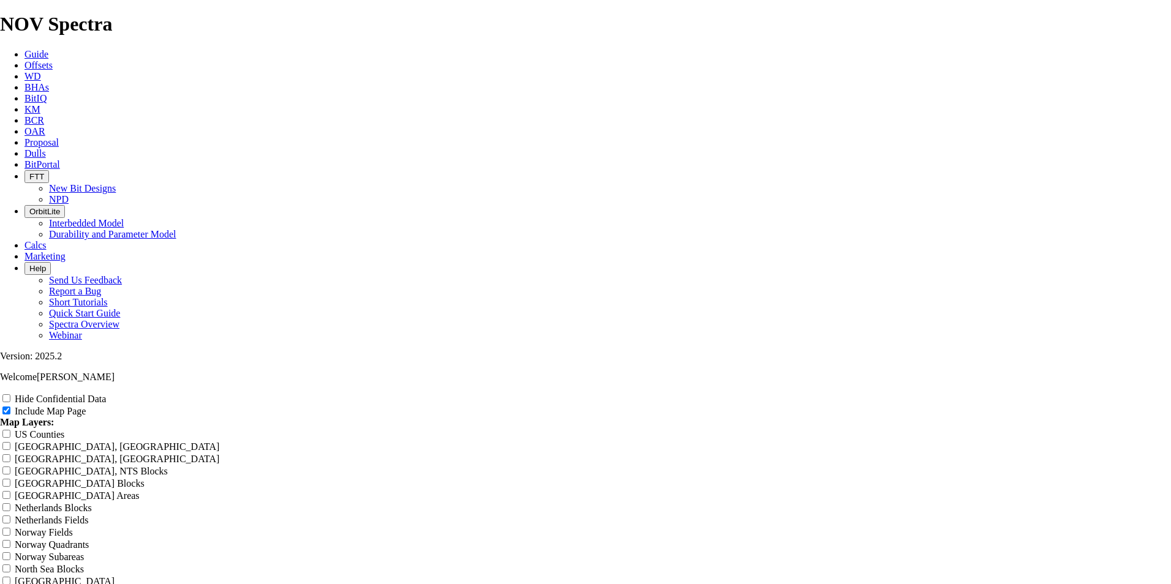
type input "8.75 AZ Offs"
type input "8.75 AZ Offse"
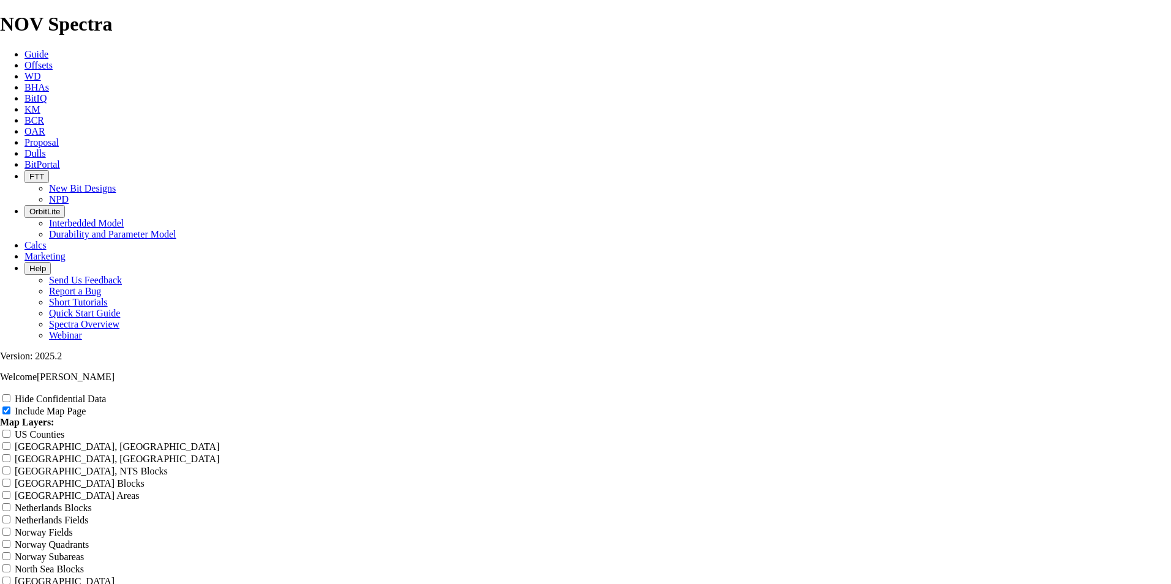
type input "8.75 AZ Offse"
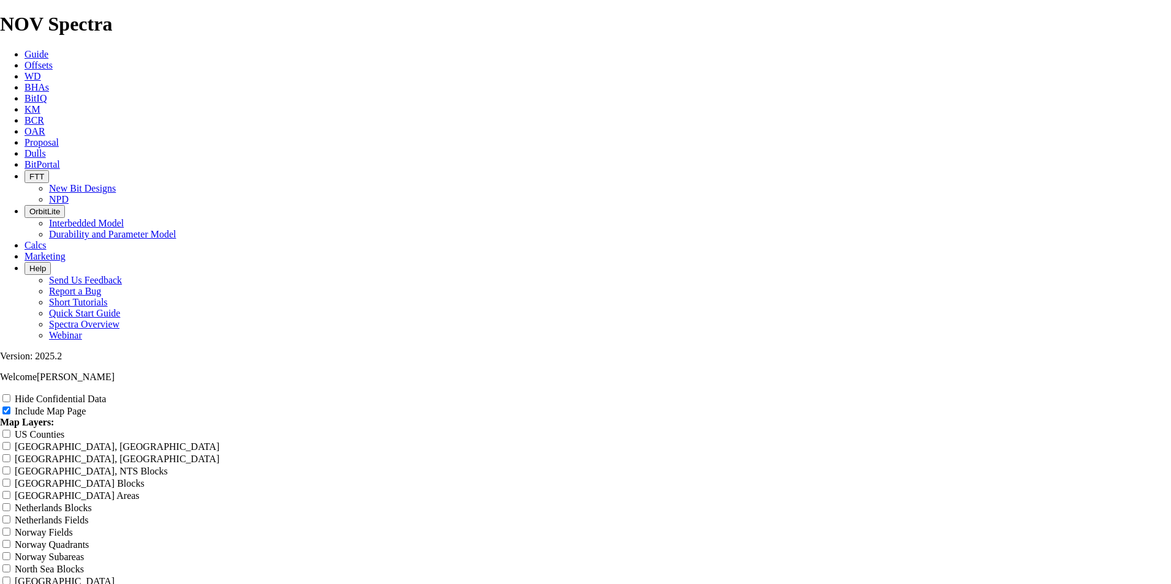
type input "8.75 AZ Offse"
type input "8.75 AZ Offs"
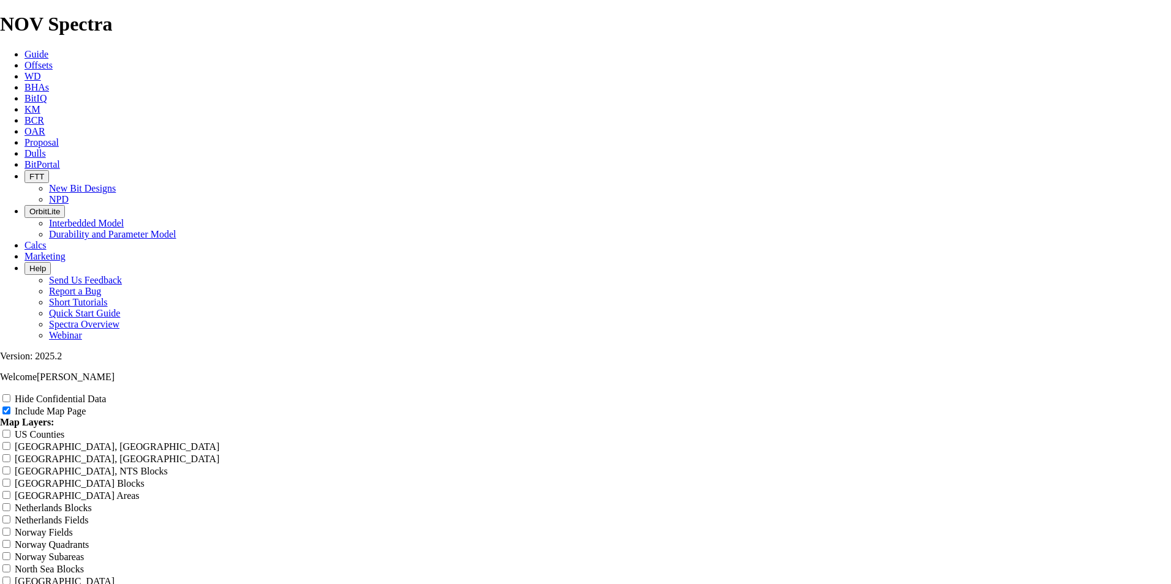
type input "8.75 AZ Offs"
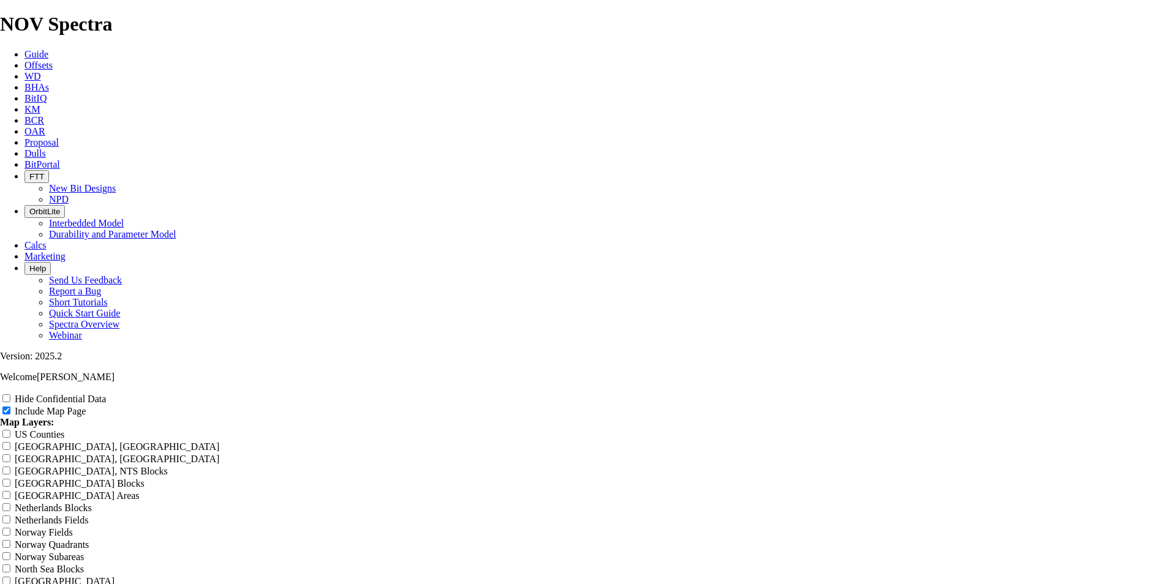
type input "8.75 AZ Off"
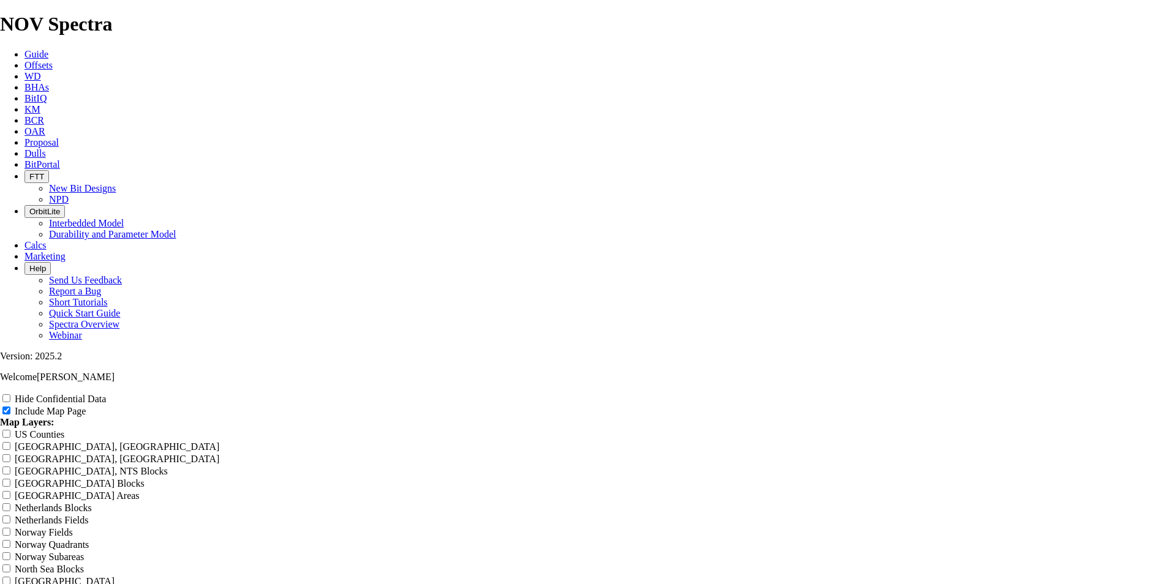
type input "8.75 AZ Off"
type input "8.75 AZ Of"
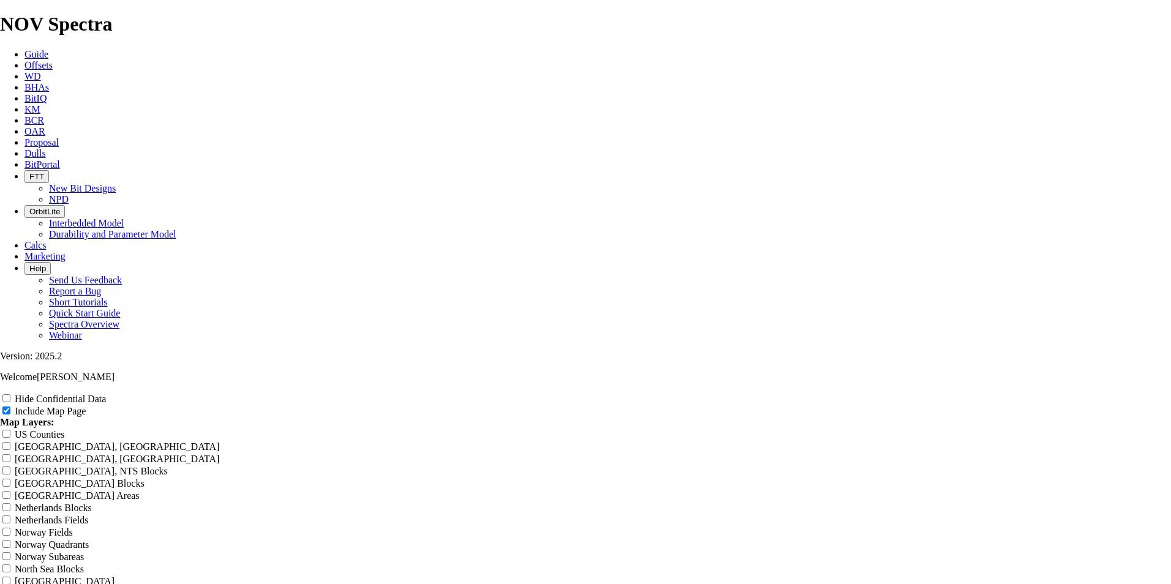
type input "8.75 AZ Of"
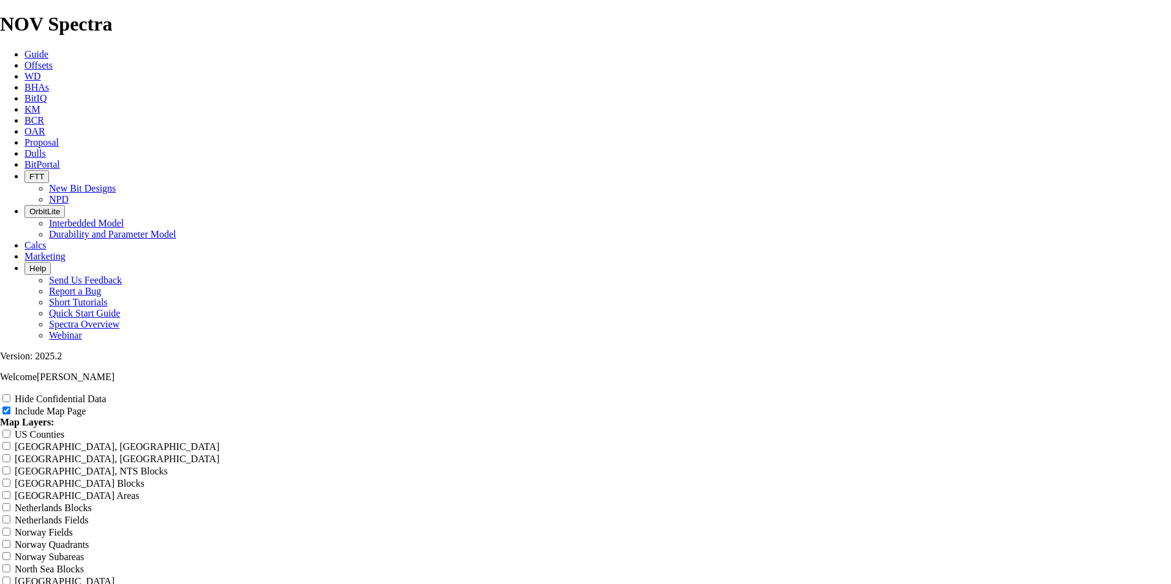
type input "8.75 AZ Of"
type input "8.75 AZ O"
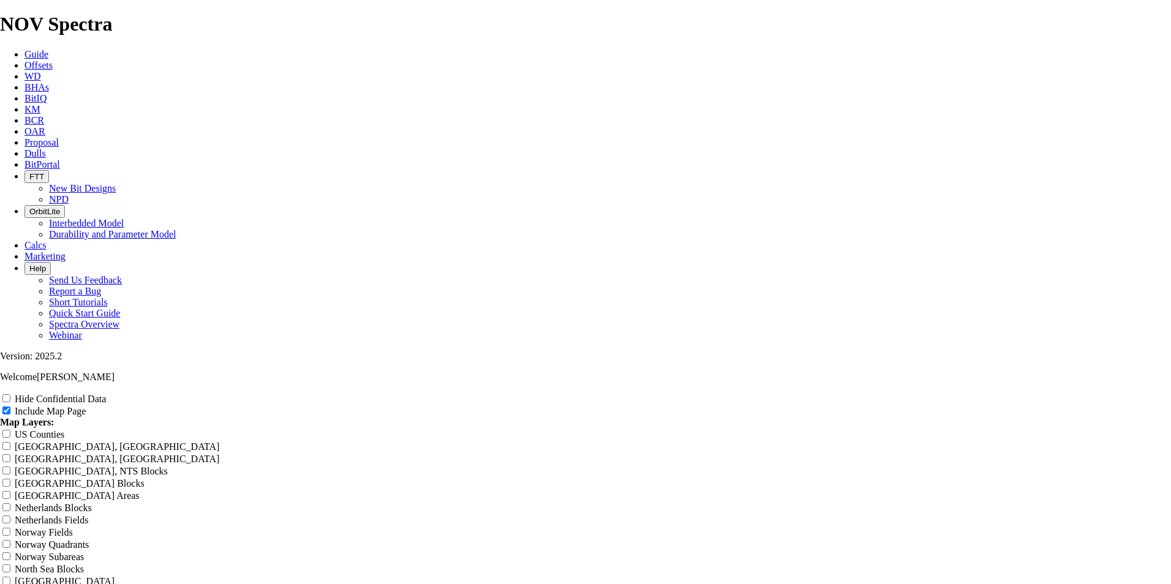
type input "8.75 AZ O"
type input "8.75 AZ O]"
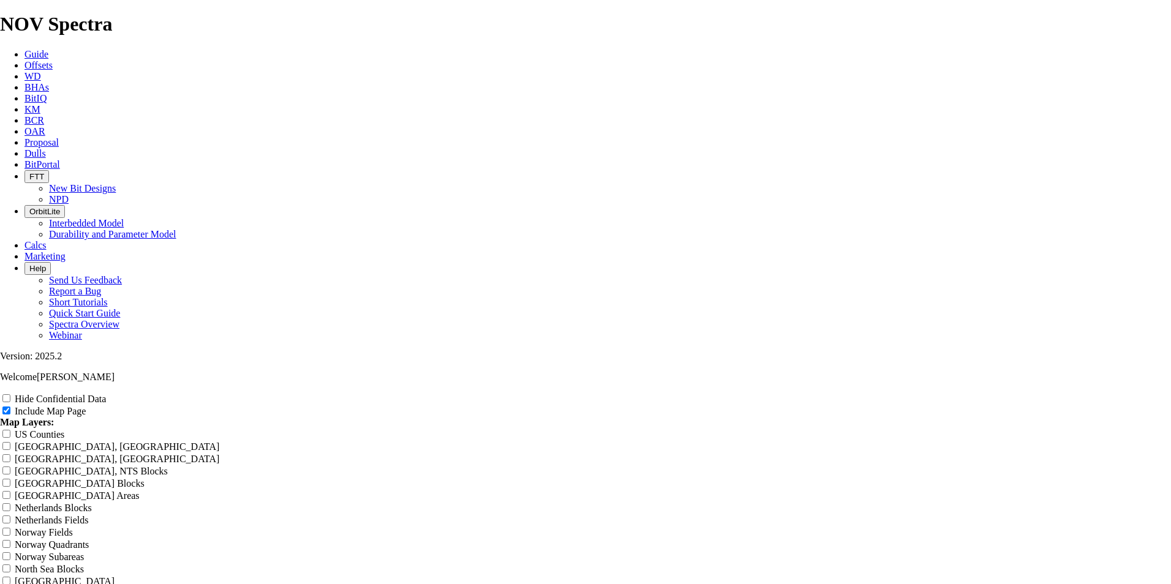
type input "8.75 AZ O"
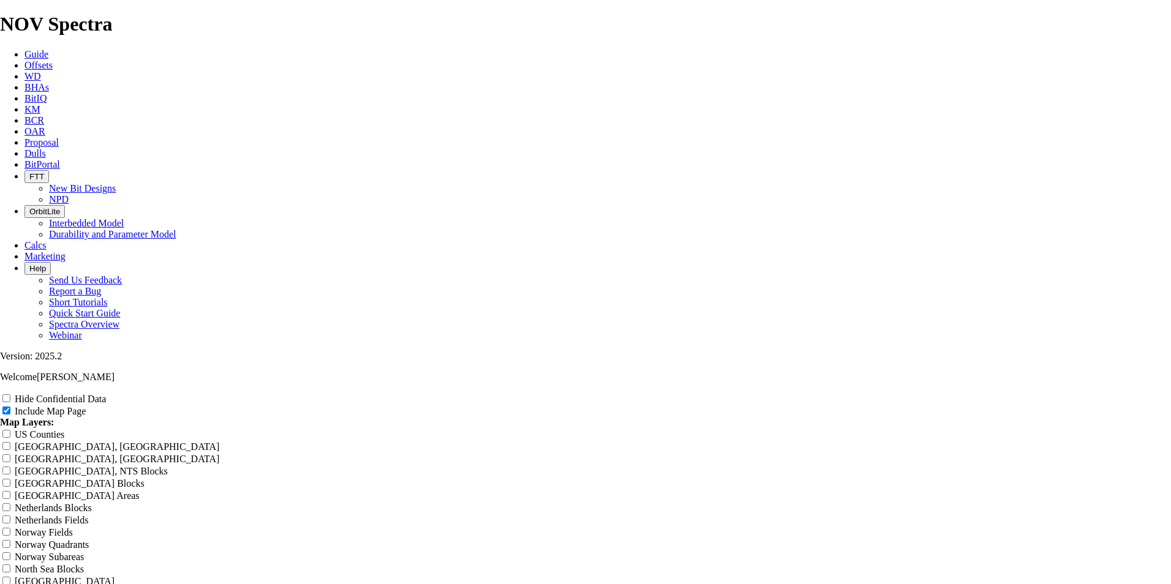
type input "8.75 AZ O"
type input "8.75 AZ"
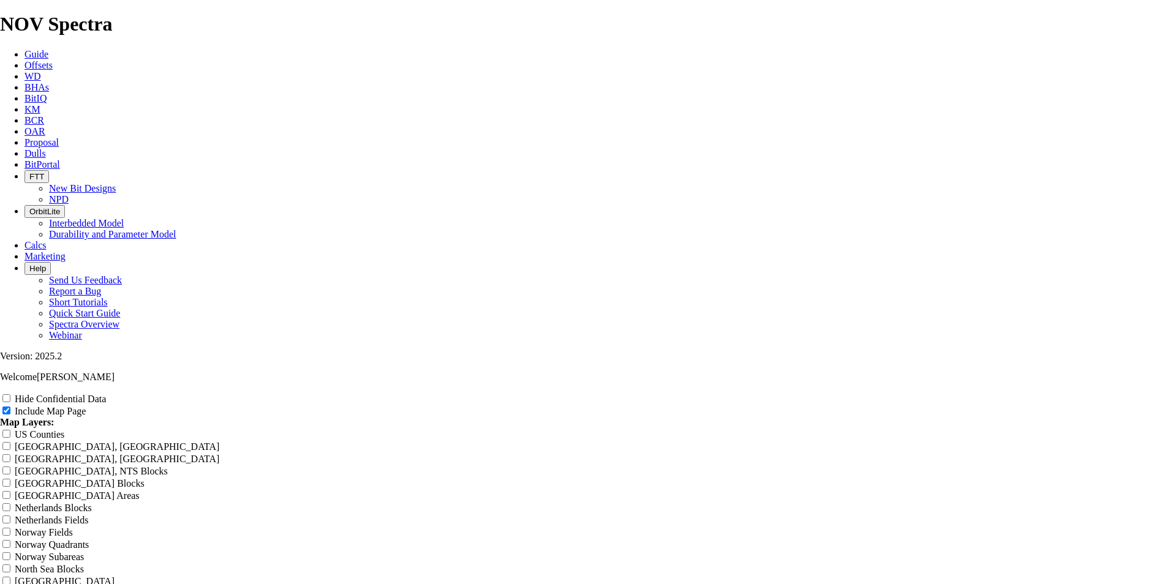
type input "8.75 AZ"
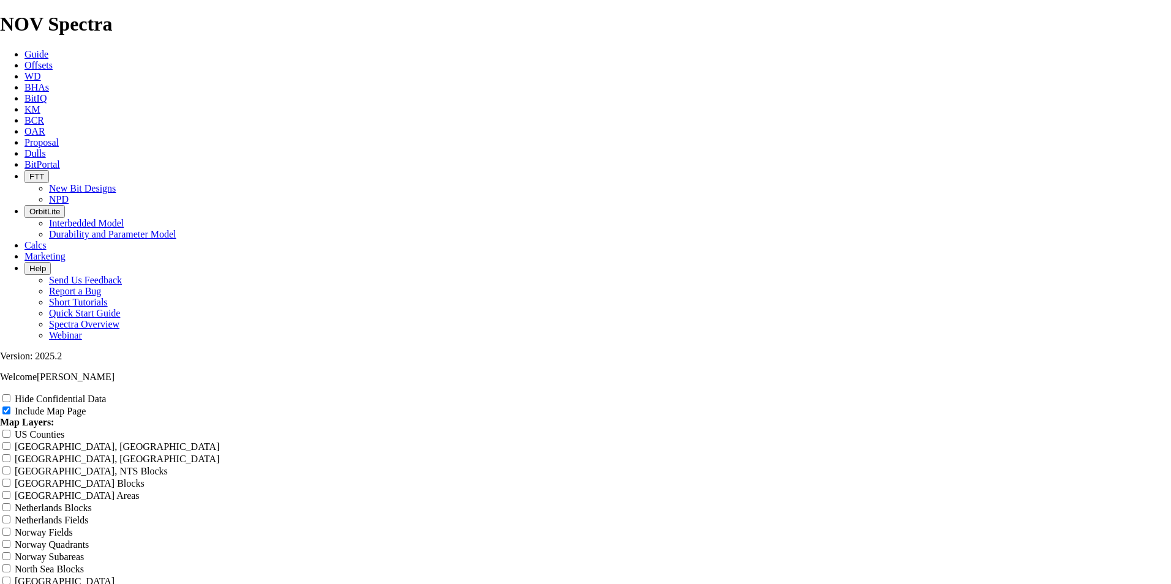
type input "8.75 AZ"
type input "8.75 AZ S"
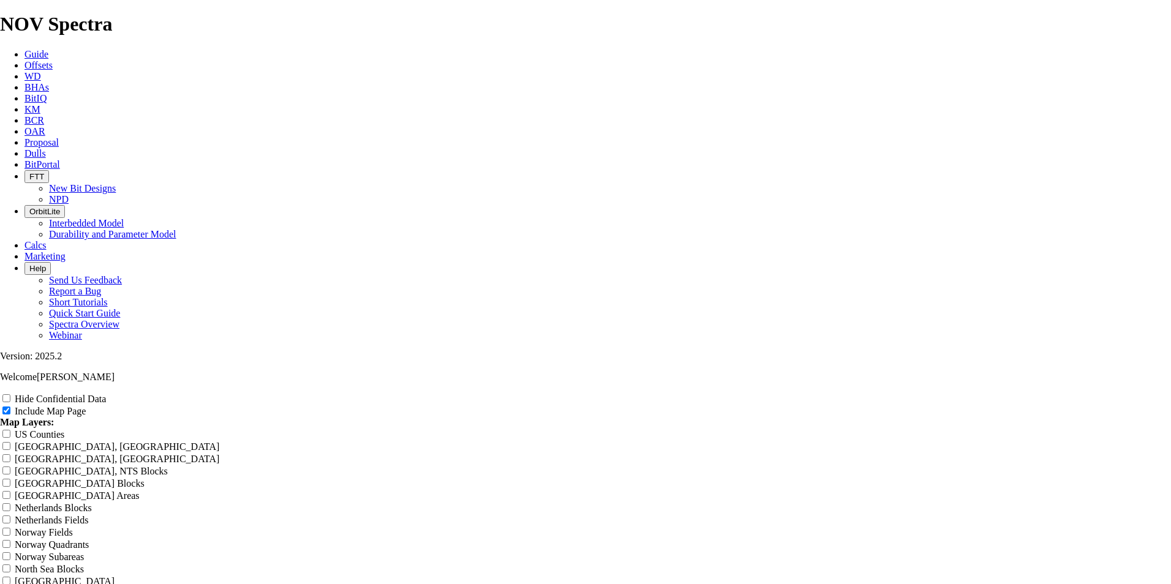
type input "8.75 AZ S"
type input "8.75 AZ Se"
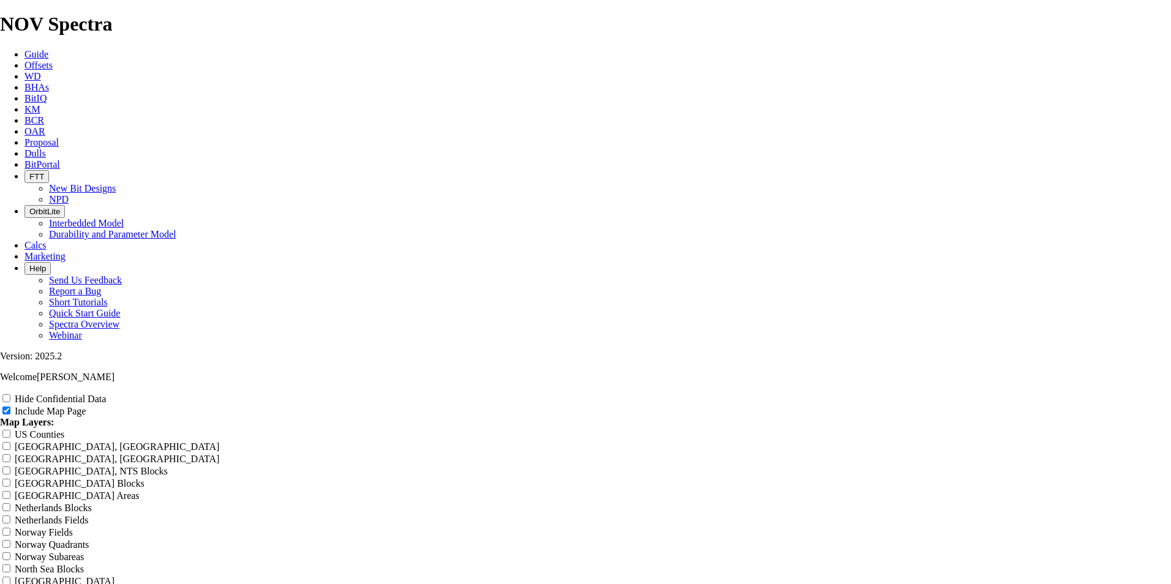
type input "8.75 AZ Se"
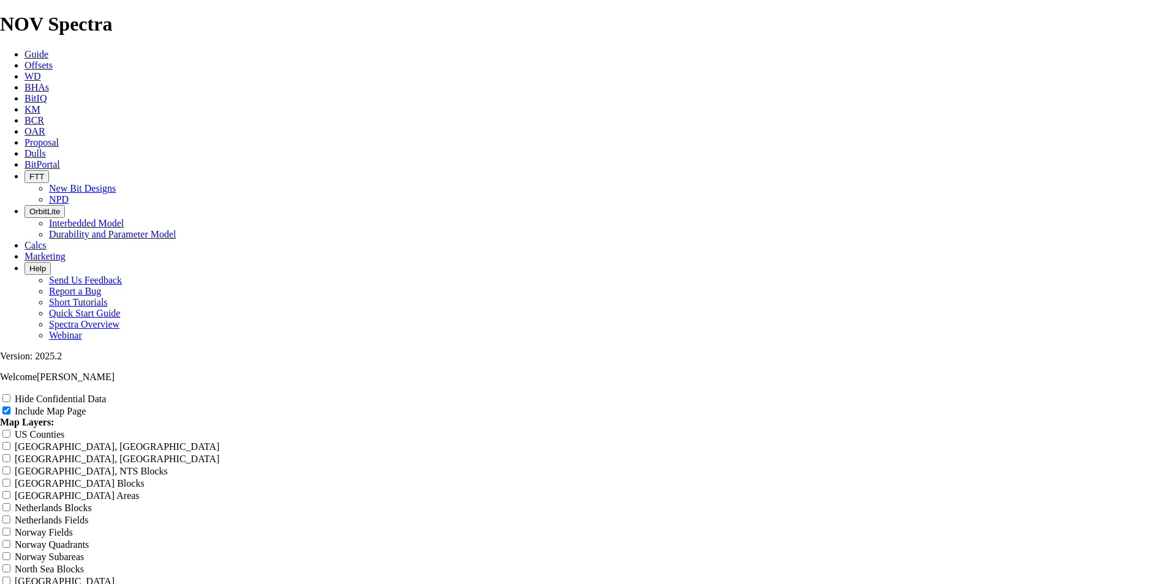
type input "8.75 AZ Se"
type input "8.75 AZ Sel"
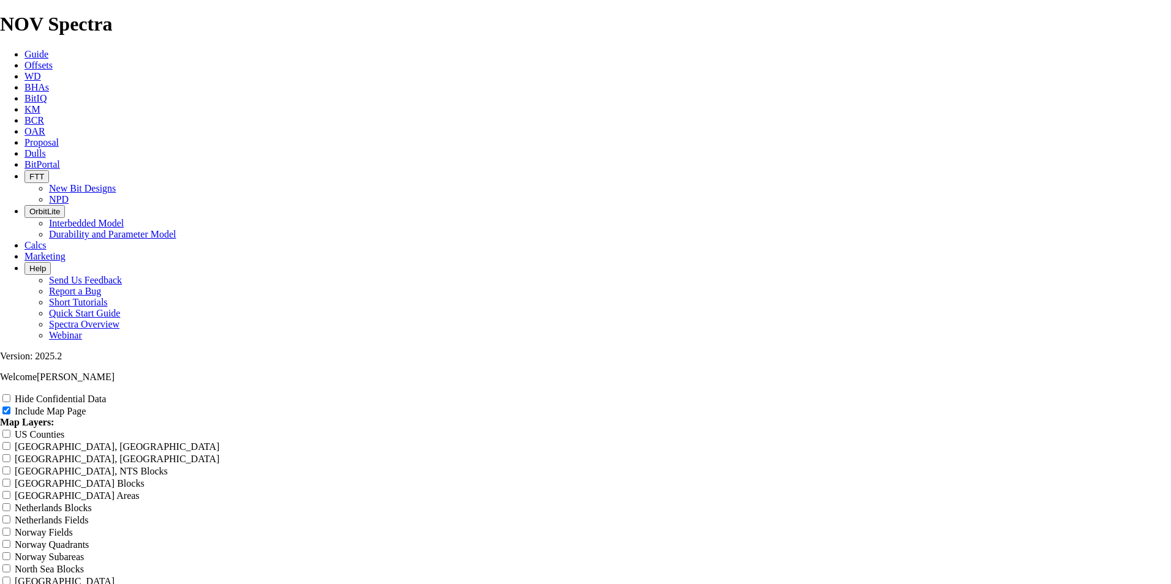
type input "8.75 AZ Sel"
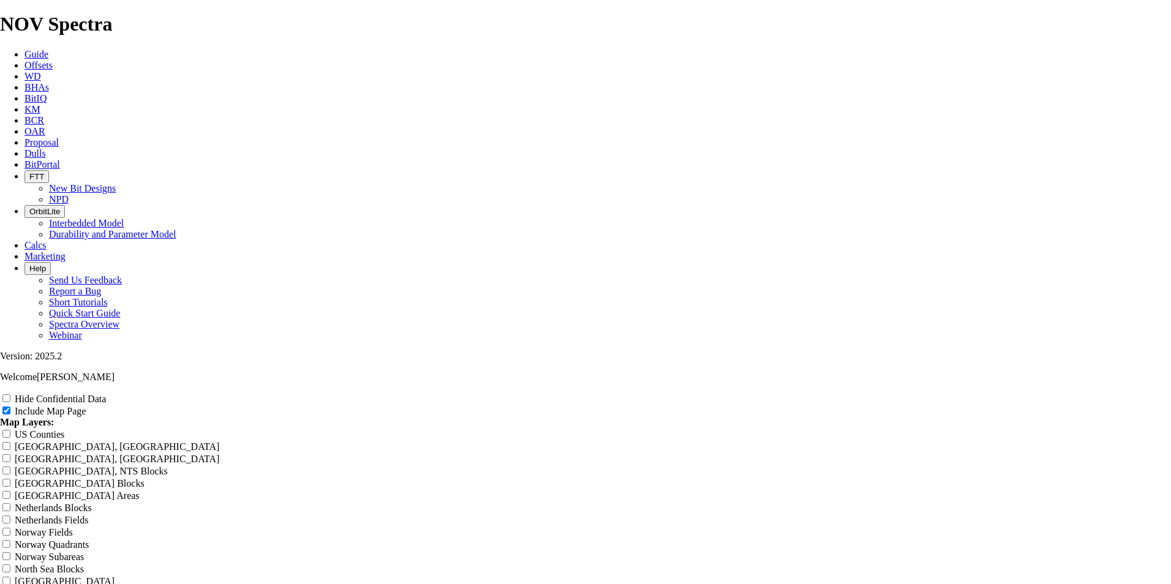
type input "8.75 AZ Sele"
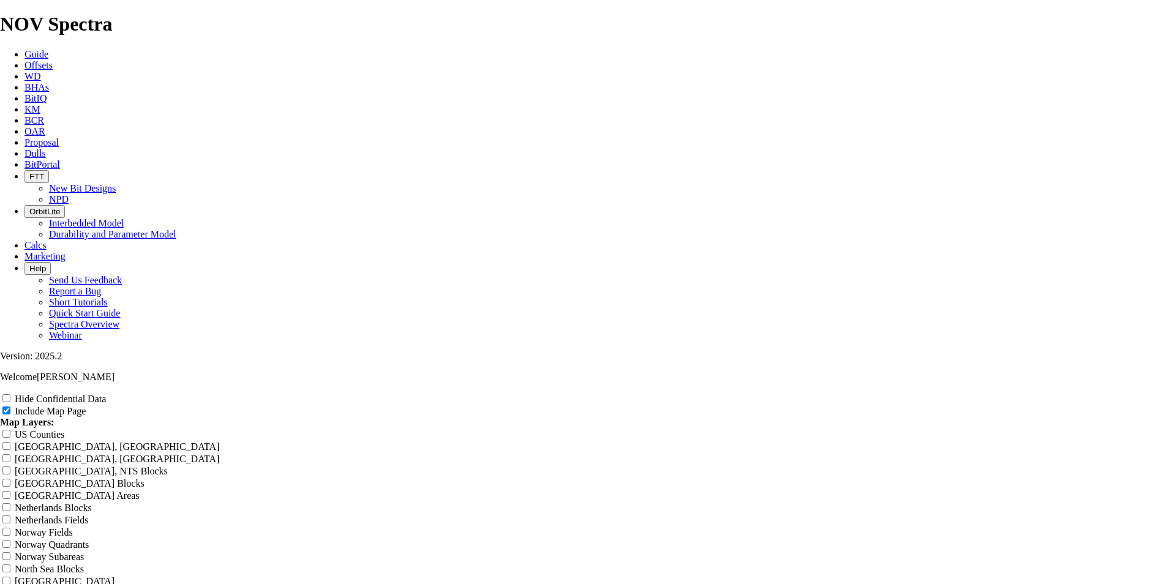
type input "8.75 AZ Sele"
type input "8.75 AZ Selec"
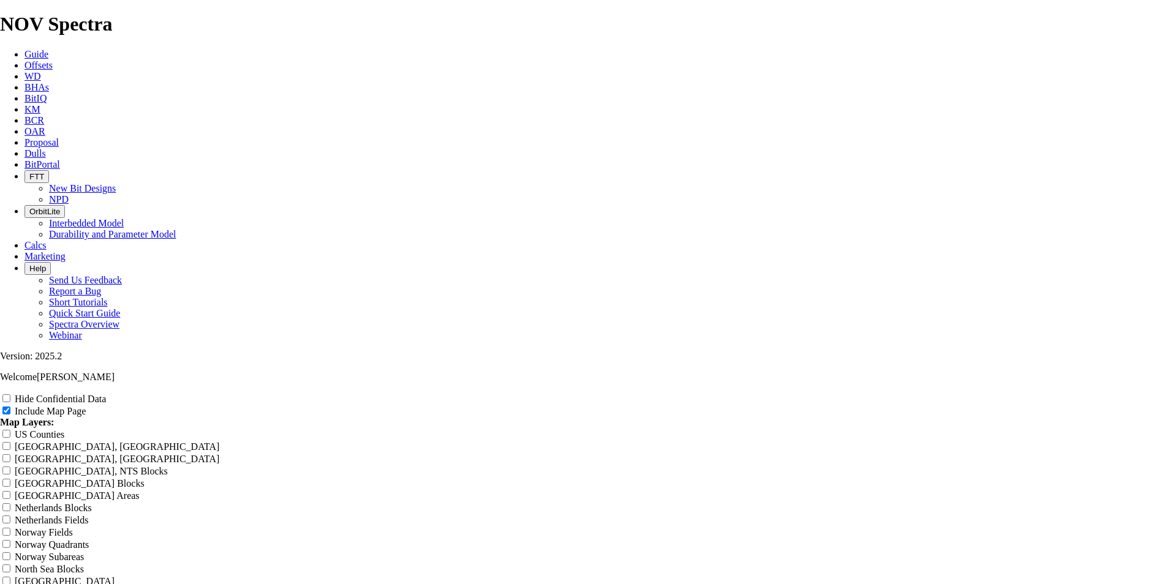
type input "8.75 AZ Selec"
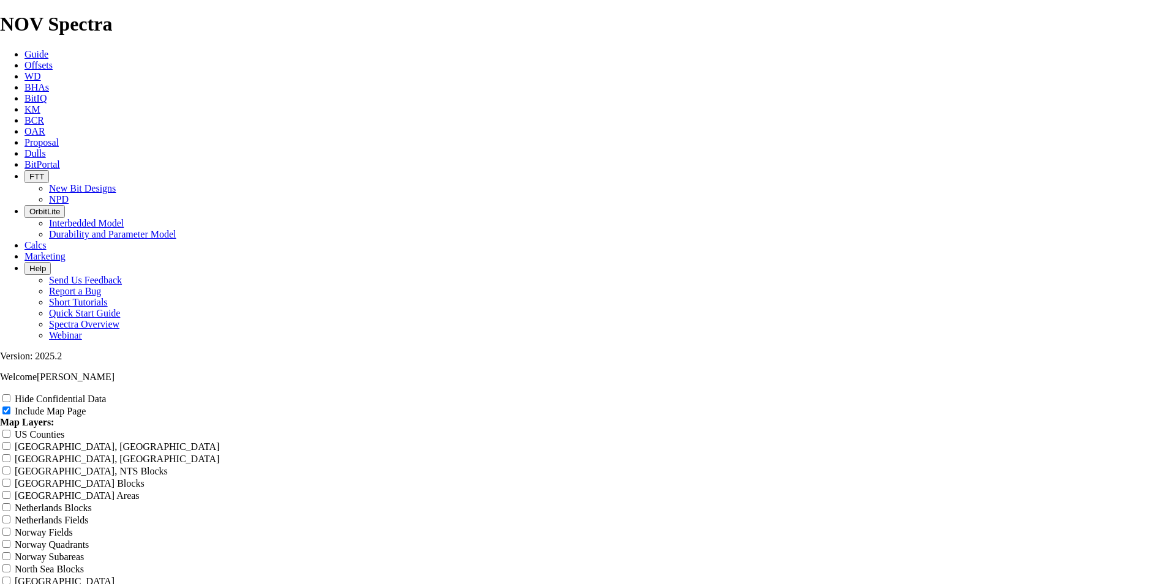
type input "8.75 AZ Selec"
type input "8.75 AZ Select"
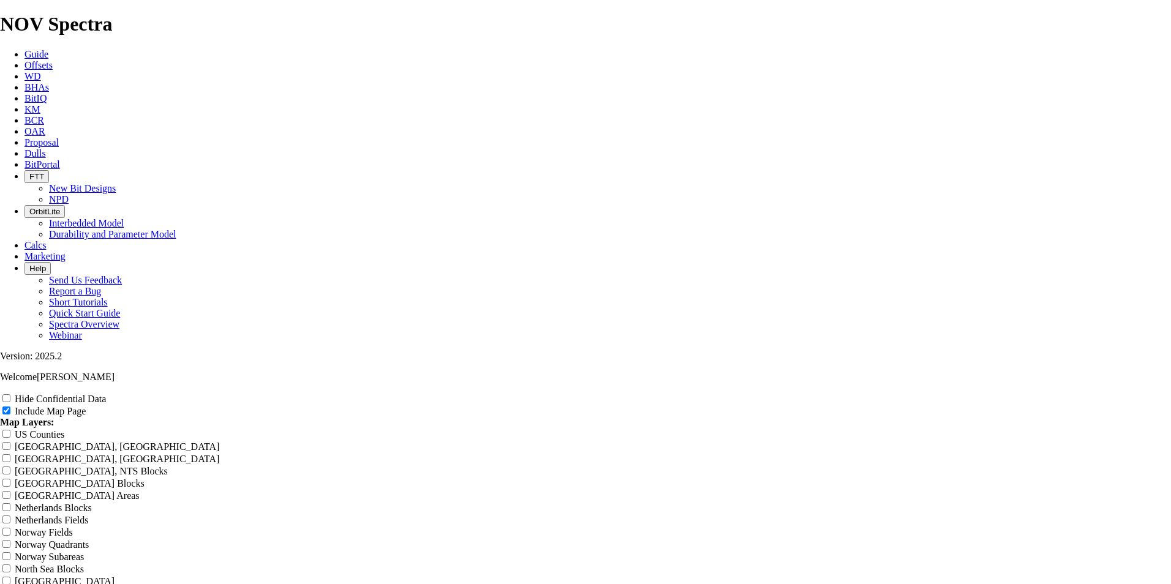
type input "8.75 AZ Select"
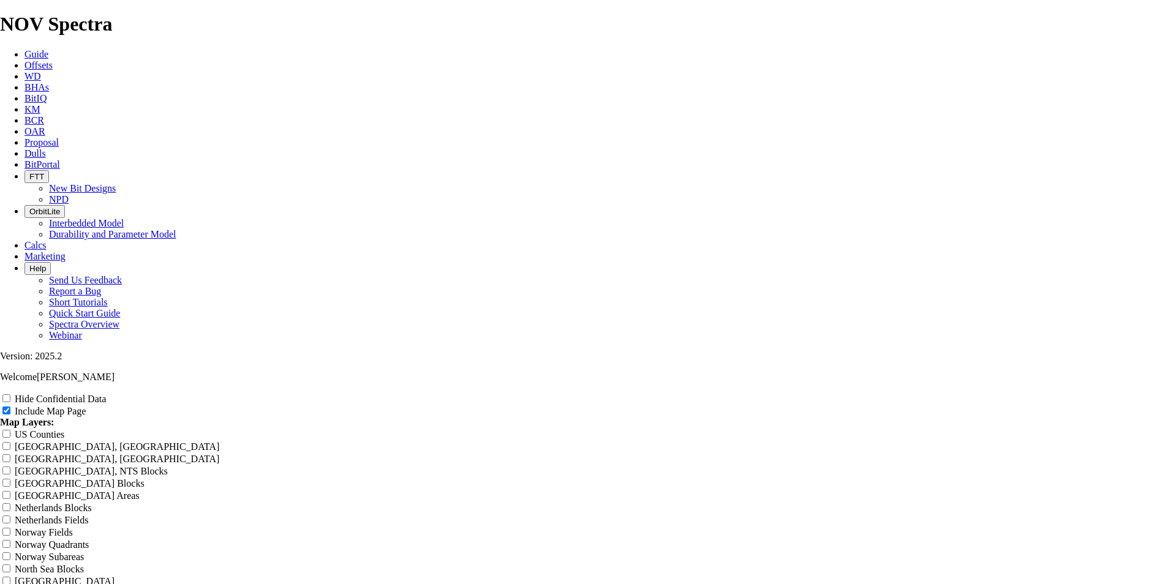
type input "8.75 AZ Select O"
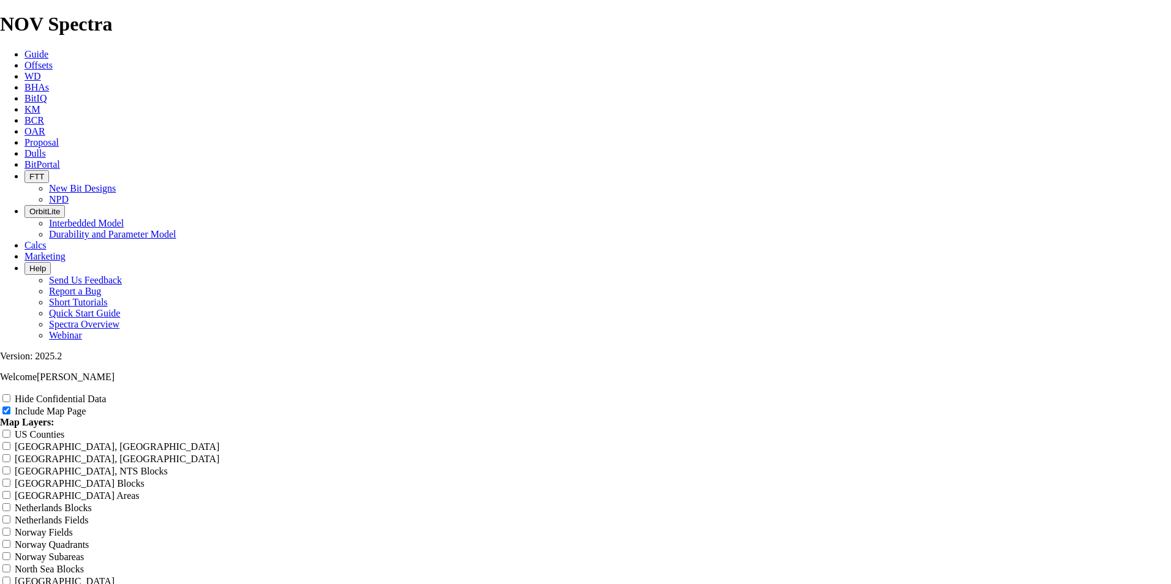
type input "8.75 AZ Select O"
type input "8.75 AZ Select Of"
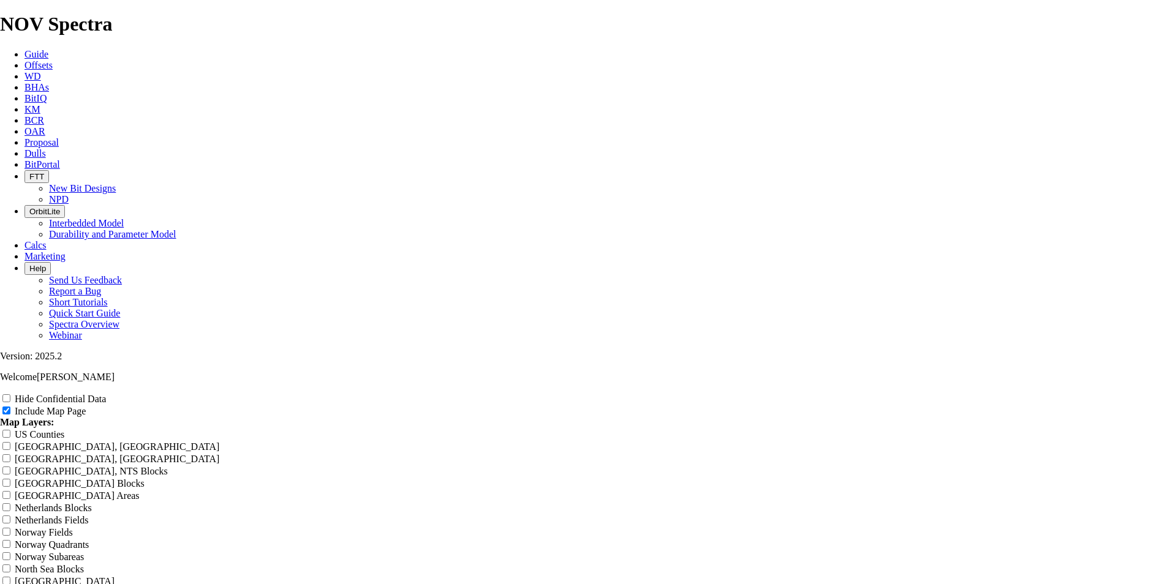
type input "8.75 AZ Select Of"
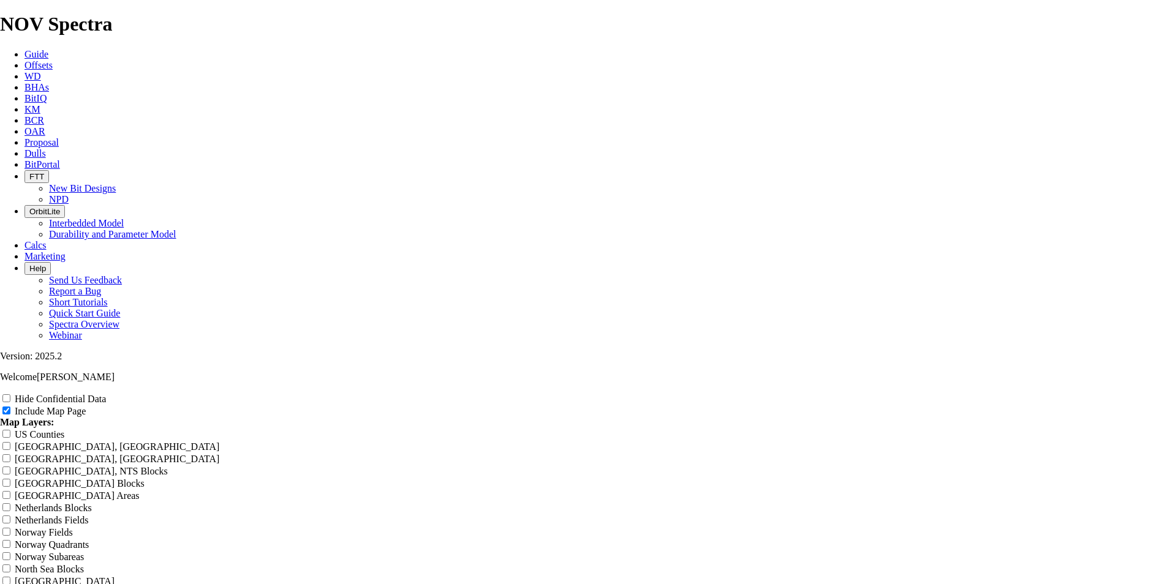
type input "8.75 AZ Select Of"
type input "8.75 AZ Select Off"
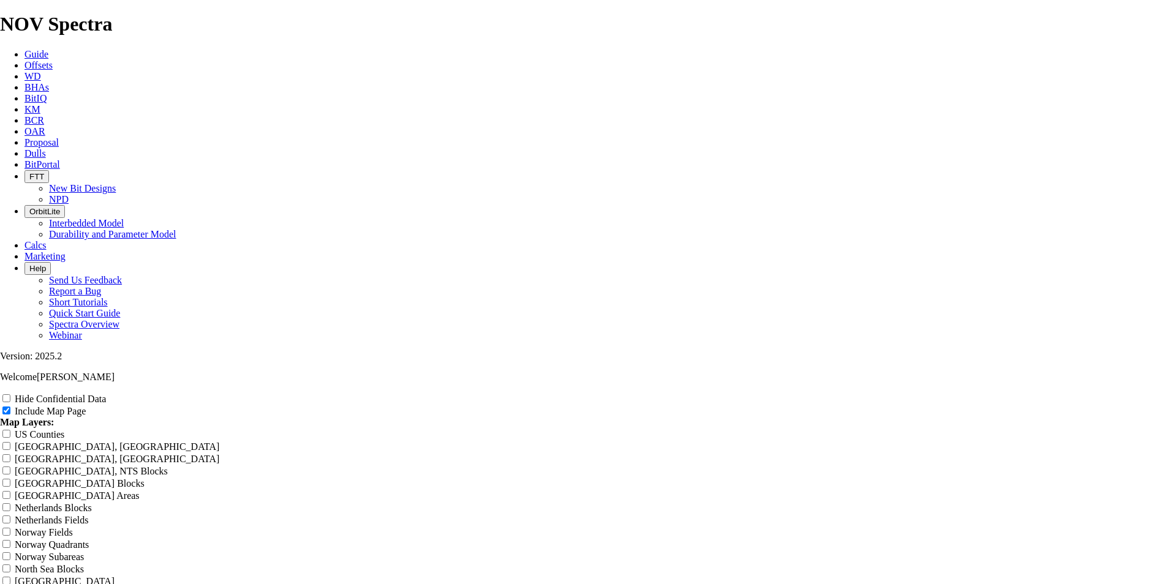
type input "8.75 AZ Select Off"
type input "8.75 AZ Select Offs"
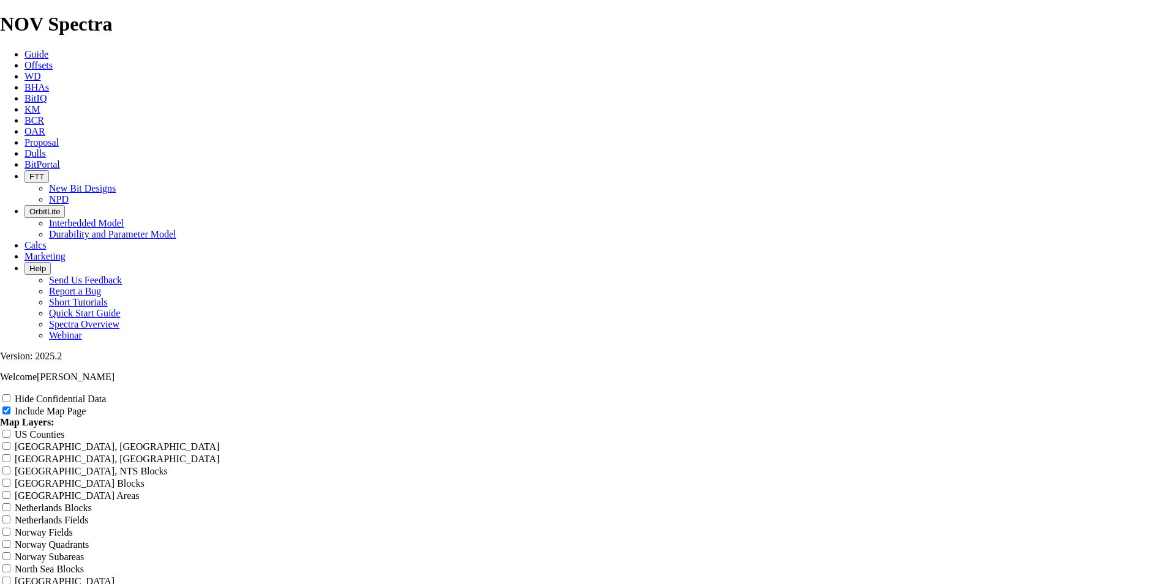
type input "8.75 AZ Select Offs"
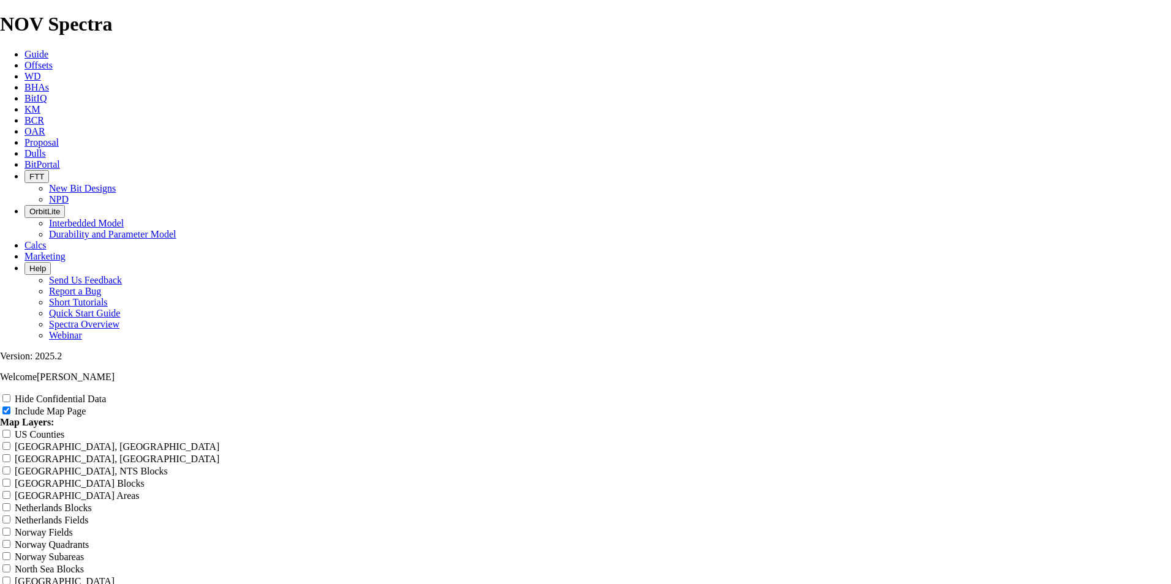
type input "8.75 AZ Select Offs"
type input "8.75 AZ Select Offse"
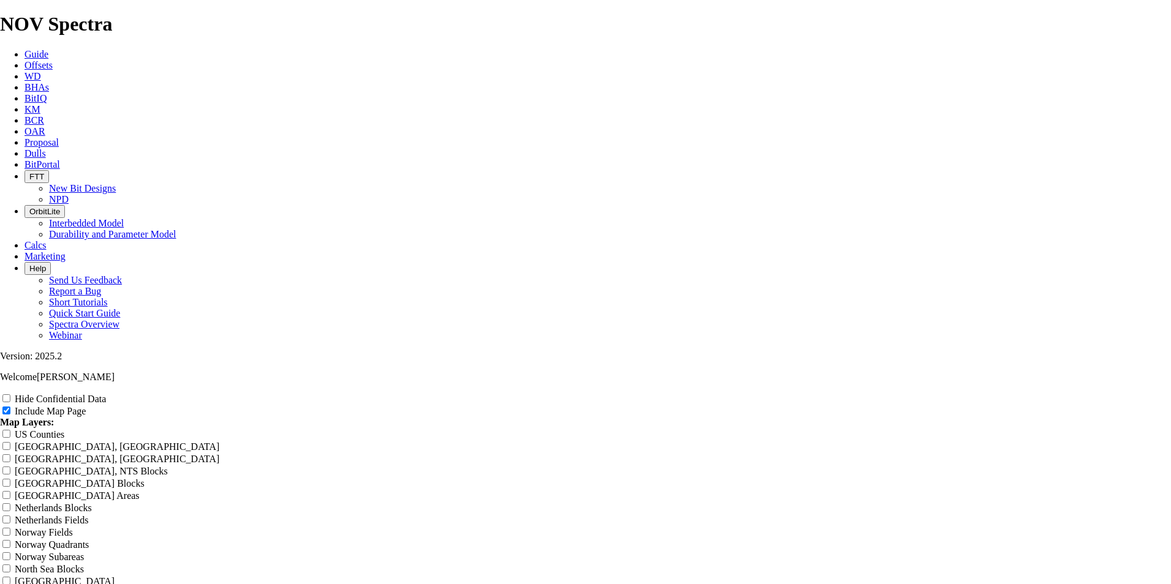
type input "8.75 AZ Select Offse"
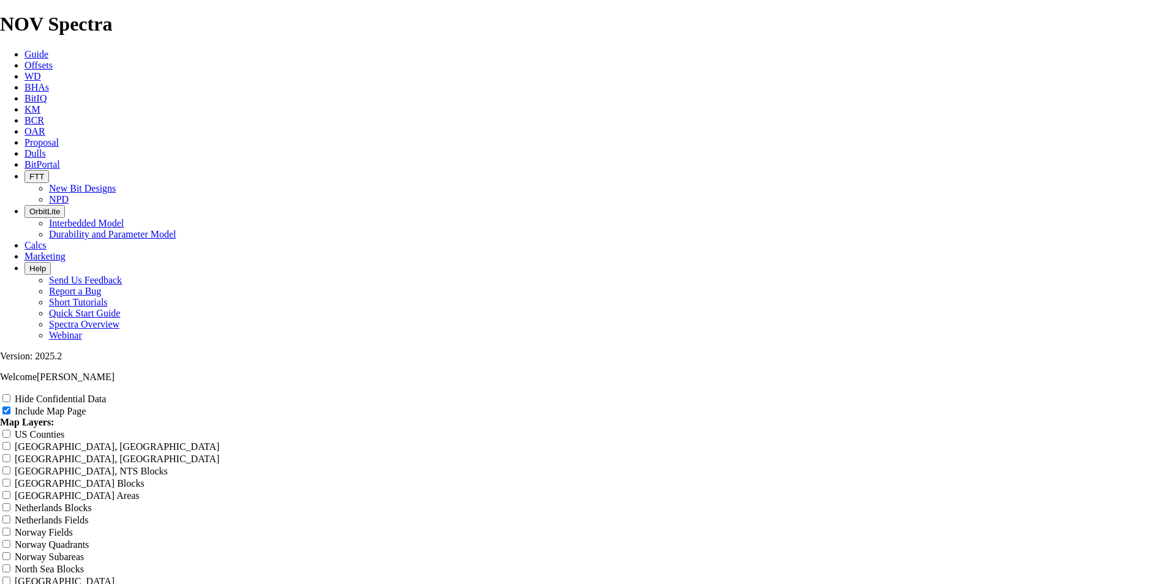
type input "8.75 AZ Select Offset"
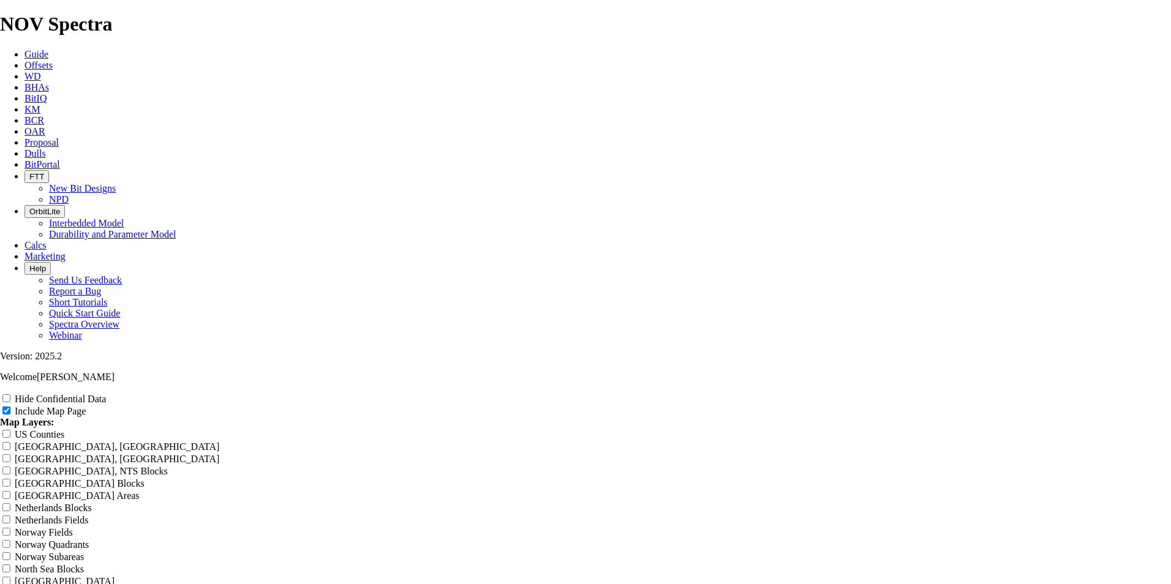
type input "8.75 AZ Select Offset"
type input "8.75 AZ Select Offsets"
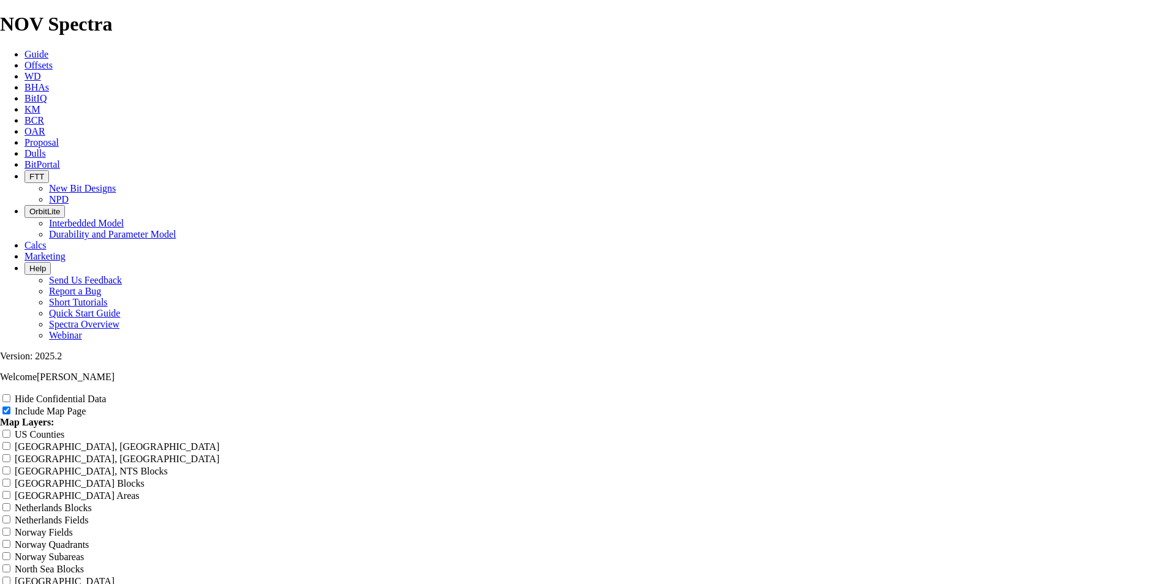
type input "8.75 AZ Select Offsets"
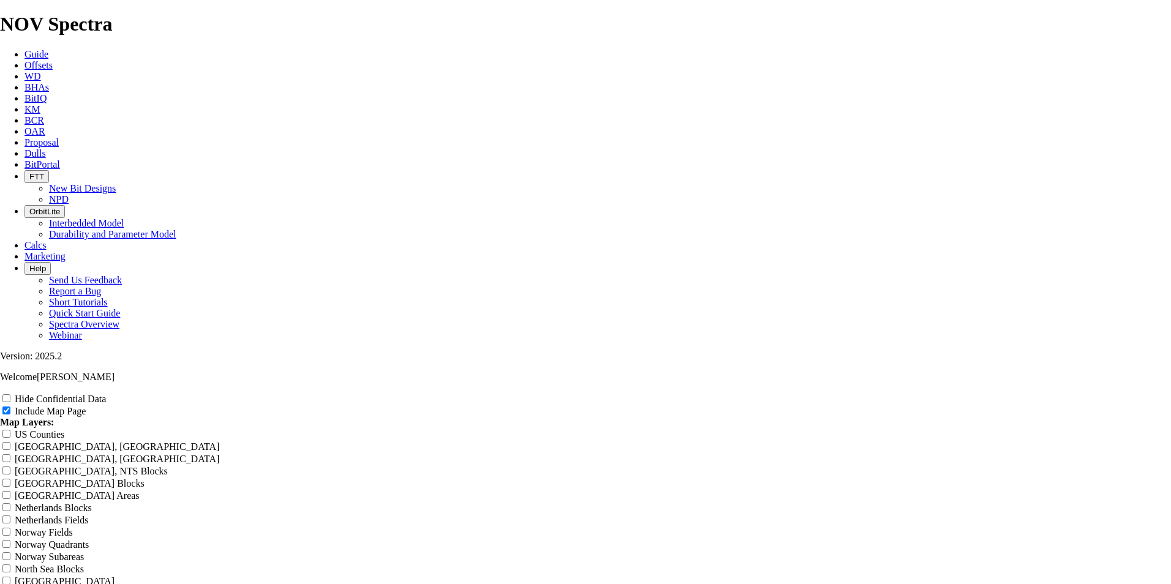
type input "8.75 AZ Select Offsets"
type input "8.75" AZ Select Offsets"
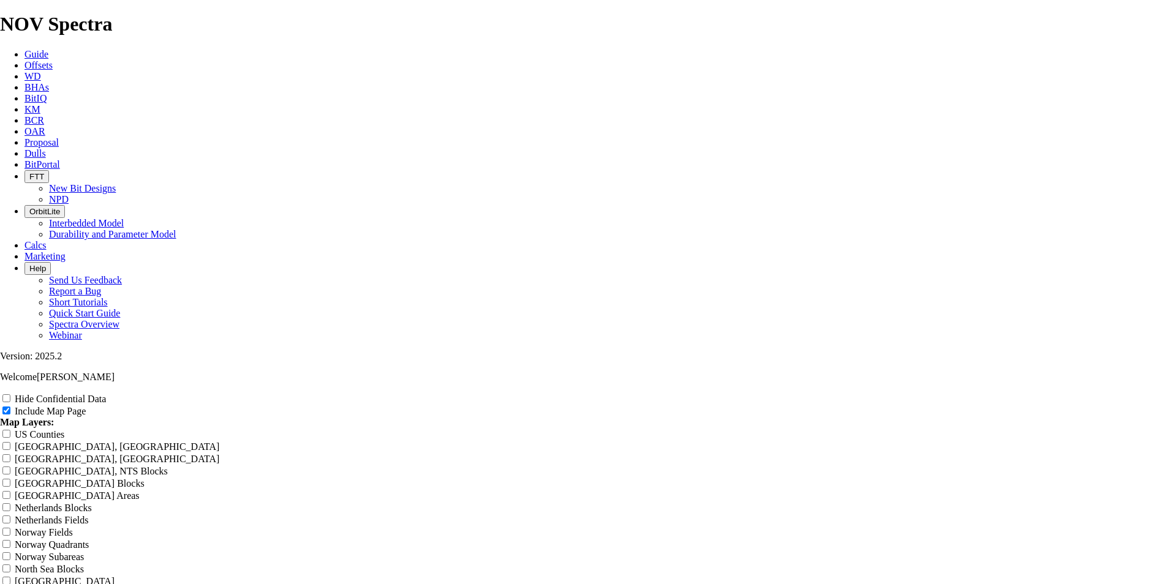
type input "8.75" AZ Select Offsets"
